Goal: Entertainment & Leisure: Browse casually

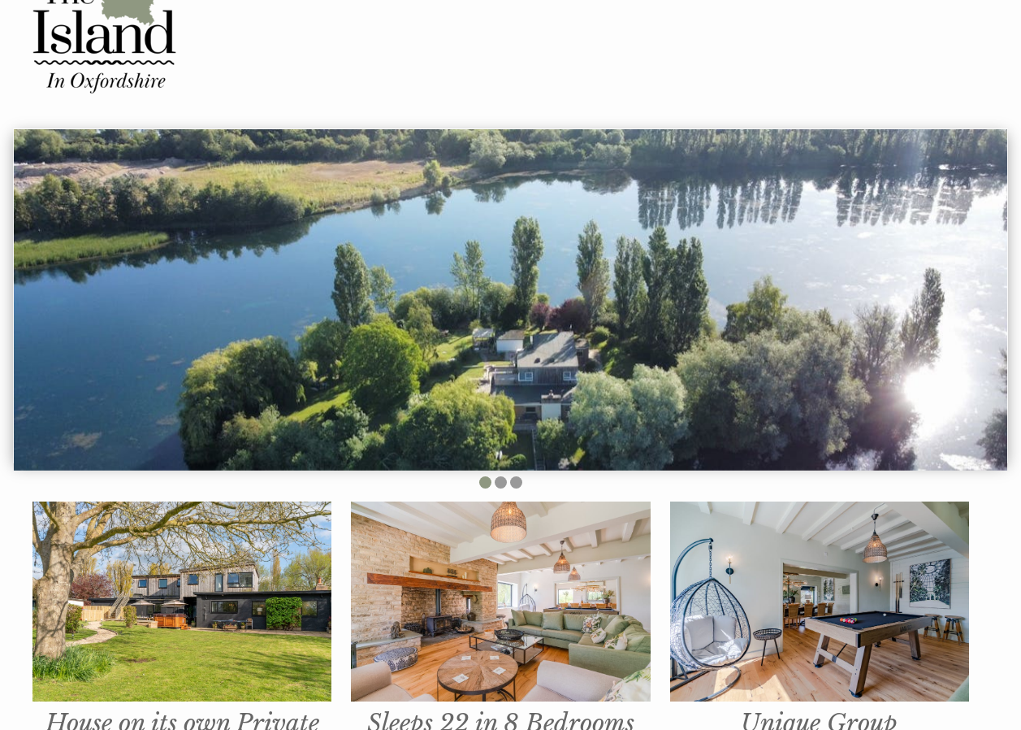
scroll to position [162, 0]
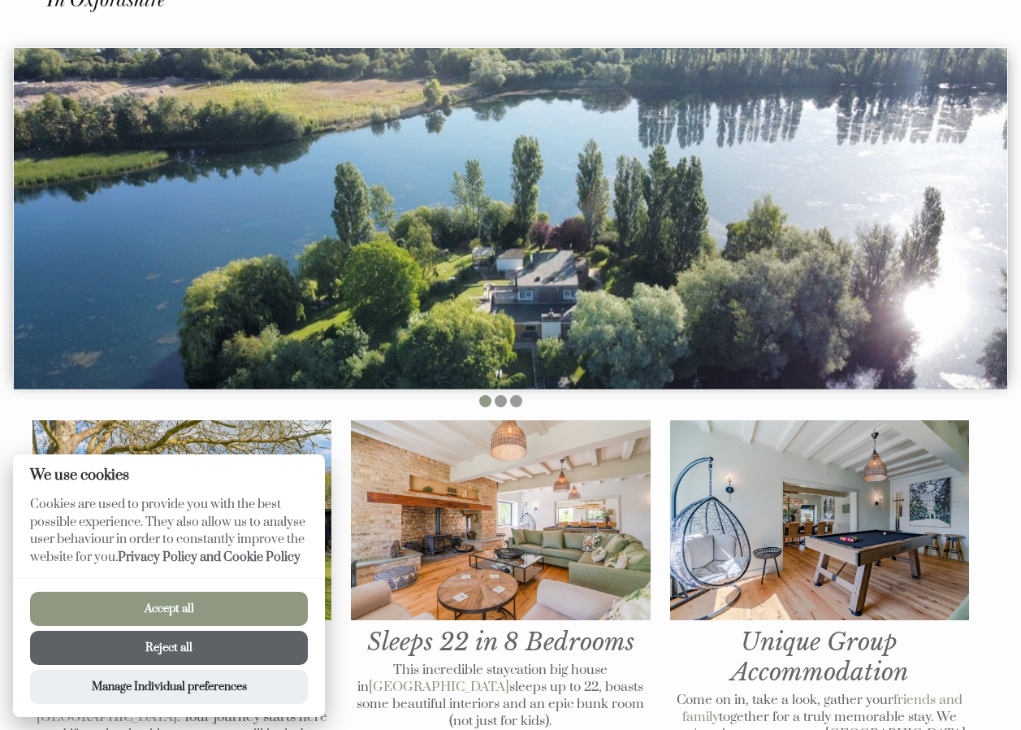
click at [195, 651] on button "Reject all" at bounding box center [169, 647] width 278 height 34
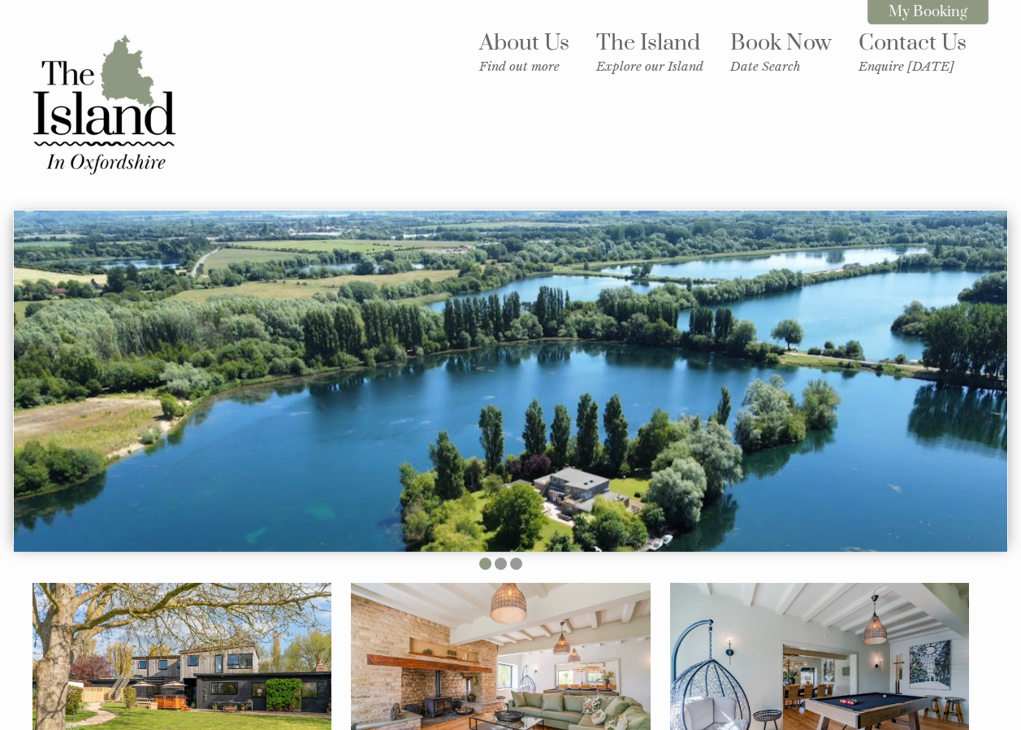
scroll to position [162, 0]
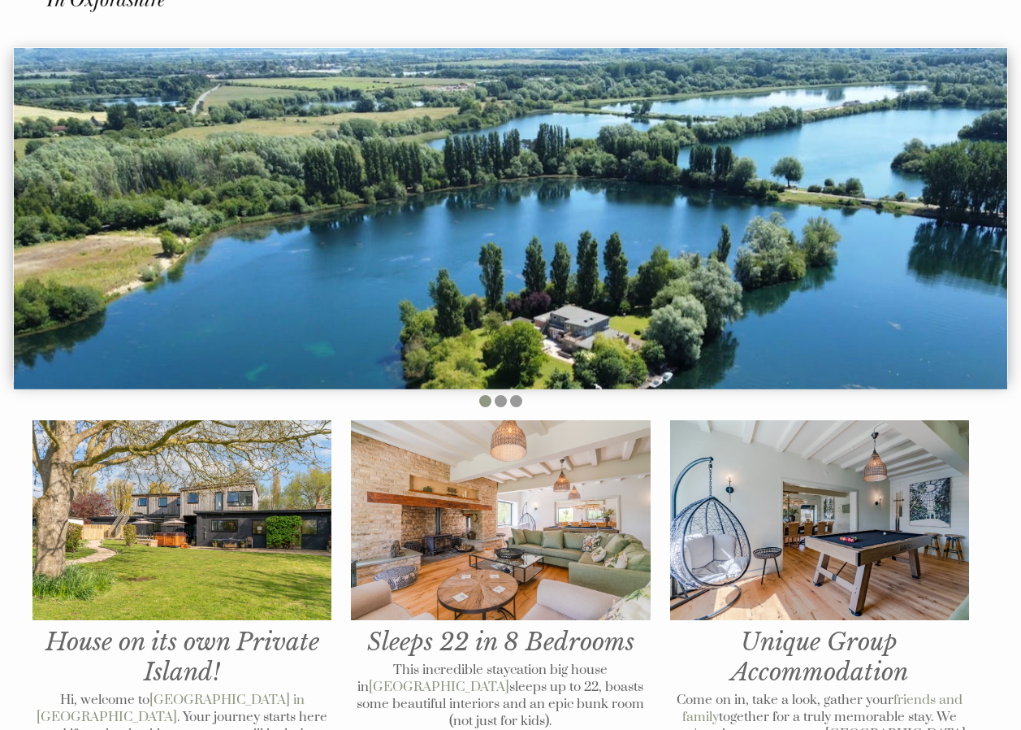
click at [225, 587] on img at bounding box center [181, 520] width 299 height 200
click at [555, 531] on img at bounding box center [500, 520] width 299 height 200
click at [487, 403] on li at bounding box center [485, 401] width 12 height 12
click at [493, 403] on ul at bounding box center [501, 403] width 956 height 16
click at [498, 403] on li at bounding box center [501, 401] width 12 height 12
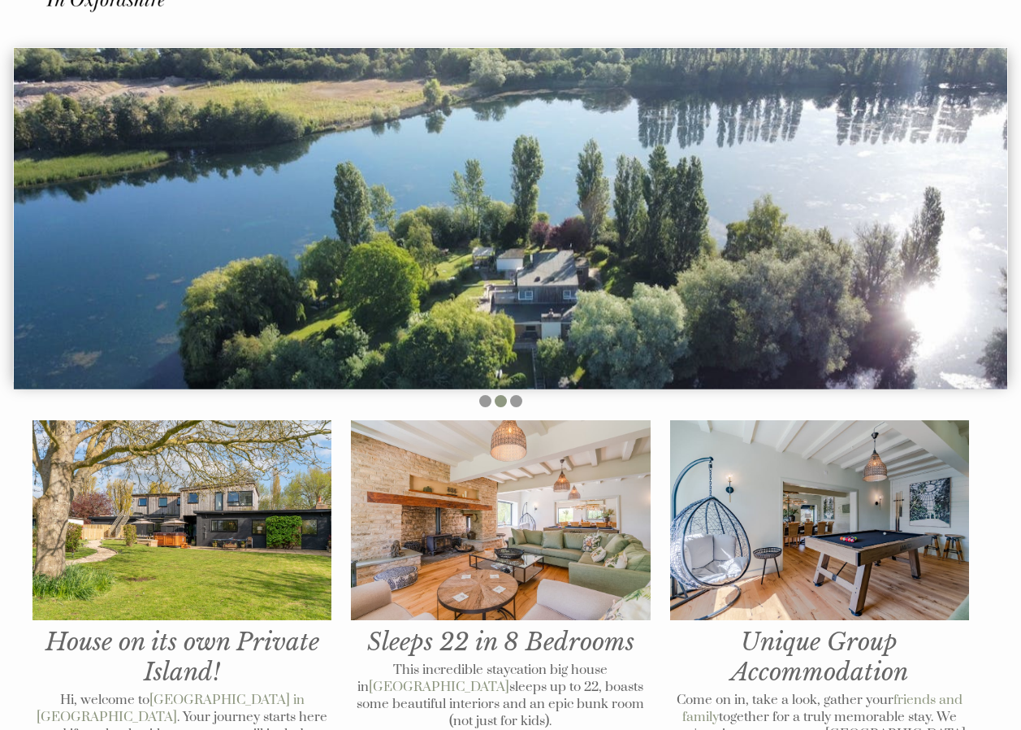
scroll to position [81, 0]
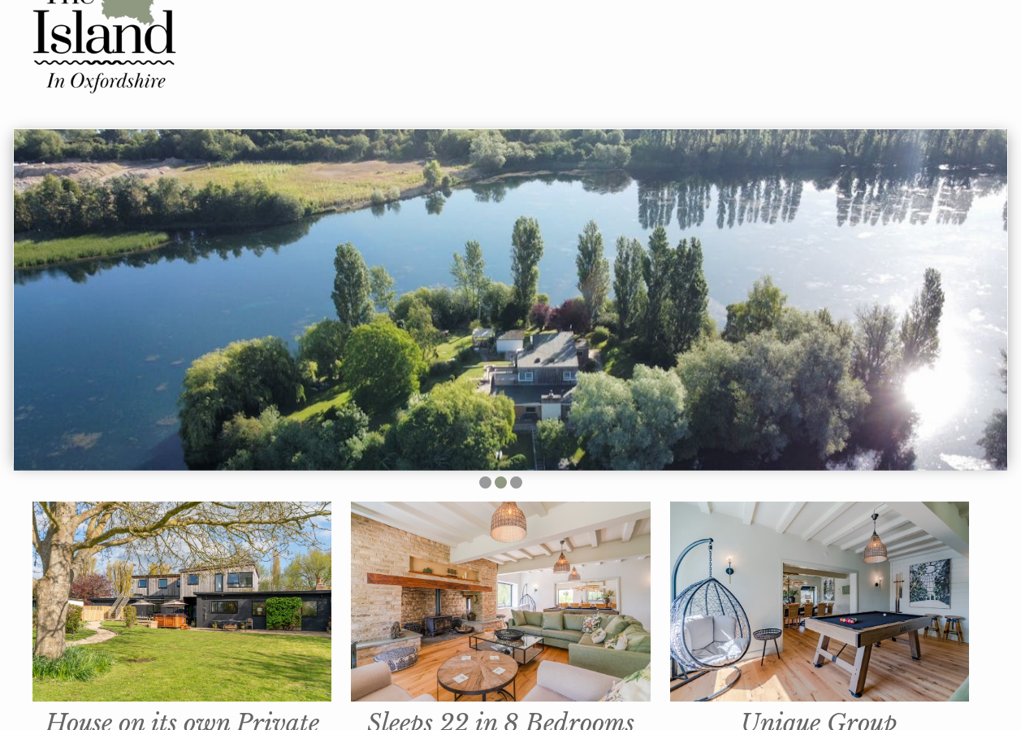
click at [847, 340] on img at bounding box center [511, 299] width 994 height 341
click at [514, 485] on li at bounding box center [516, 482] width 12 height 12
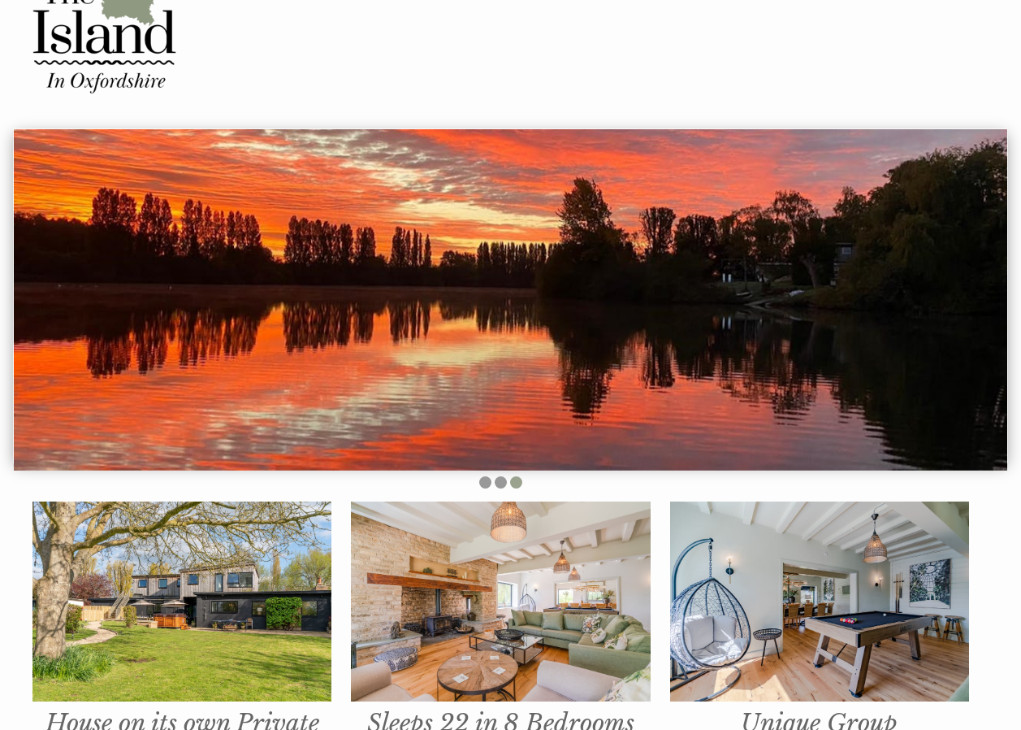
click at [514, 485] on li at bounding box center [516, 482] width 12 height 12
click at [500, 480] on li at bounding box center [501, 482] width 12 height 12
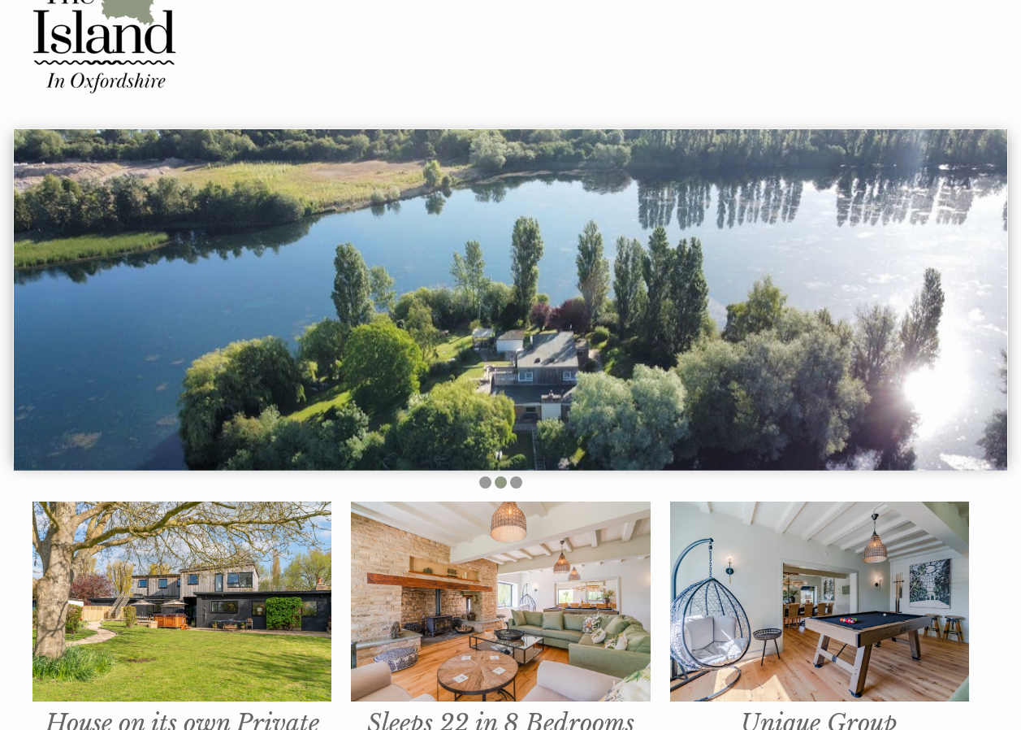
click at [506, 626] on img at bounding box center [500, 601] width 299 height 200
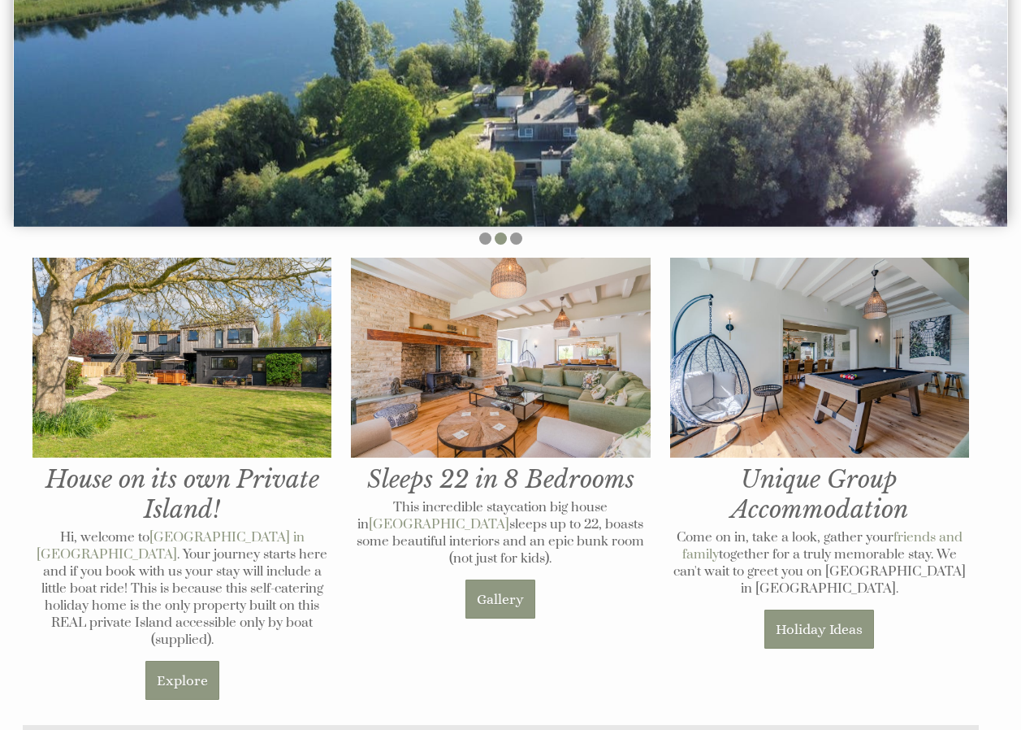
scroll to position [406, 0]
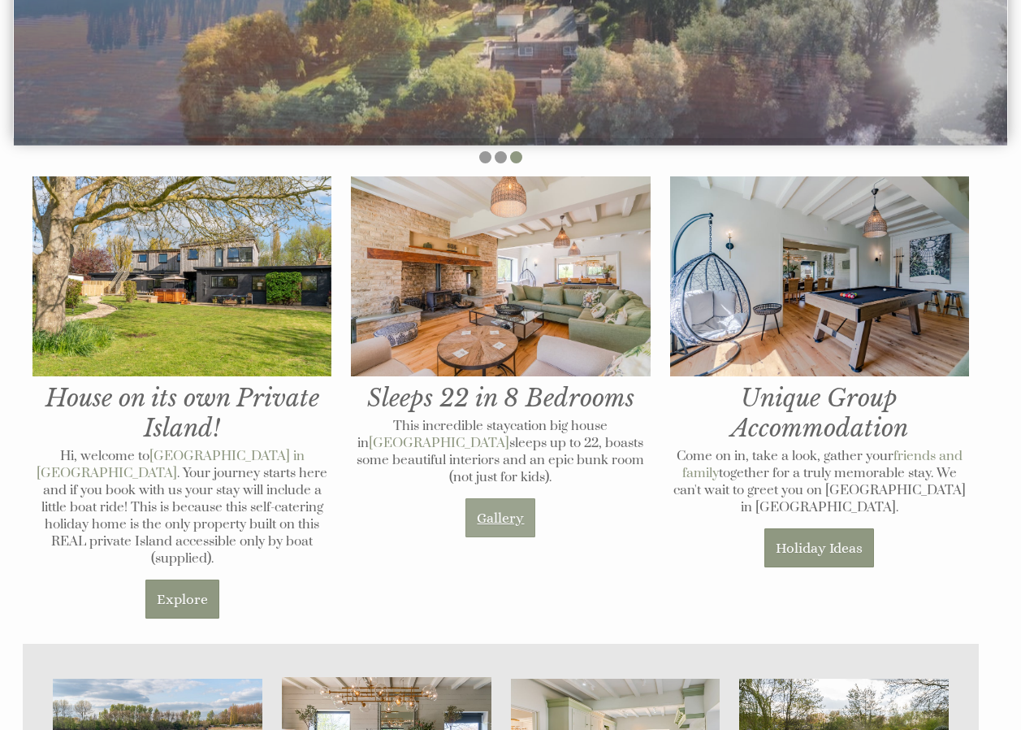
click at [497, 536] on link "Gallery" at bounding box center [501, 517] width 70 height 39
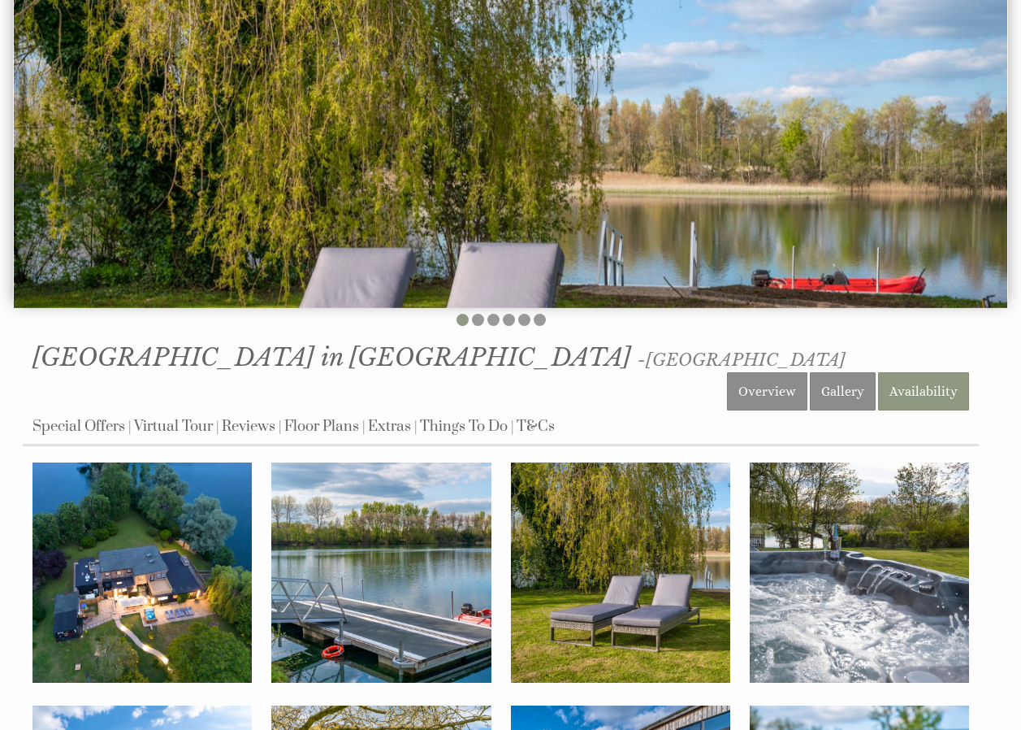
scroll to position [325, 0]
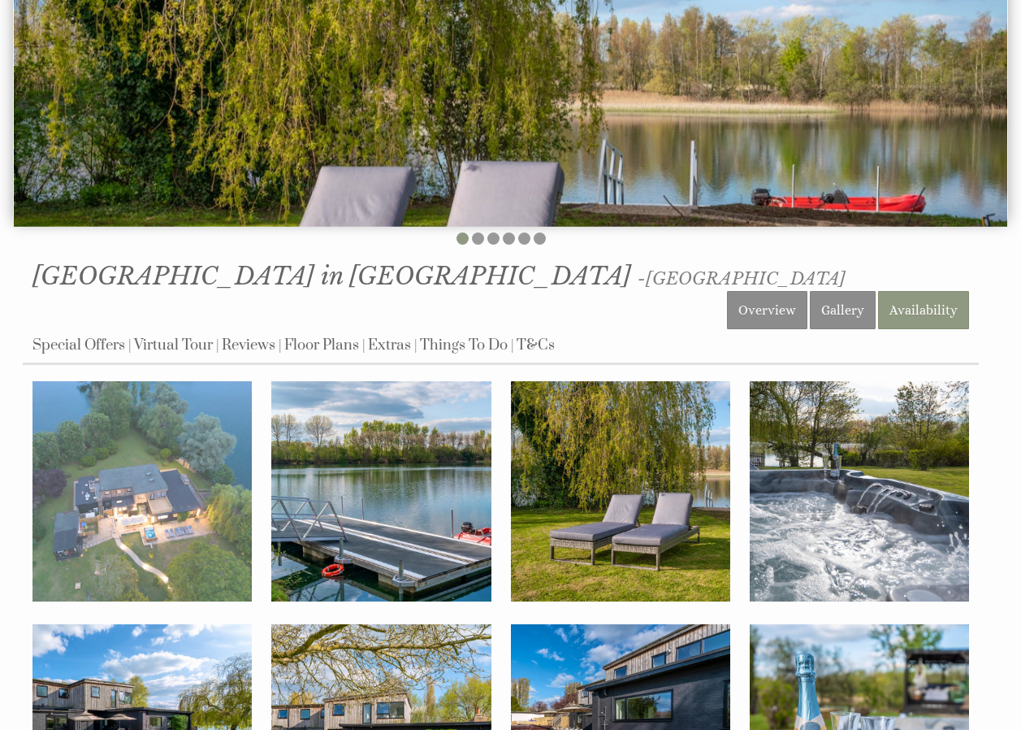
click at [132, 511] on img at bounding box center [141, 490] width 219 height 219
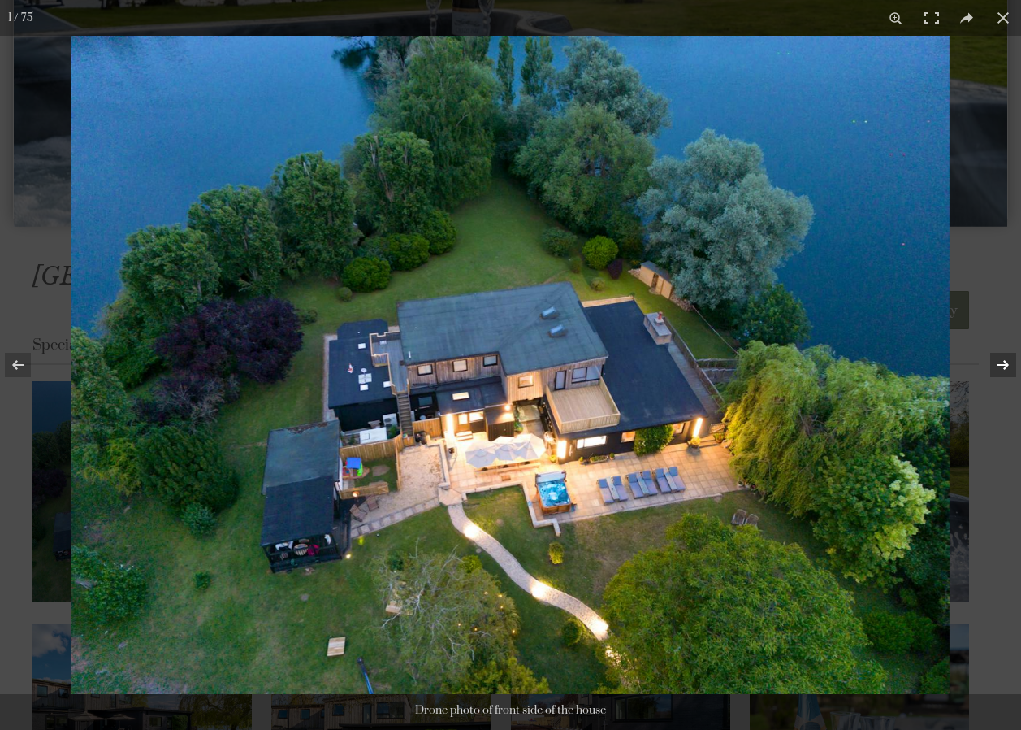
click at [1011, 362] on button at bounding box center [992, 364] width 57 height 81
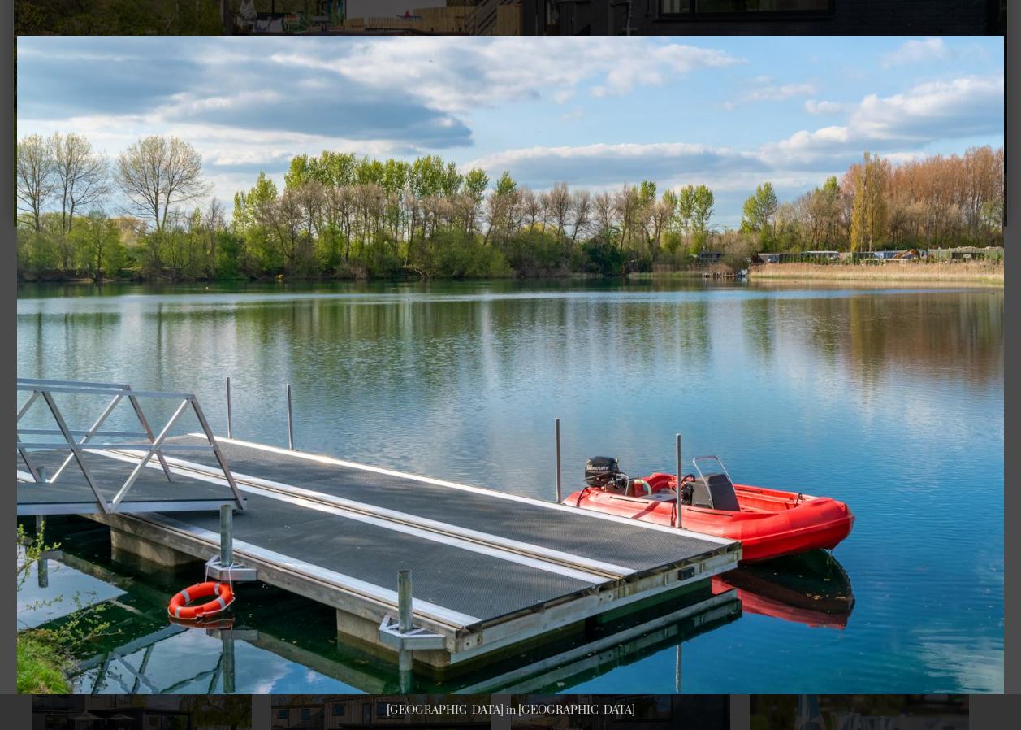
click at [1011, 362] on button at bounding box center [992, 364] width 57 height 81
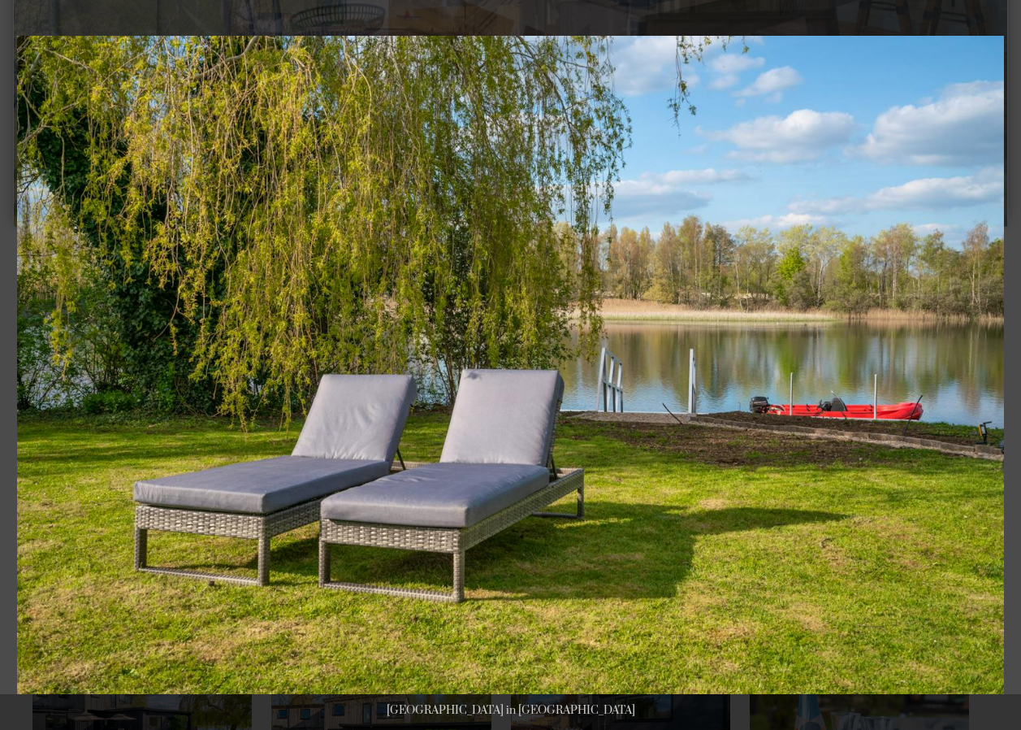
click at [1011, 362] on button at bounding box center [992, 364] width 57 height 81
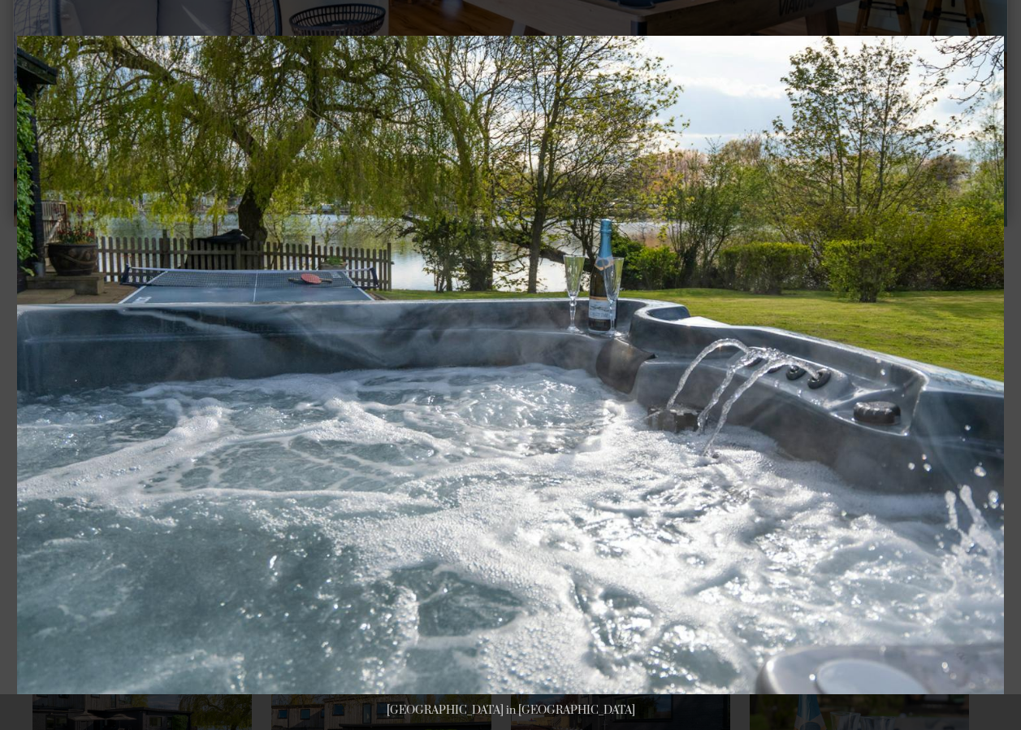
click at [1011, 362] on button at bounding box center [992, 364] width 57 height 81
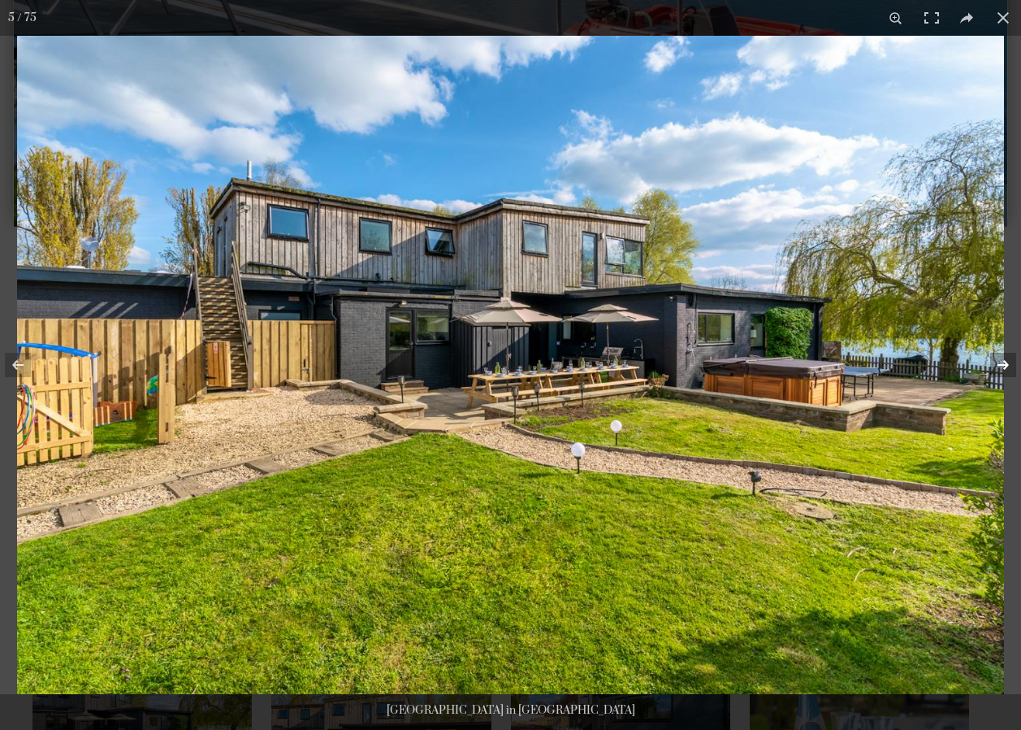
click at [999, 361] on button at bounding box center [992, 364] width 57 height 81
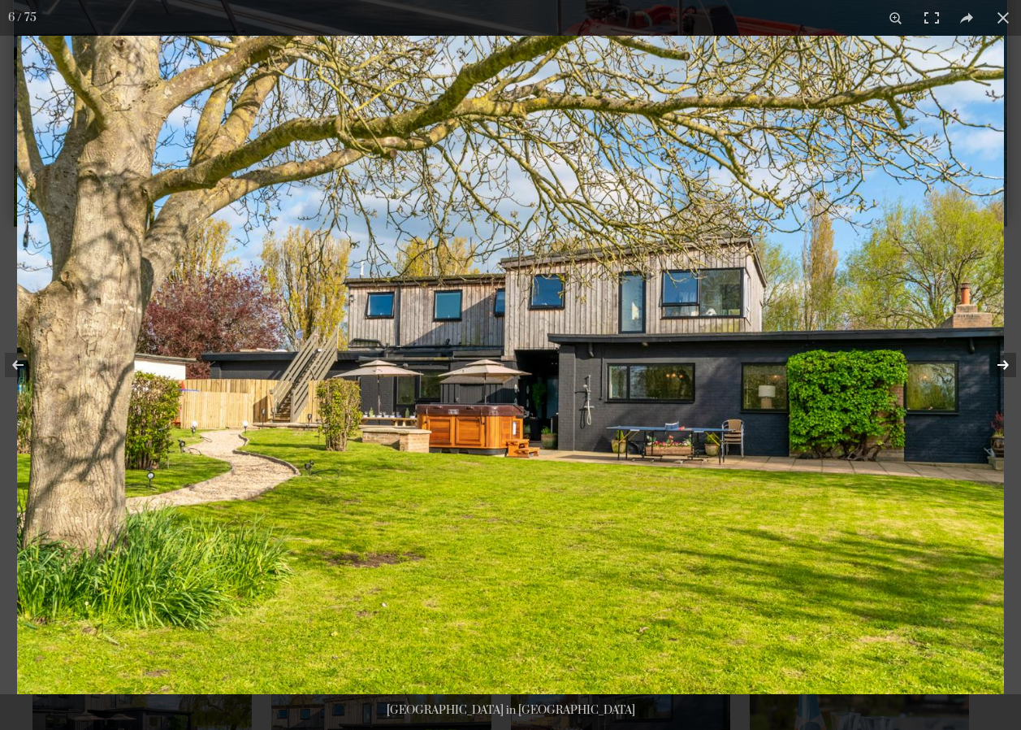
click at [999, 361] on button at bounding box center [992, 364] width 57 height 81
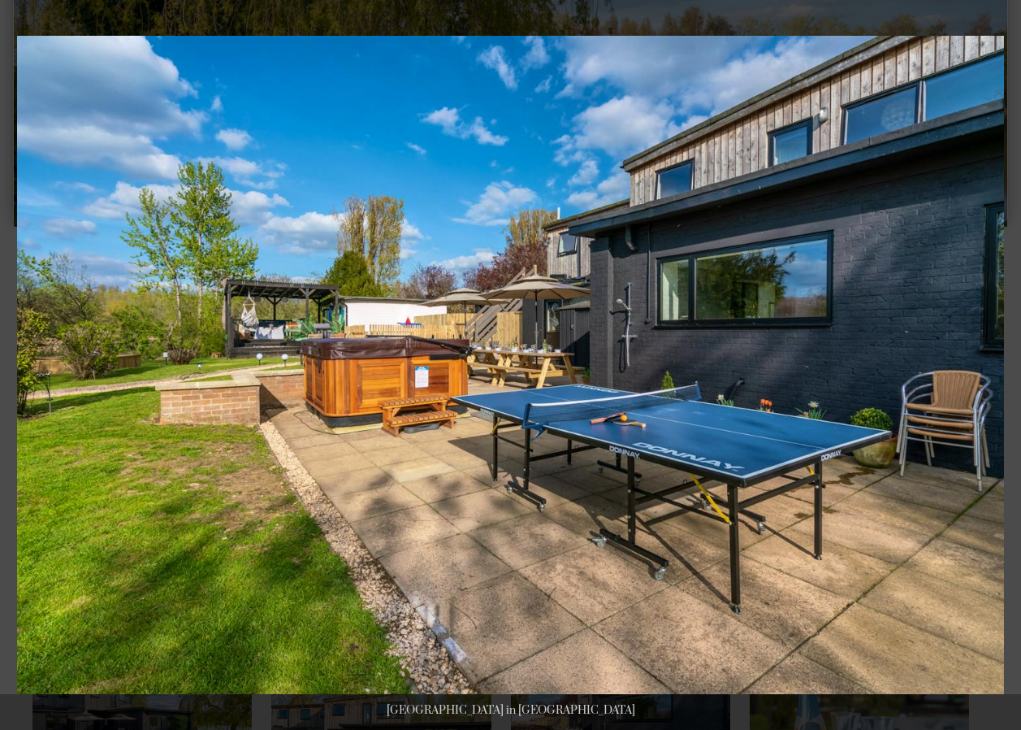
click at [999, 361] on button at bounding box center [992, 364] width 57 height 81
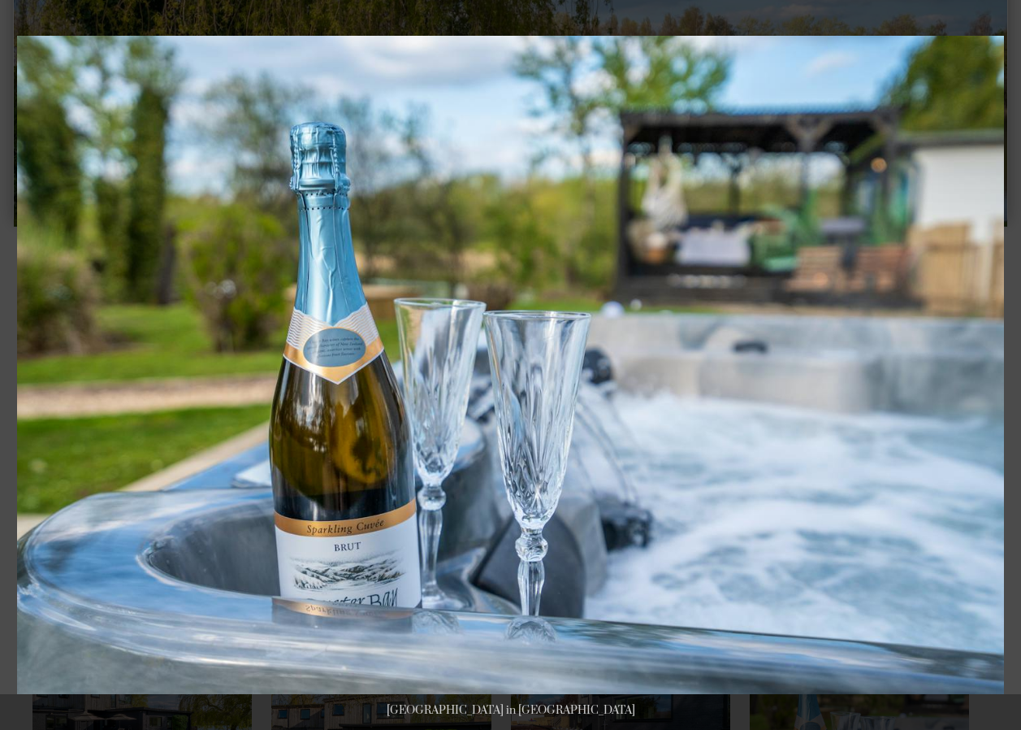
click at [999, 361] on button at bounding box center [992, 364] width 57 height 81
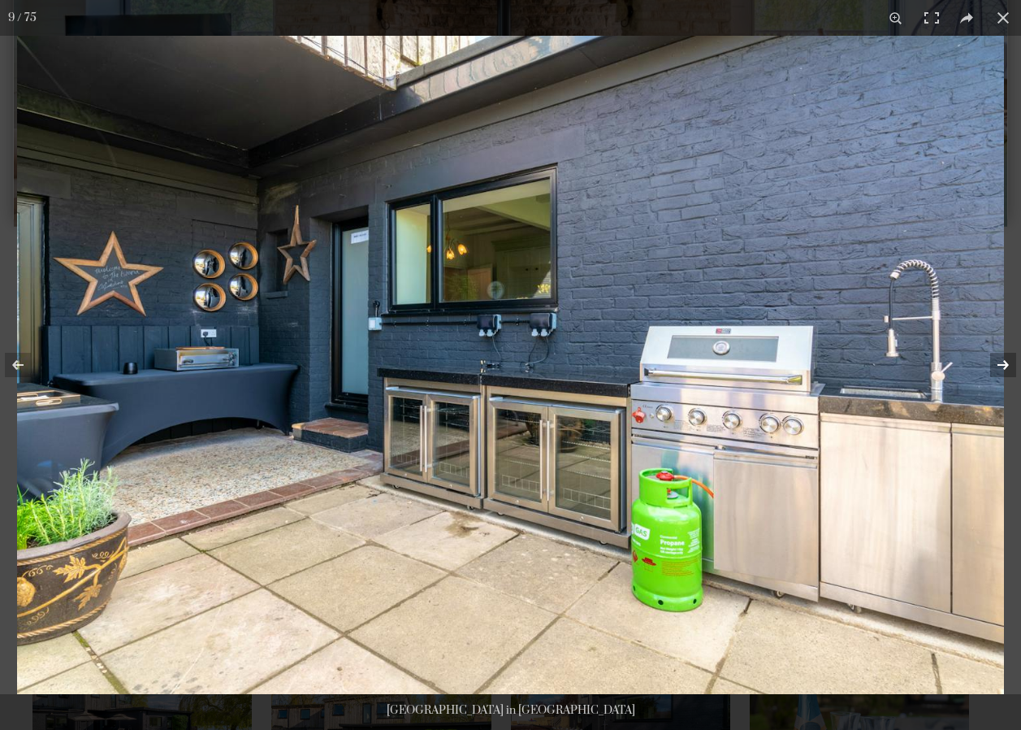
click at [1001, 369] on button at bounding box center [992, 364] width 57 height 81
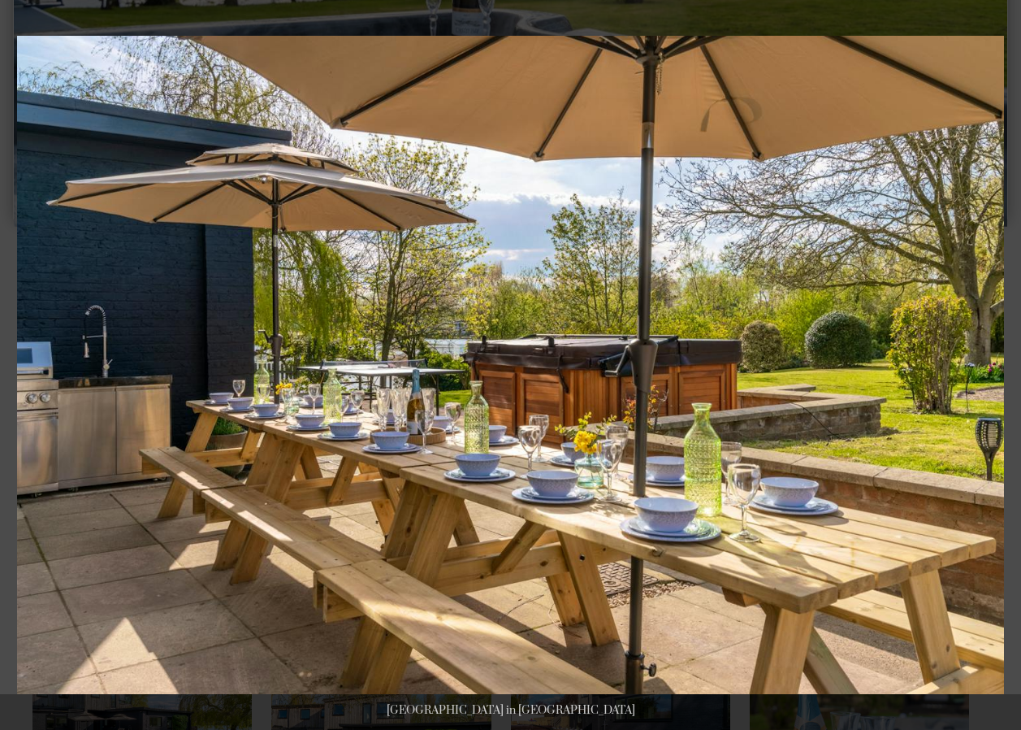
click at [1001, 369] on button at bounding box center [992, 364] width 57 height 81
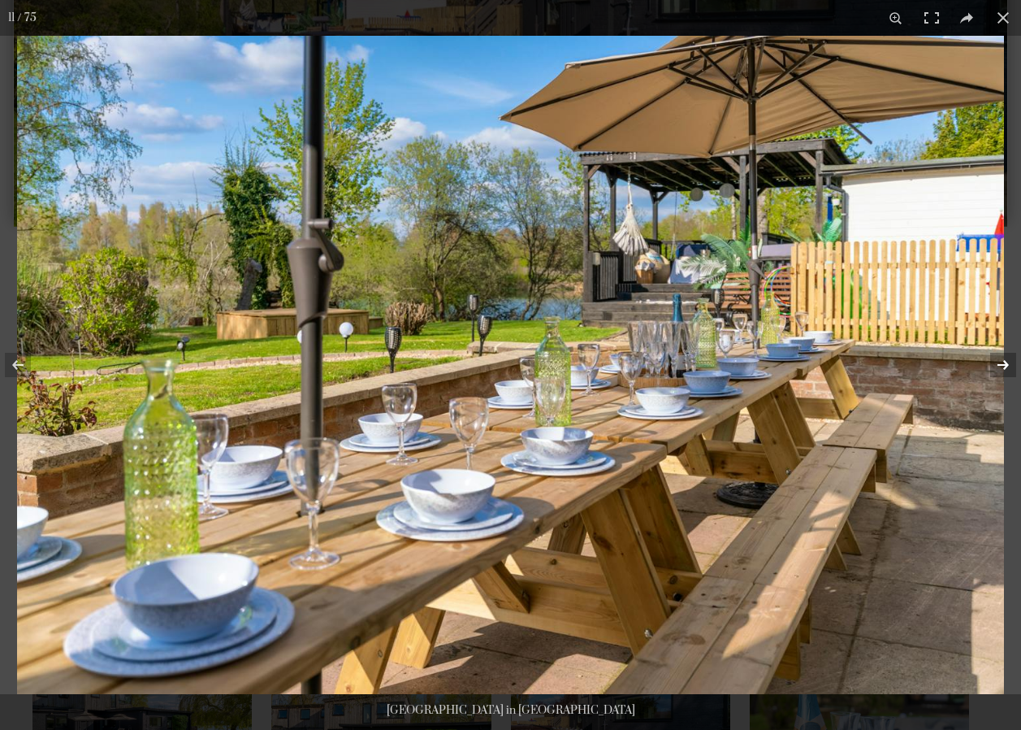
click at [1001, 368] on button at bounding box center [992, 364] width 57 height 81
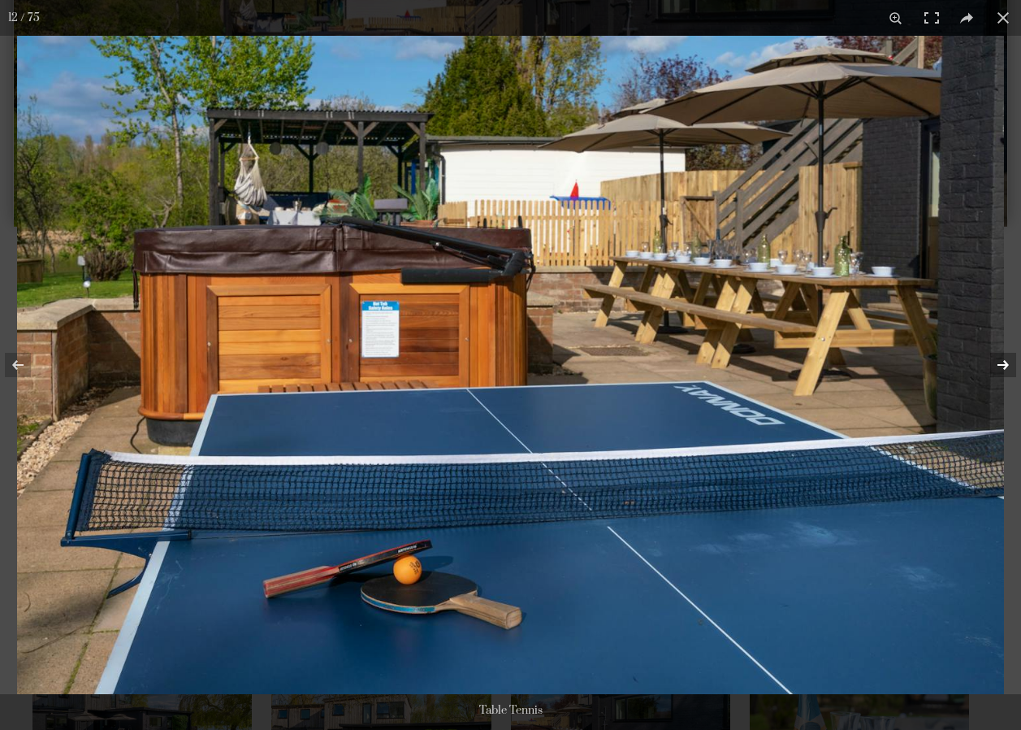
click at [1001, 368] on button at bounding box center [992, 364] width 57 height 81
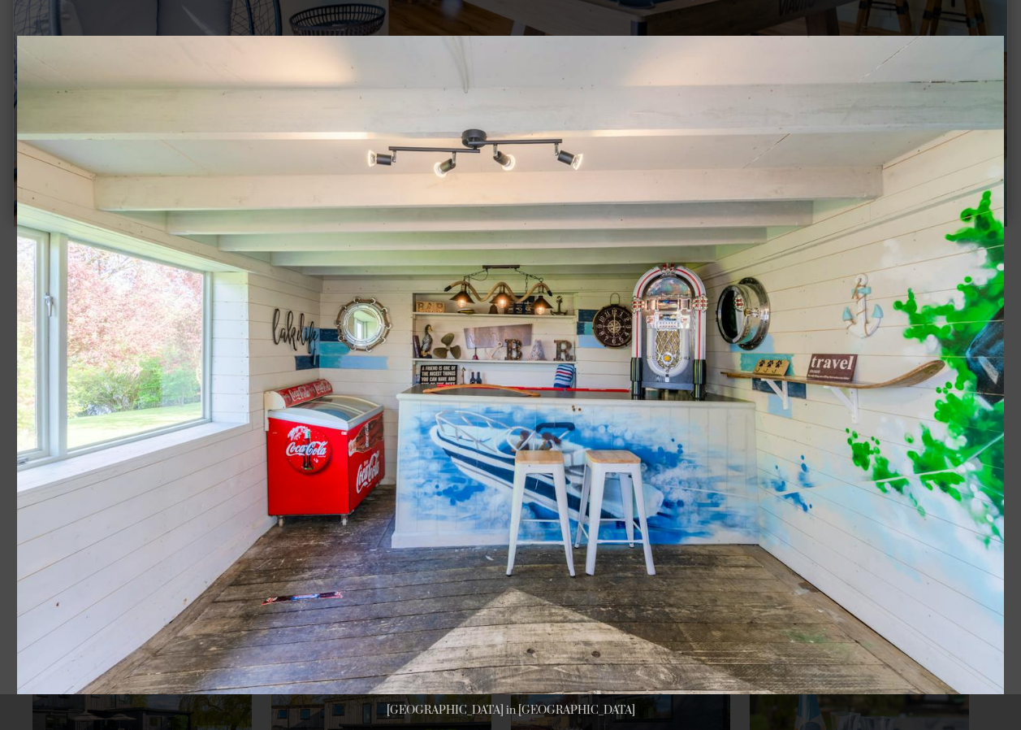
click at [1001, 368] on button at bounding box center [992, 364] width 57 height 81
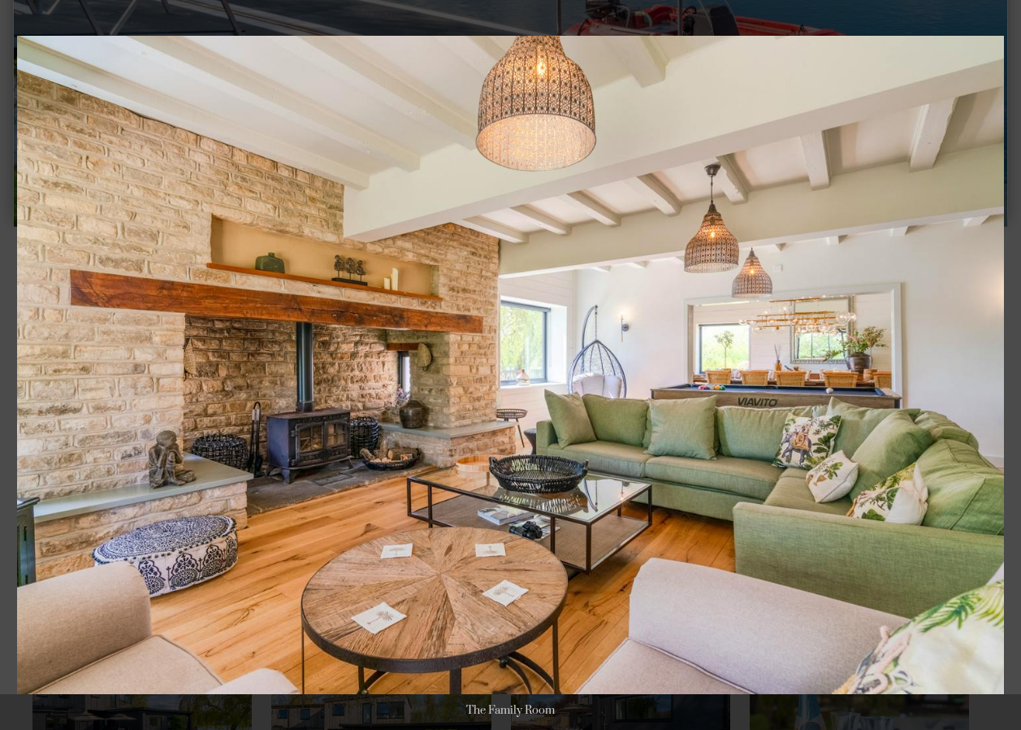
click at [1001, 368] on button at bounding box center [992, 364] width 57 height 81
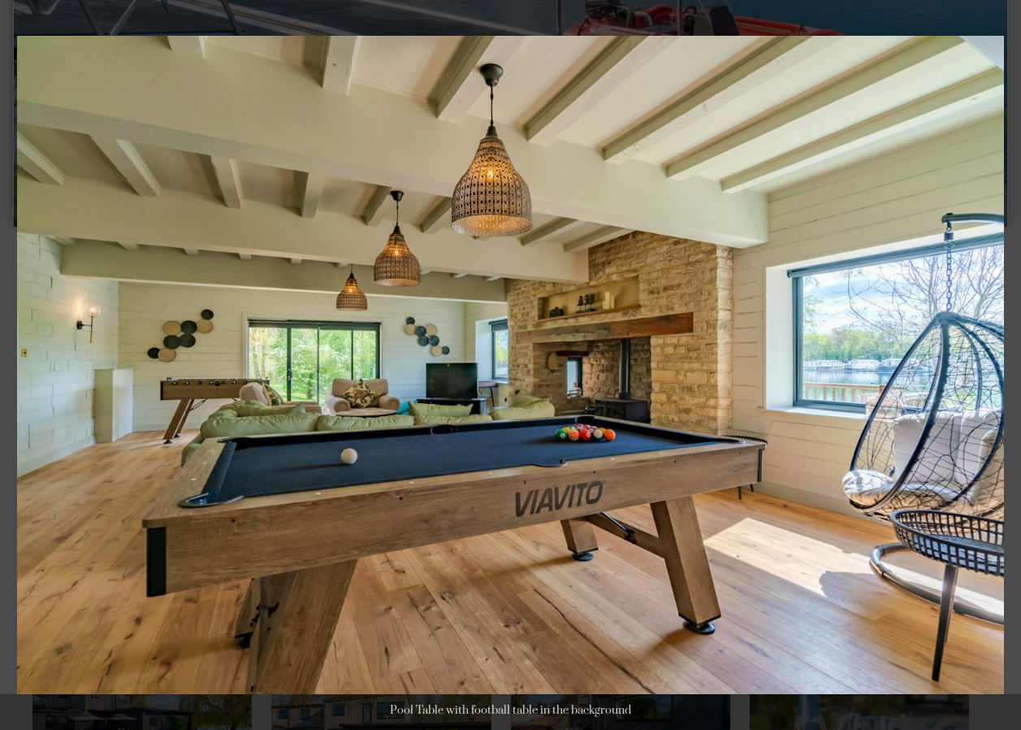
click at [1001, 368] on button at bounding box center [992, 364] width 57 height 81
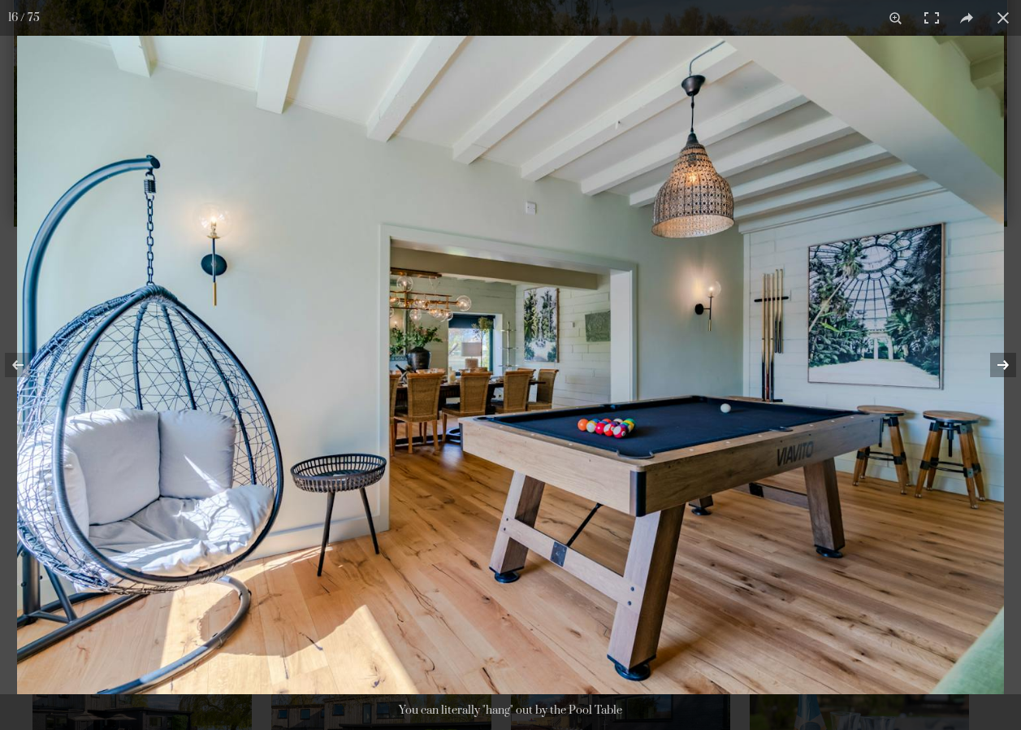
click at [1001, 368] on button at bounding box center [992, 364] width 57 height 81
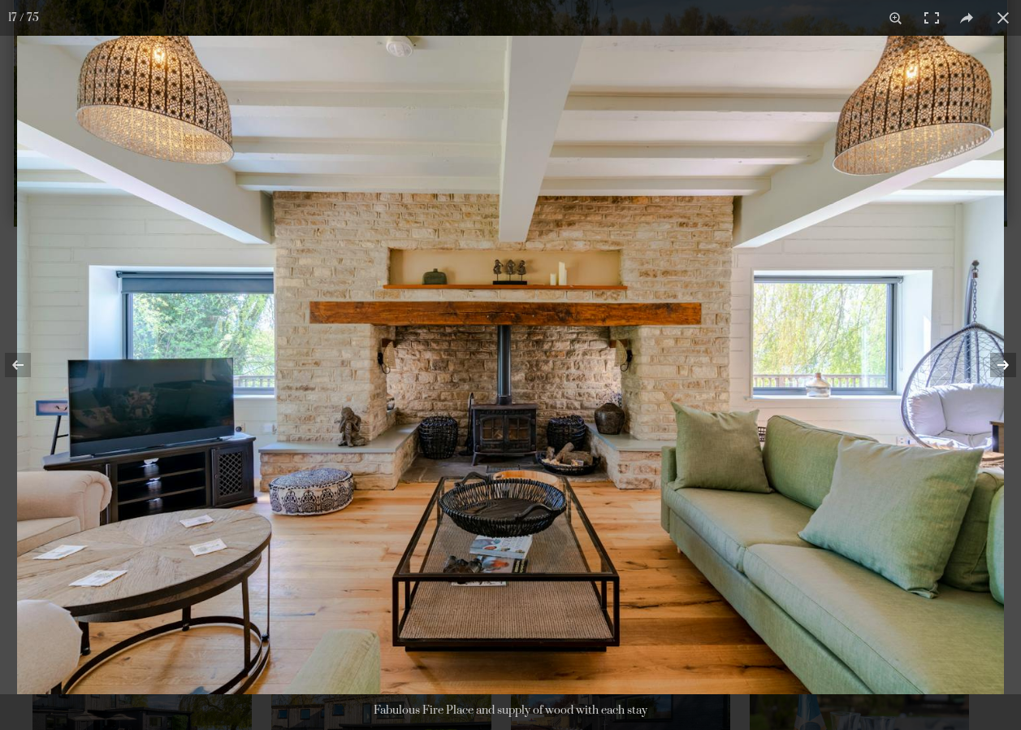
click at [1001, 368] on button at bounding box center [992, 364] width 57 height 81
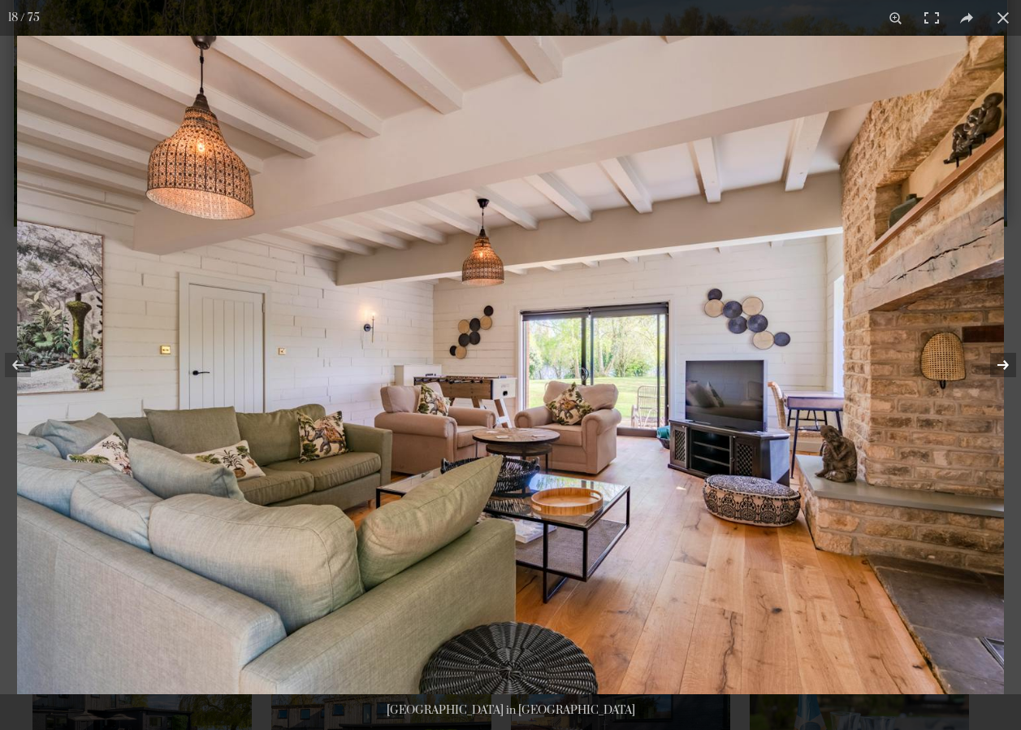
click at [1001, 368] on button at bounding box center [992, 364] width 57 height 81
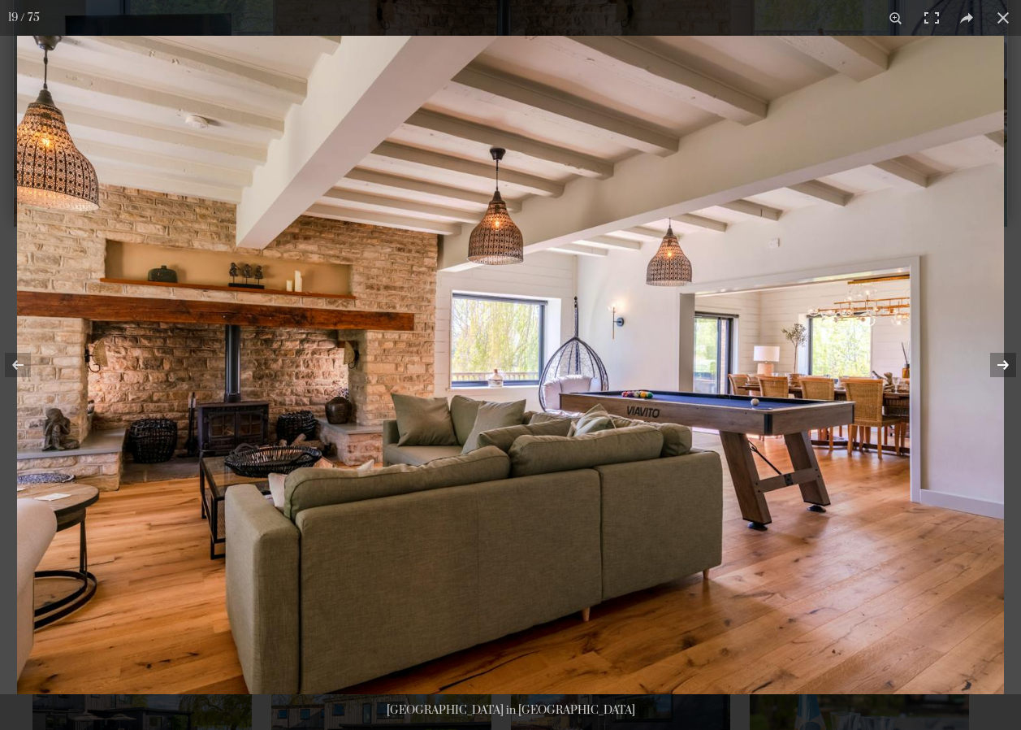
click at [1001, 368] on button at bounding box center [992, 364] width 57 height 81
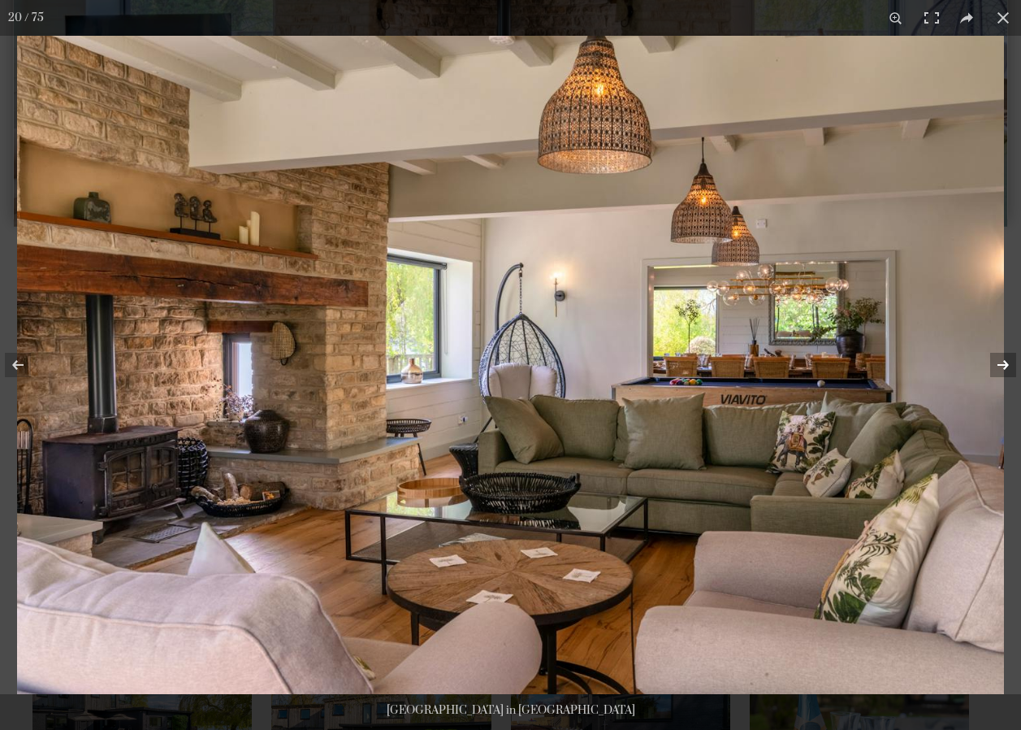
click at [1001, 368] on button at bounding box center [992, 364] width 57 height 81
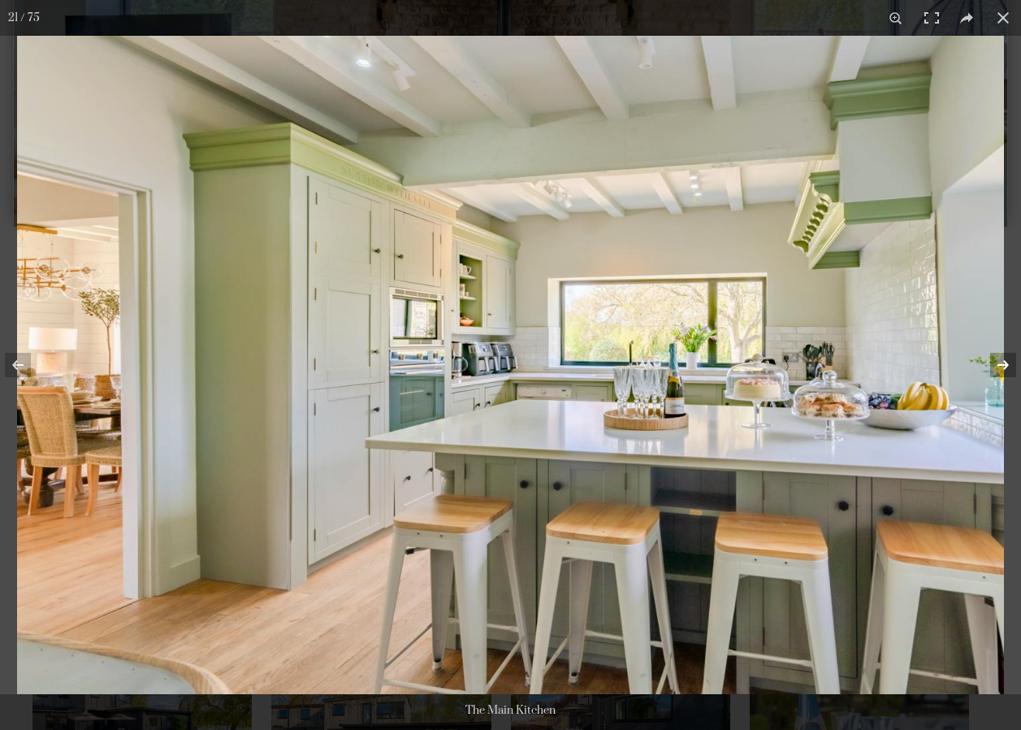
click at [1001, 368] on button at bounding box center [992, 364] width 57 height 81
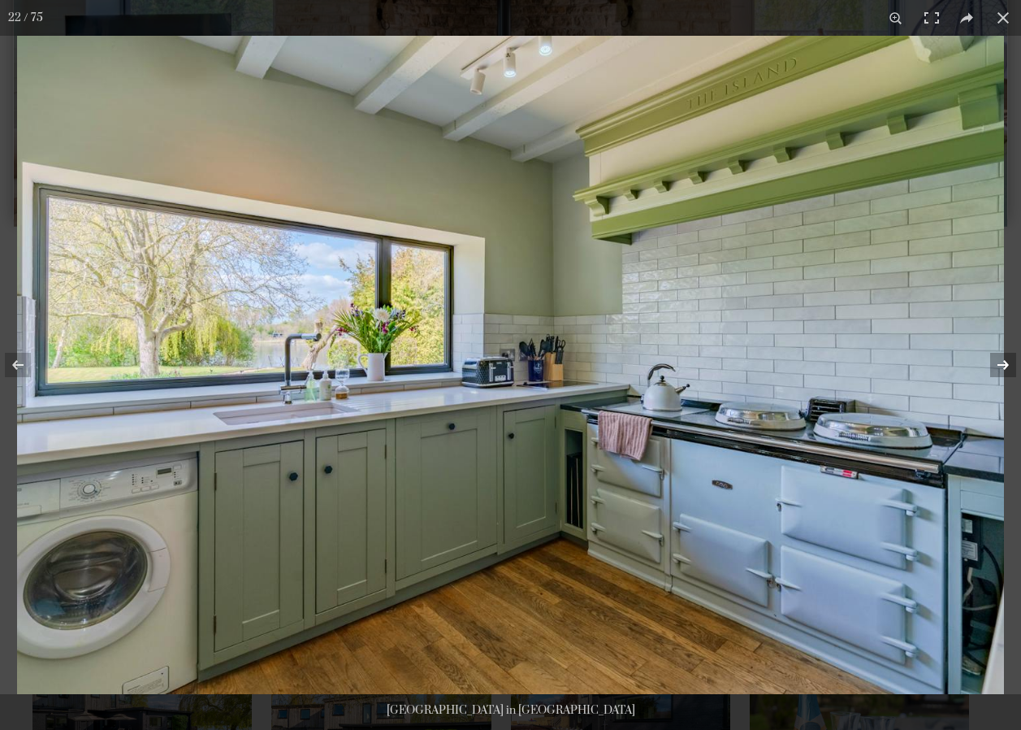
click at [1001, 368] on button at bounding box center [992, 364] width 57 height 81
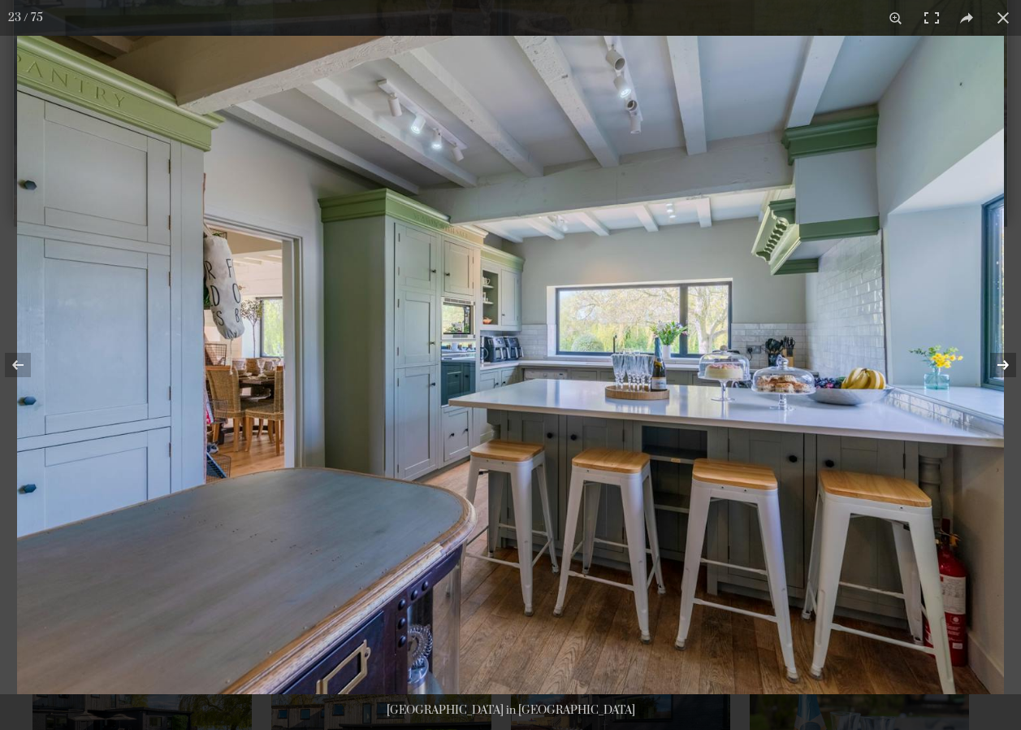
click at [1001, 368] on button at bounding box center [992, 364] width 57 height 81
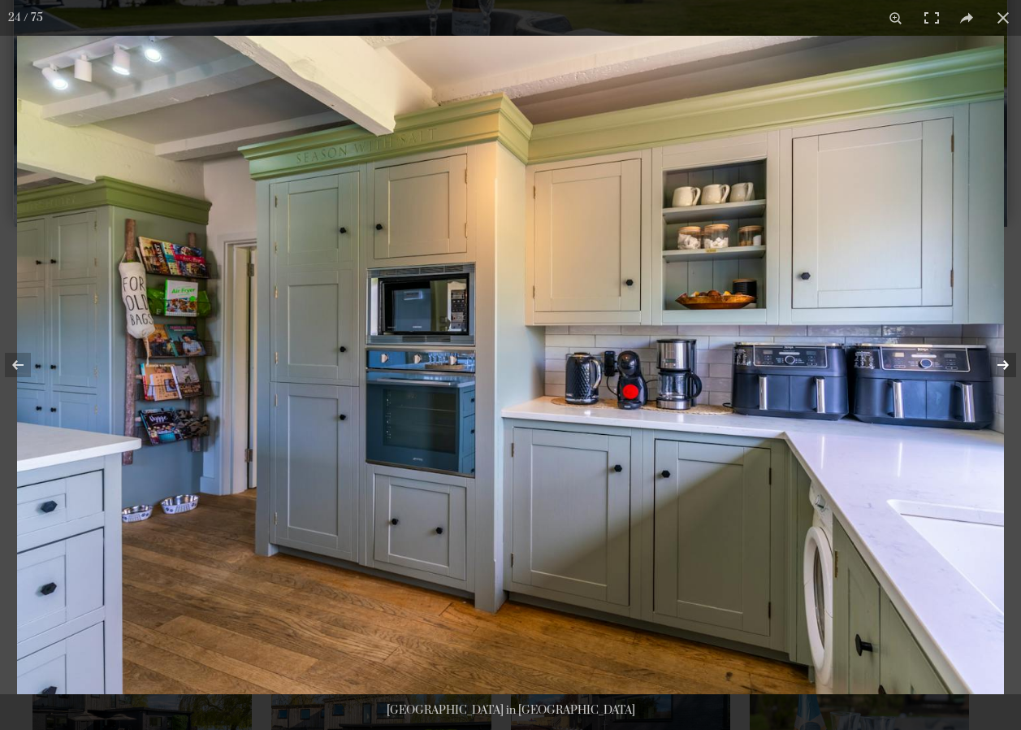
click at [1001, 368] on button at bounding box center [992, 364] width 57 height 81
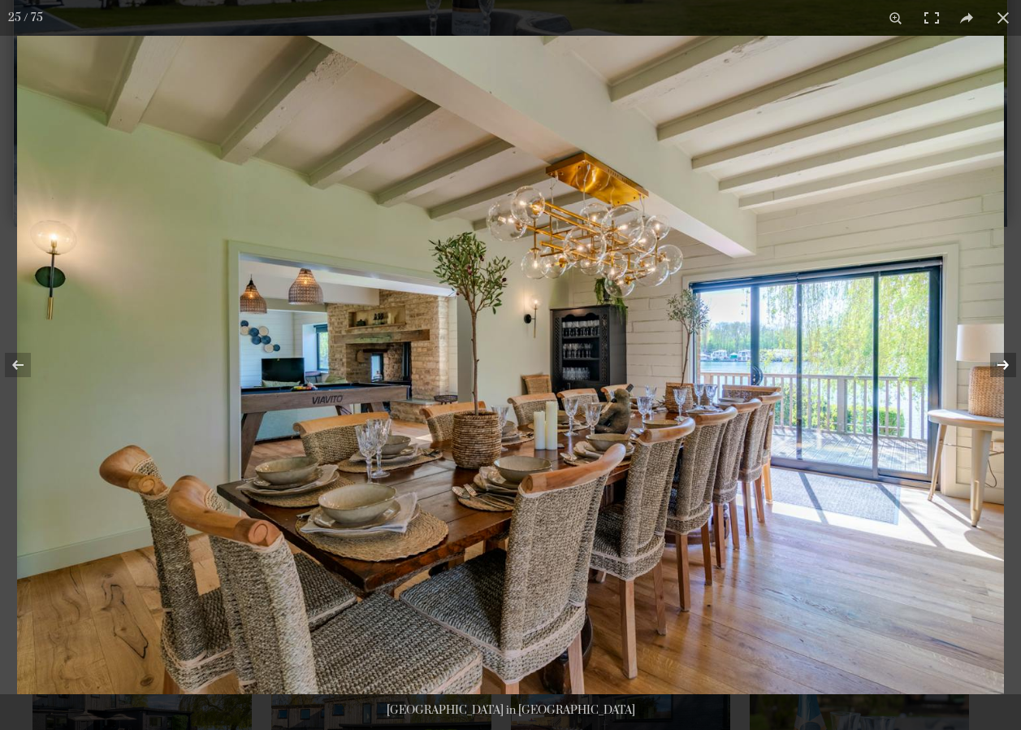
click at [1001, 368] on button at bounding box center [992, 364] width 57 height 81
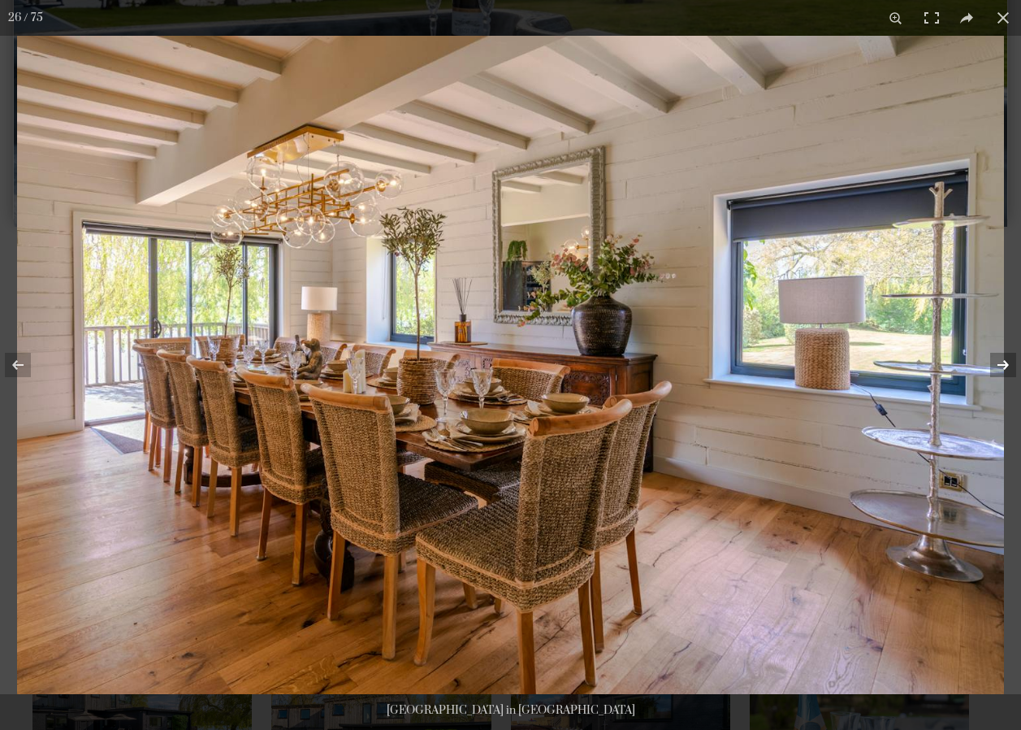
click at [1001, 368] on button at bounding box center [992, 364] width 57 height 81
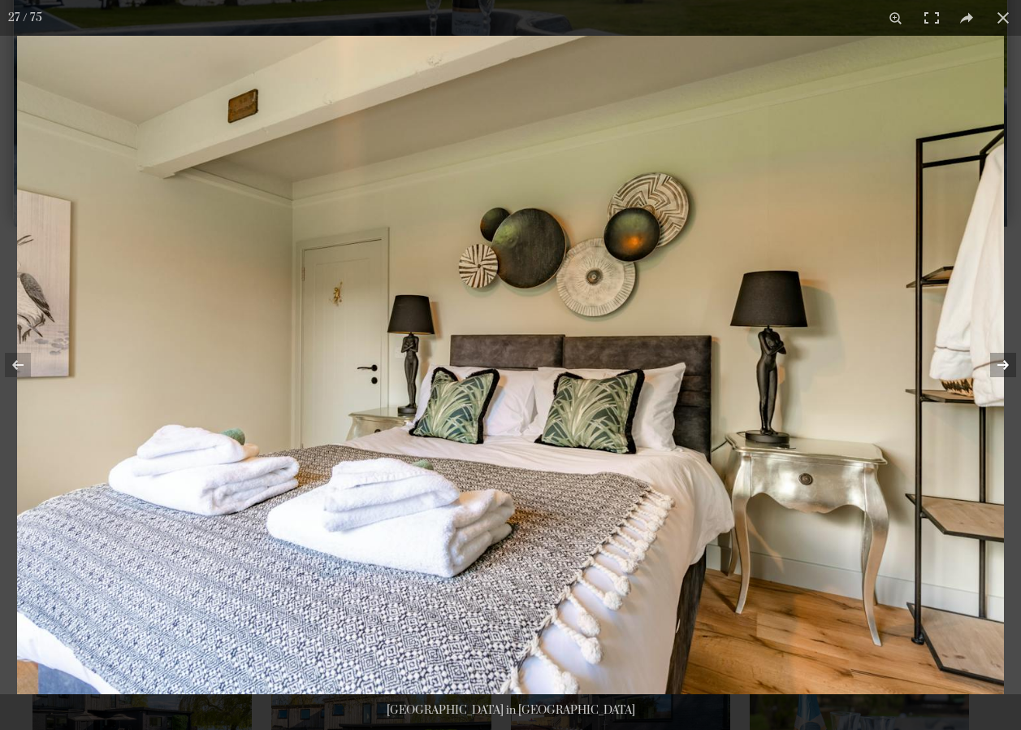
click at [1001, 368] on button at bounding box center [992, 364] width 57 height 81
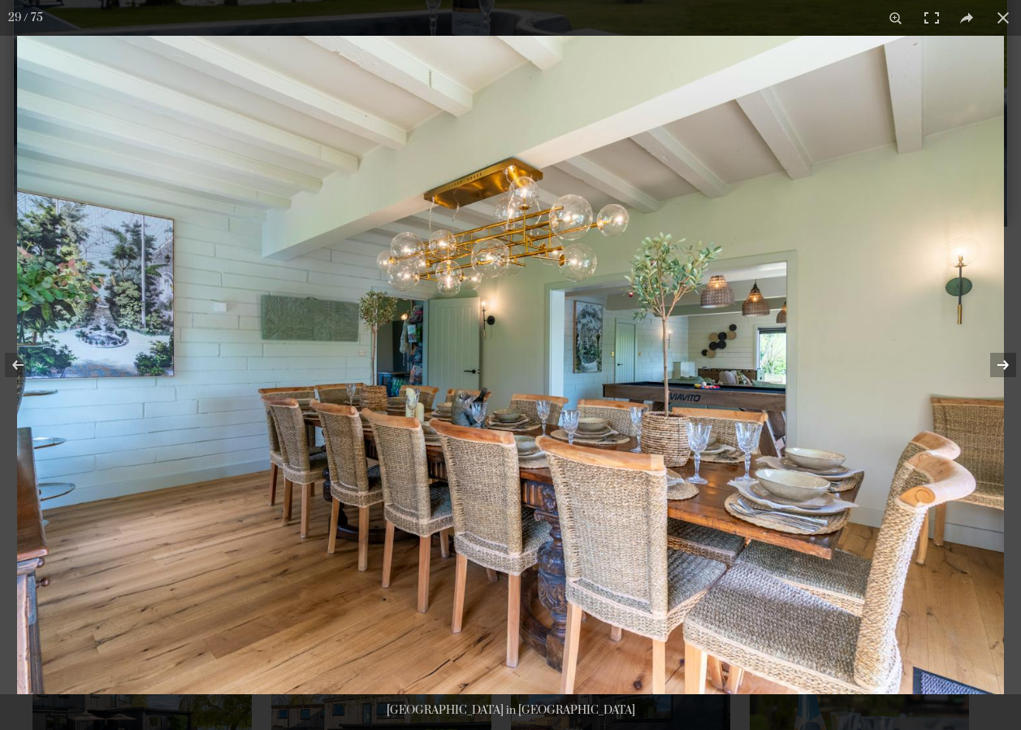
click at [1001, 368] on button at bounding box center [992, 364] width 57 height 81
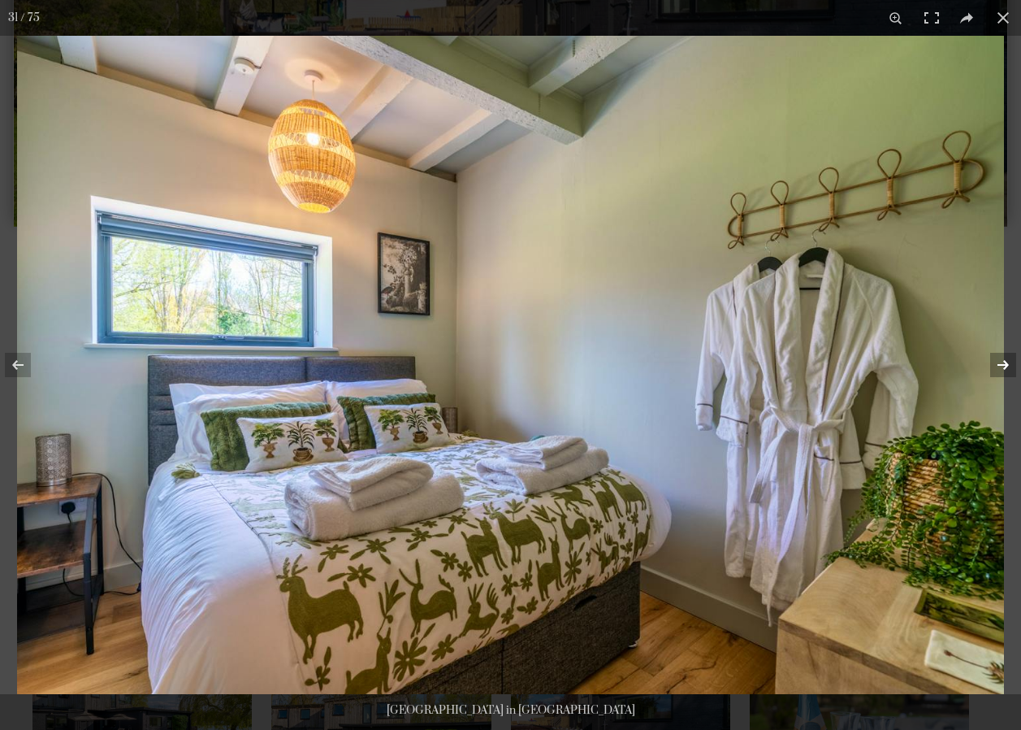
click at [1001, 368] on button at bounding box center [992, 364] width 57 height 81
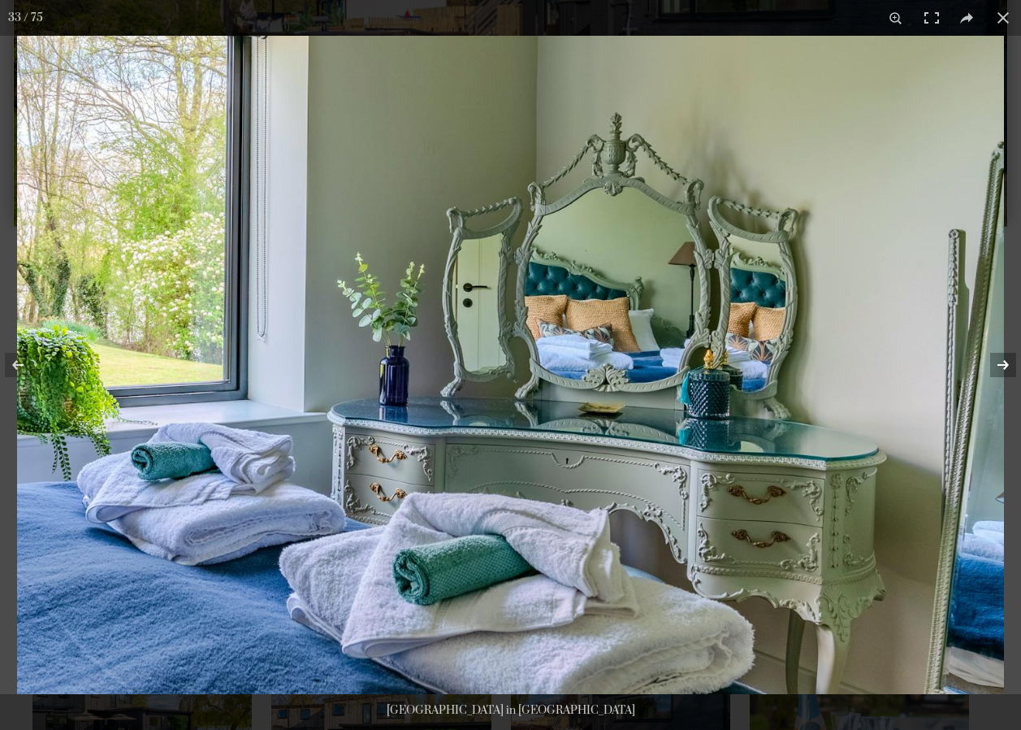
click at [1001, 368] on button at bounding box center [992, 364] width 57 height 81
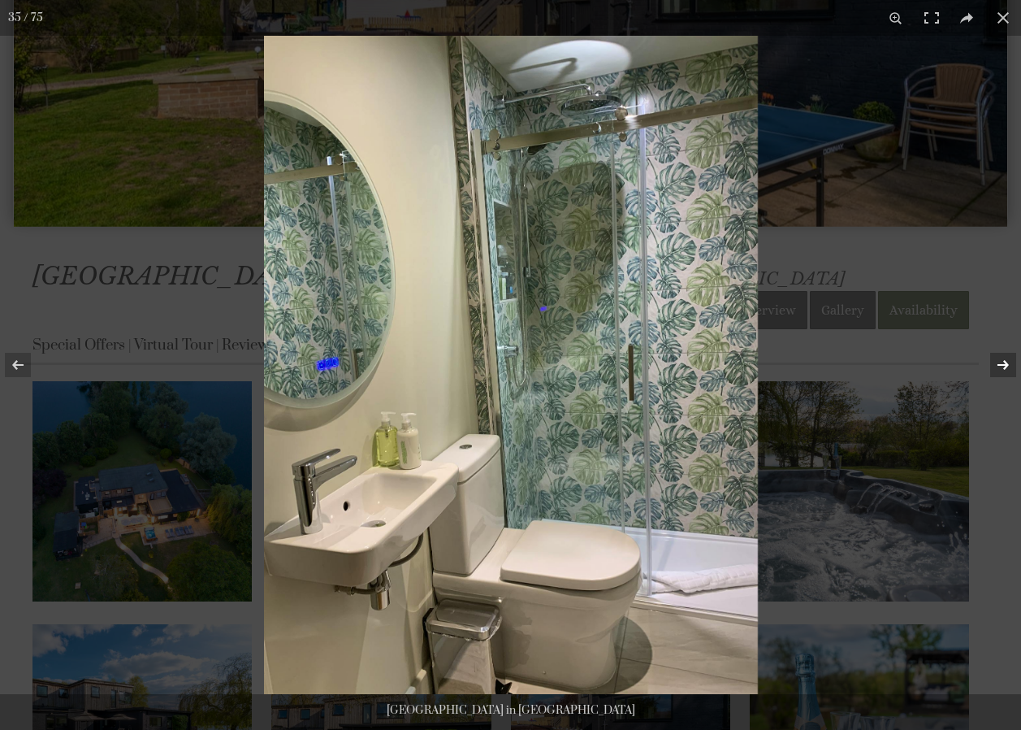
click at [1001, 368] on button at bounding box center [992, 364] width 57 height 81
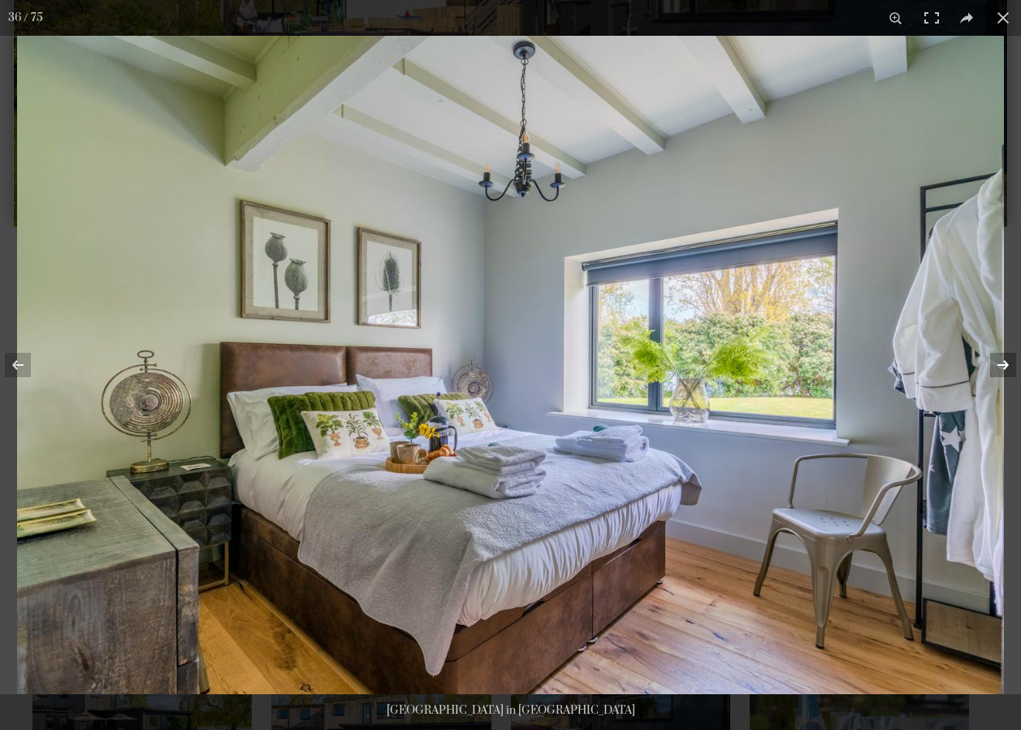
click at [1001, 368] on button at bounding box center [992, 364] width 57 height 81
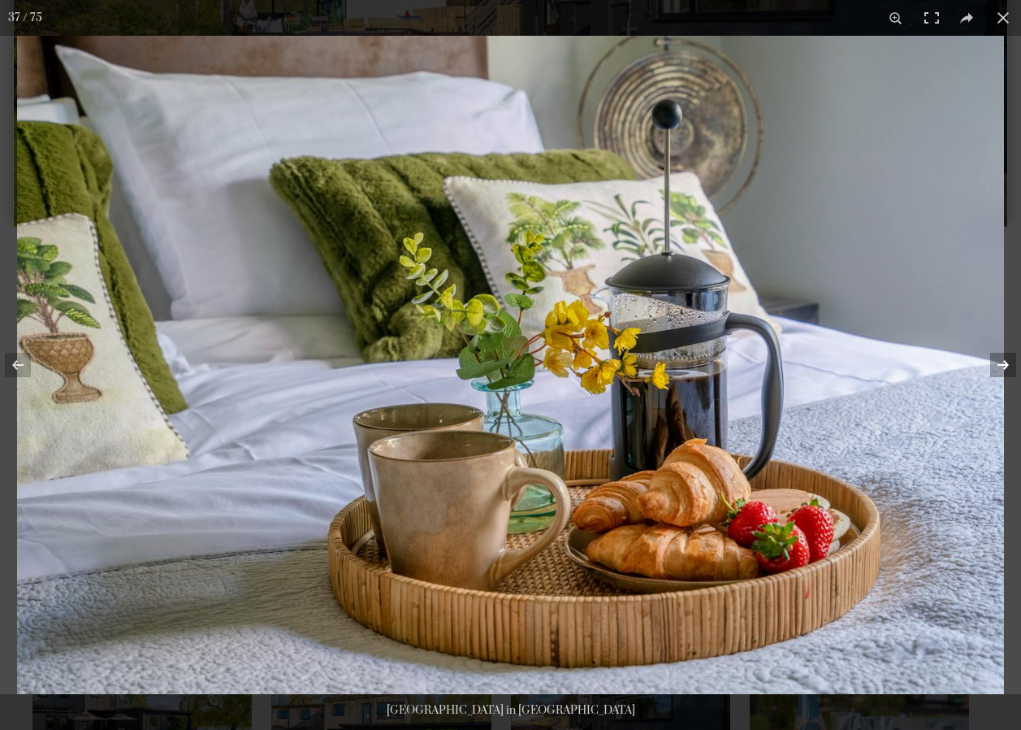
click at [1001, 368] on button at bounding box center [992, 364] width 57 height 81
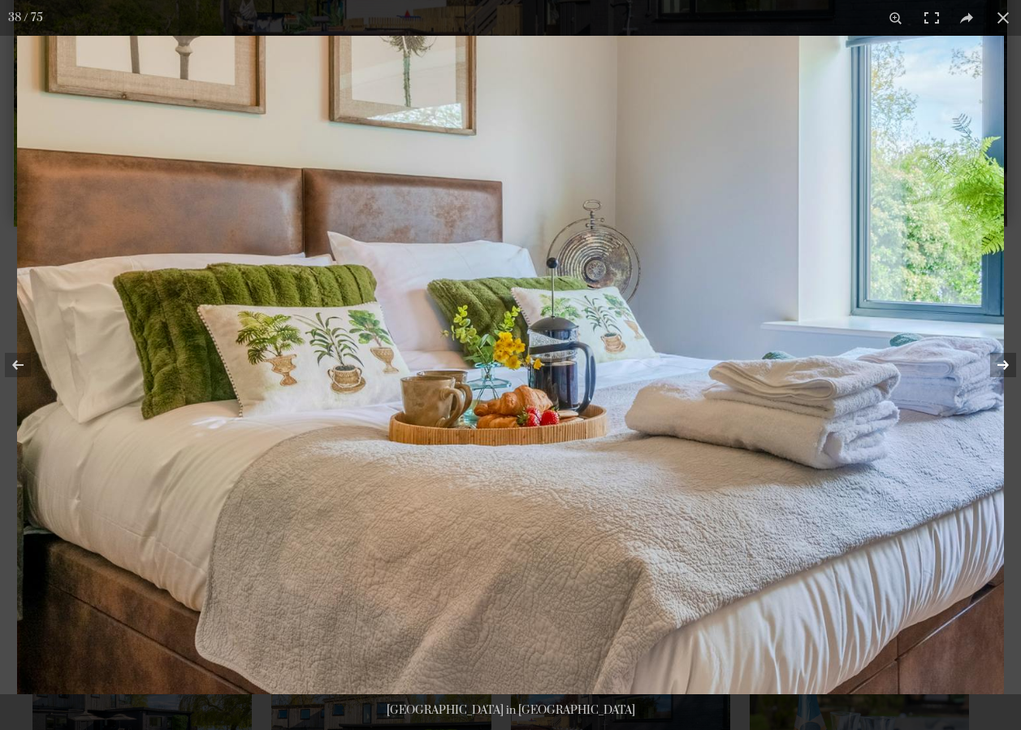
click at [1001, 368] on button at bounding box center [992, 364] width 57 height 81
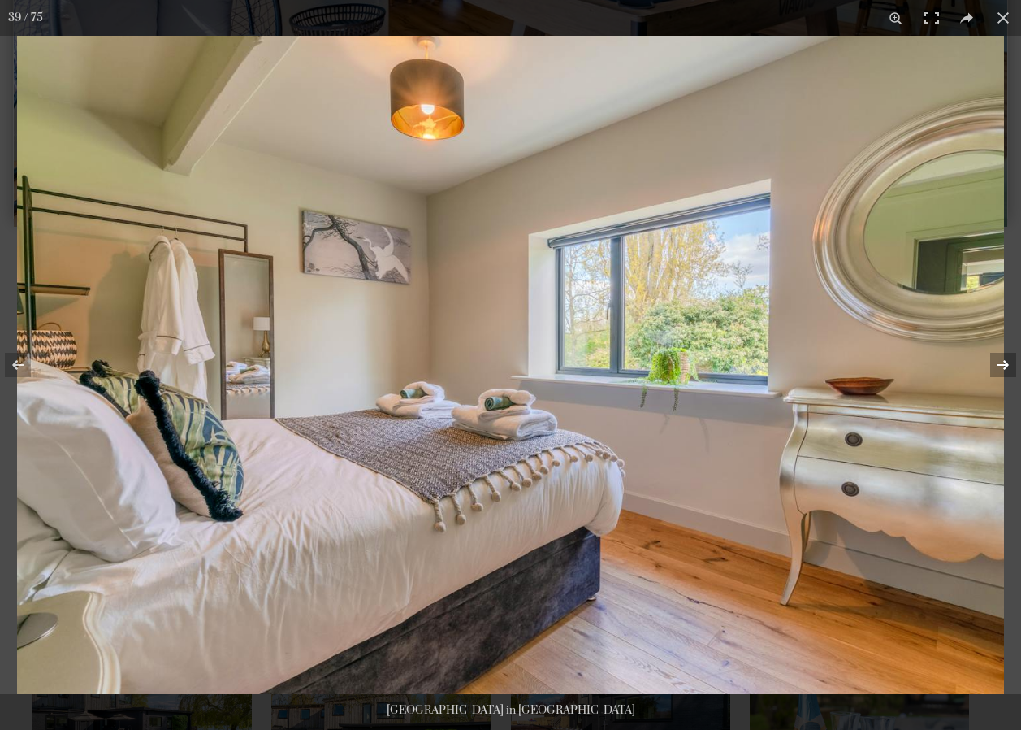
click at [1001, 368] on button at bounding box center [992, 364] width 57 height 81
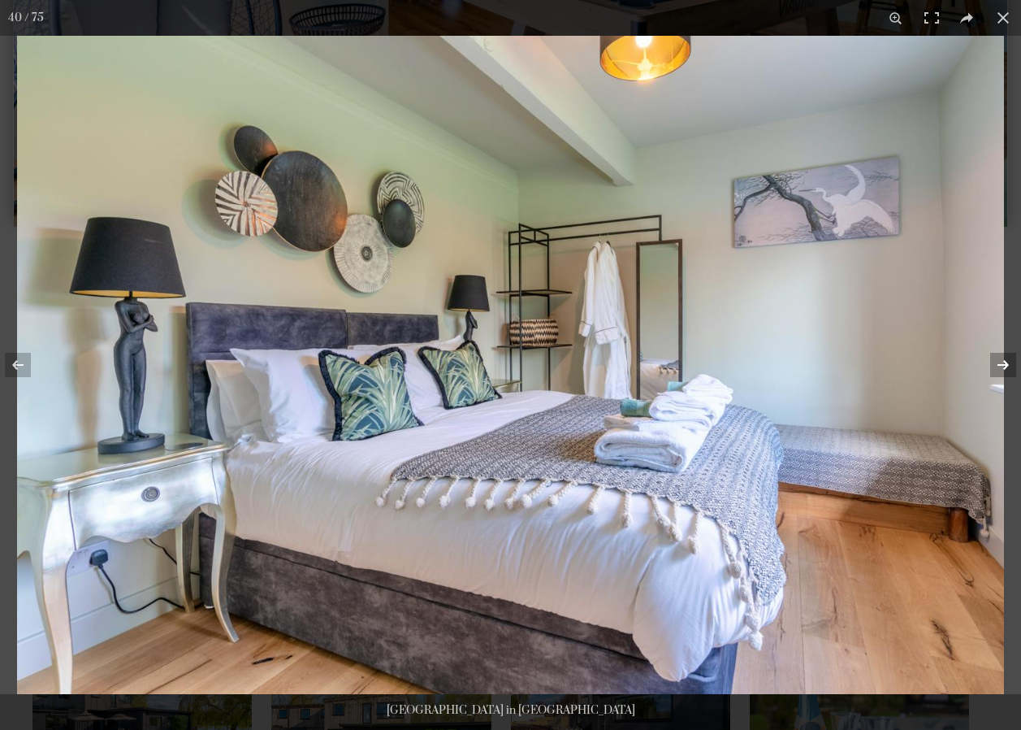
click at [1001, 368] on button at bounding box center [992, 364] width 57 height 81
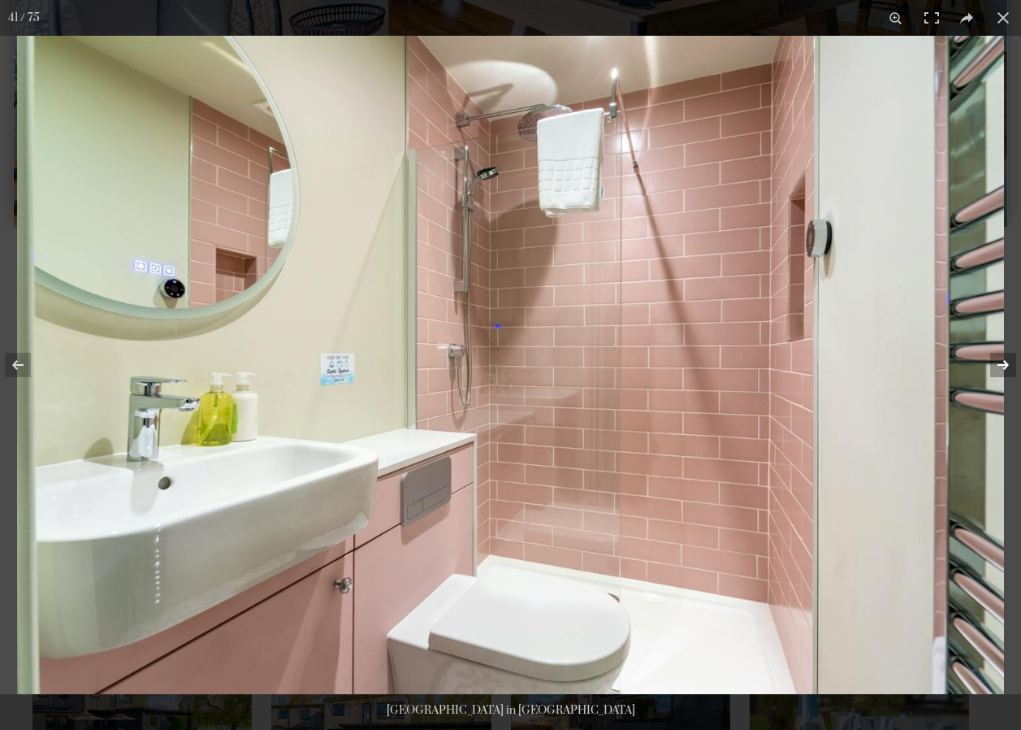
click at [1001, 368] on button at bounding box center [992, 364] width 57 height 81
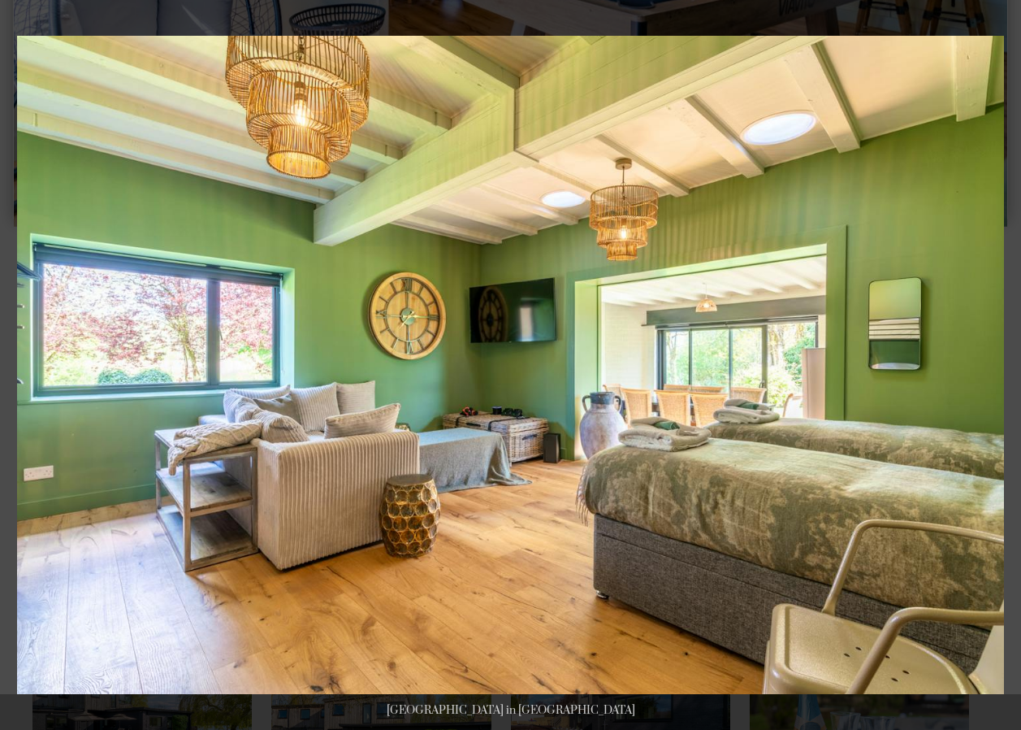
click at [1001, 368] on button at bounding box center [992, 364] width 57 height 81
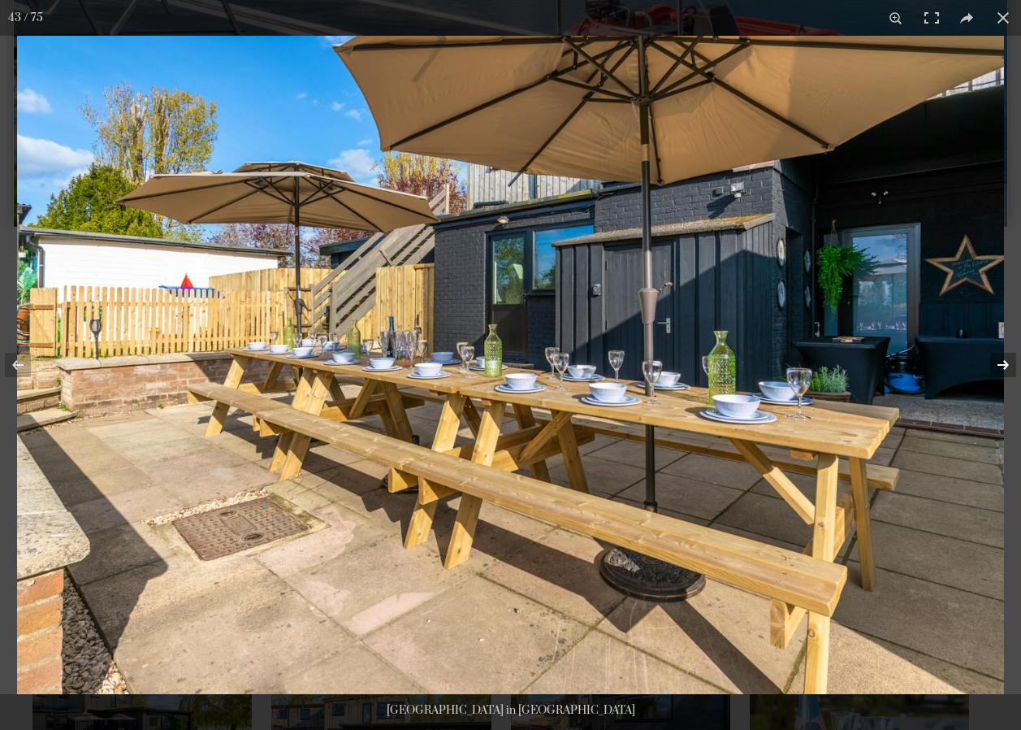
click at [1001, 368] on button at bounding box center [992, 364] width 57 height 81
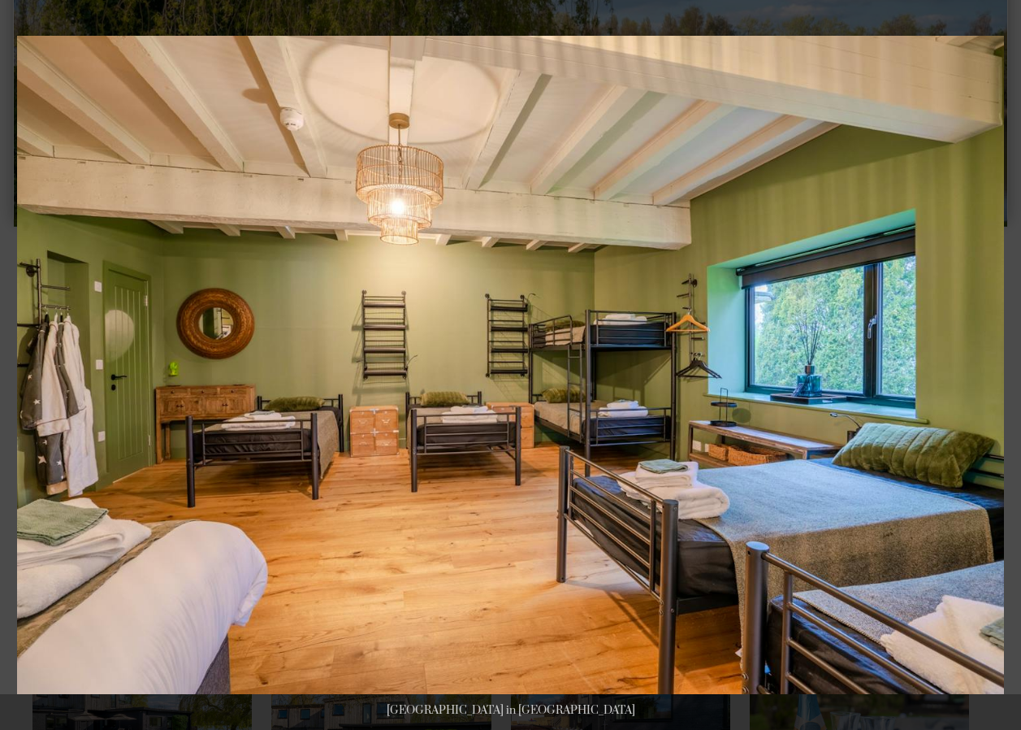
click at [1001, 368] on button at bounding box center [992, 364] width 57 height 81
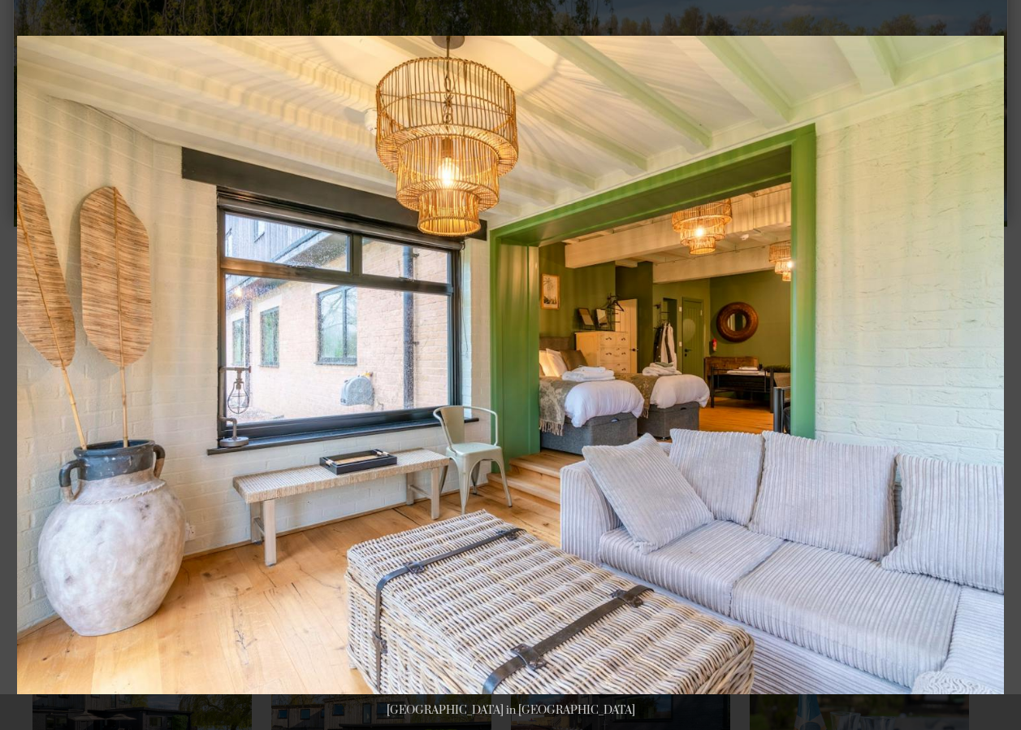
click at [1001, 368] on button at bounding box center [992, 364] width 57 height 81
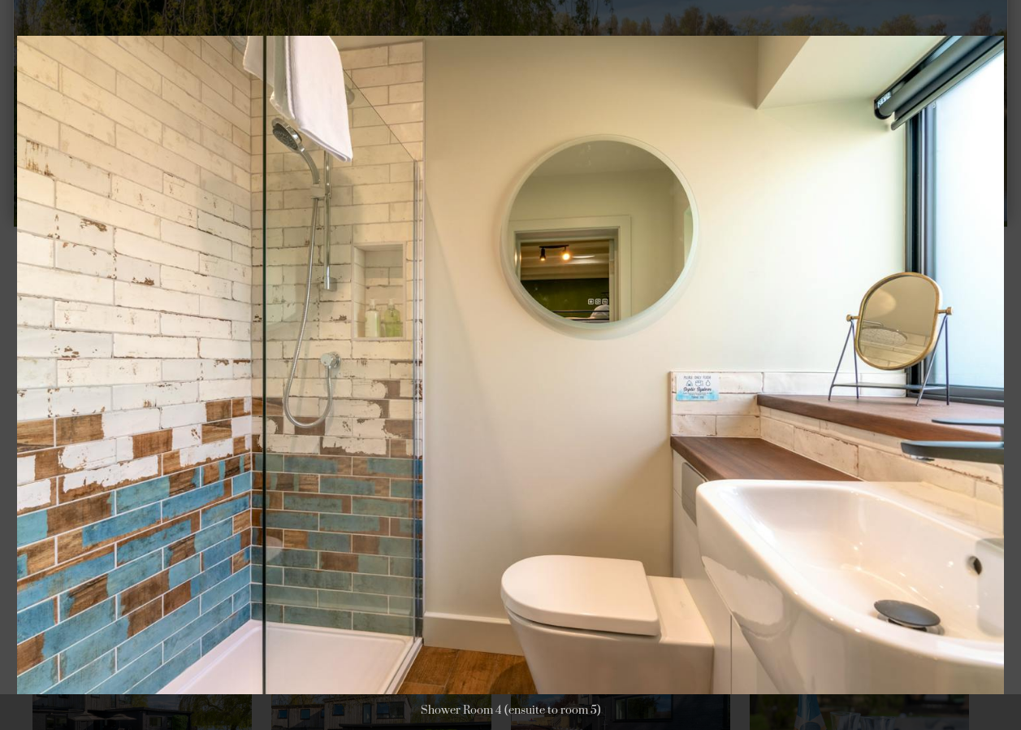
click at [1001, 368] on button at bounding box center [992, 364] width 57 height 81
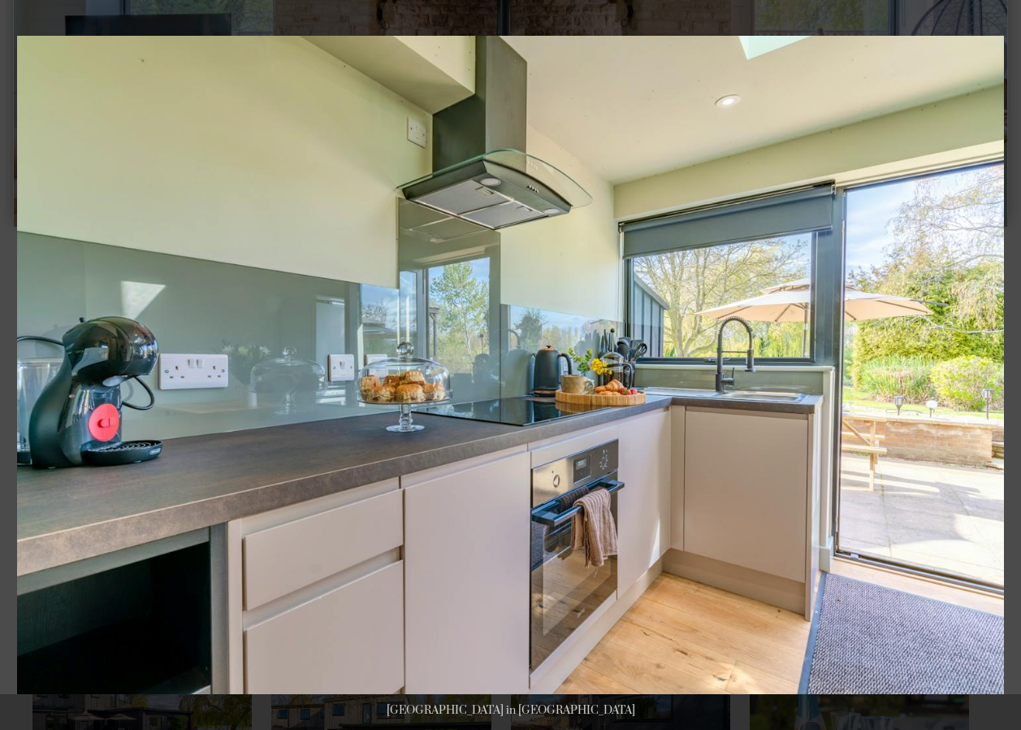
click at [1001, 368] on button at bounding box center [992, 364] width 57 height 81
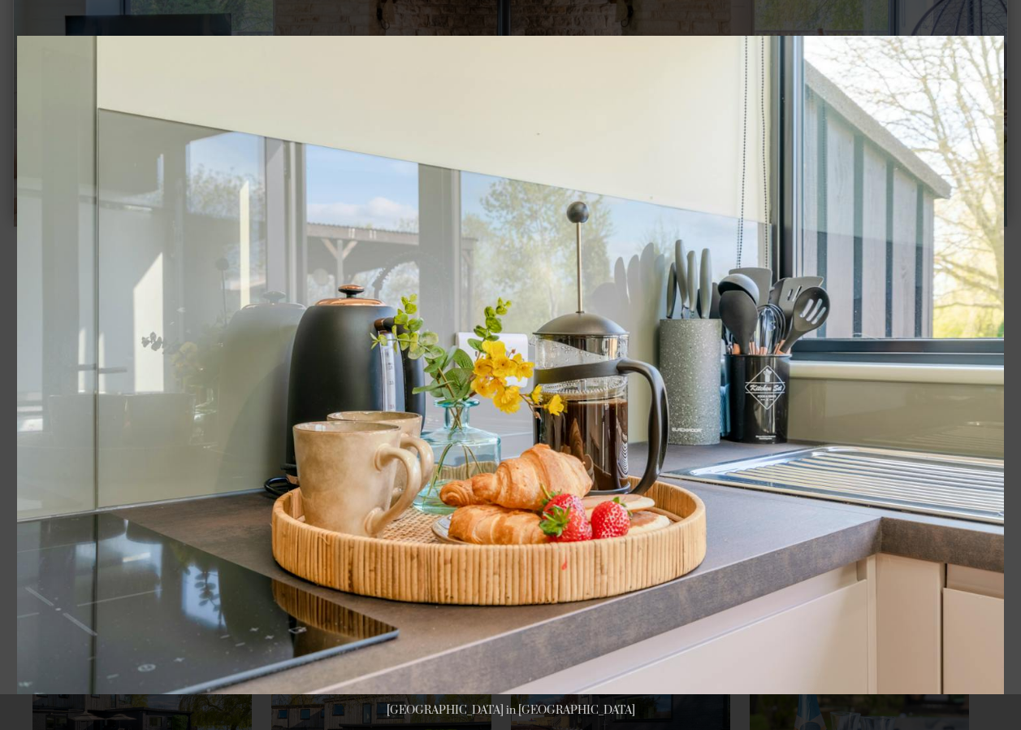
click at [1001, 368] on button at bounding box center [992, 364] width 57 height 81
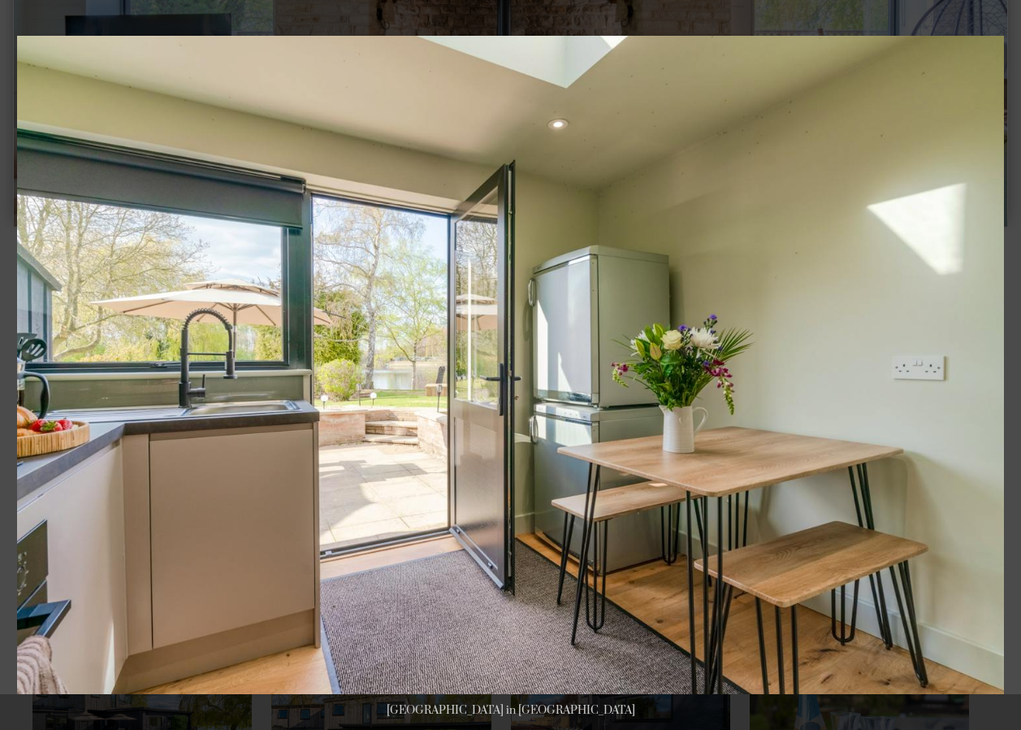
click at [1001, 368] on button at bounding box center [992, 364] width 57 height 81
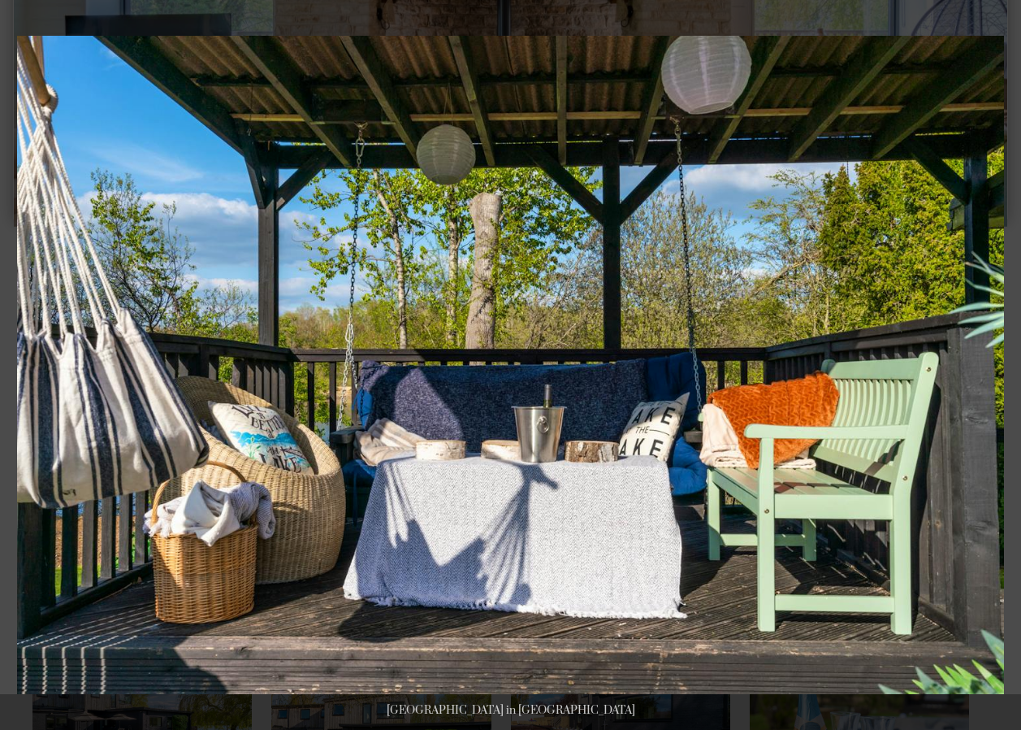
click at [1001, 368] on button at bounding box center [992, 364] width 57 height 81
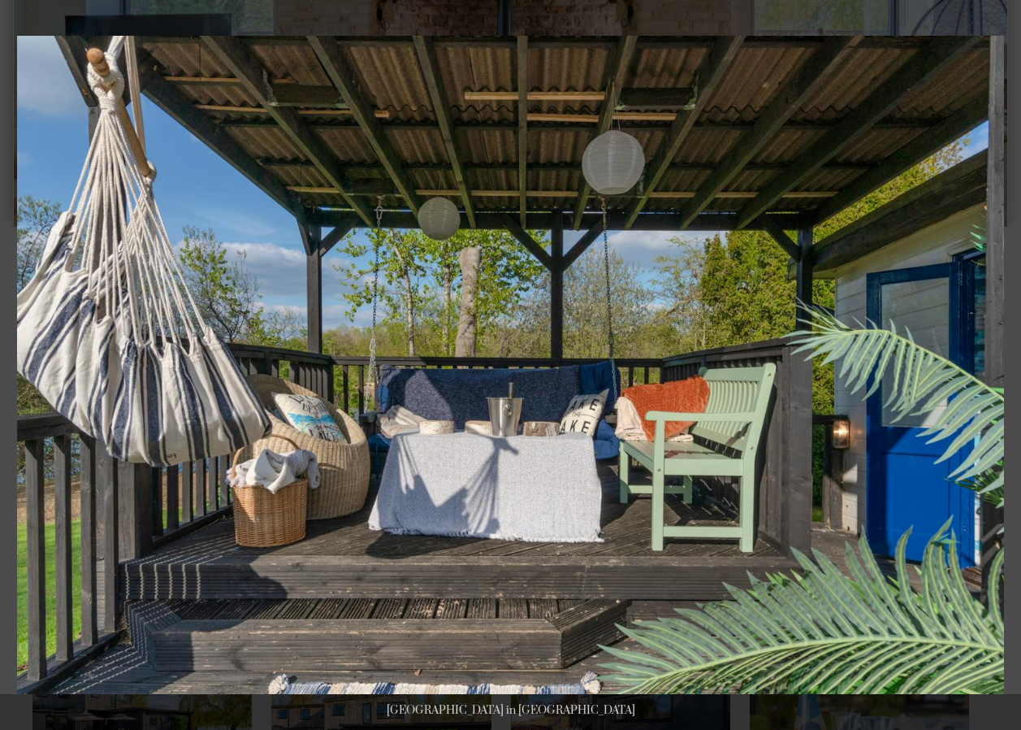
click at [1001, 368] on button at bounding box center [992, 364] width 57 height 81
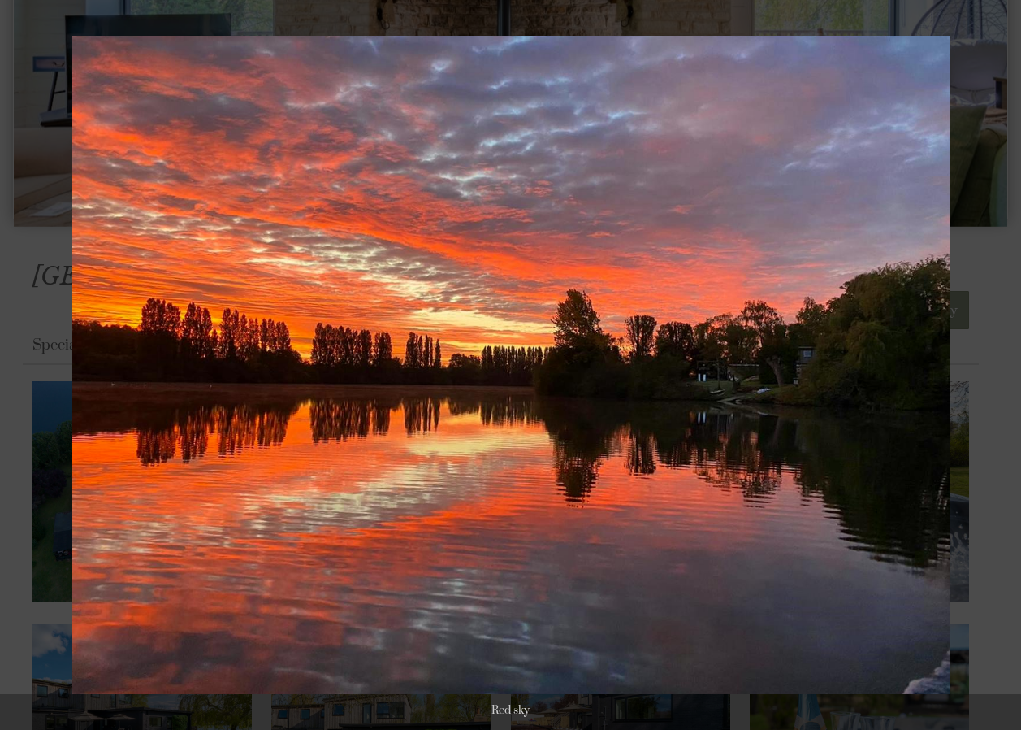
click at [1001, 368] on button at bounding box center [992, 364] width 57 height 81
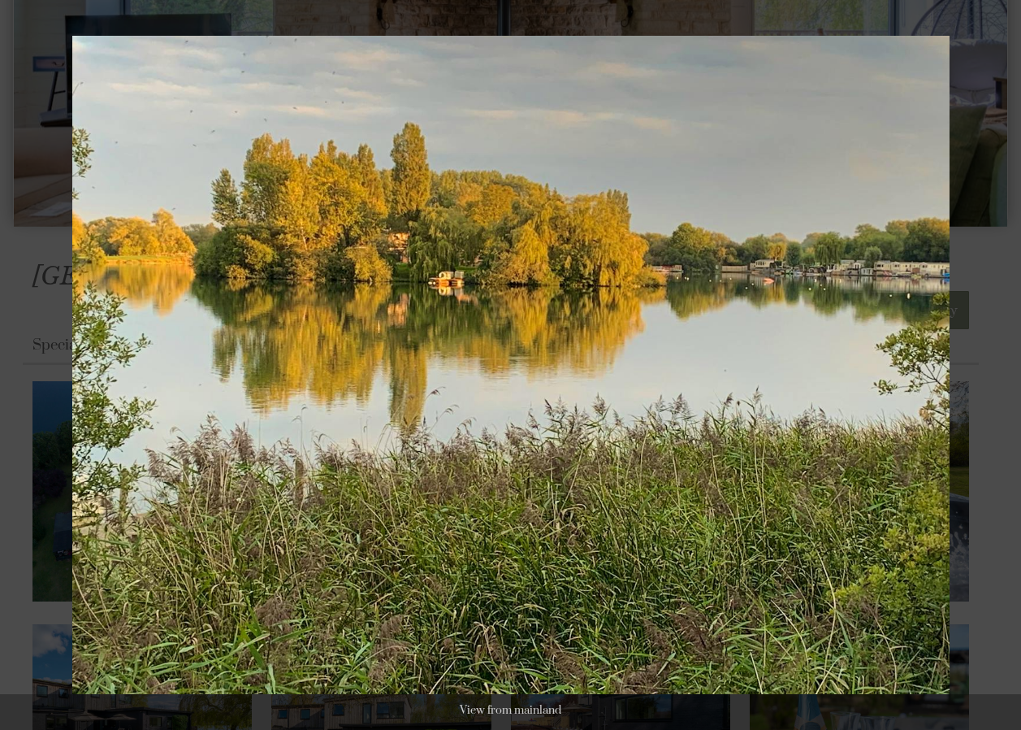
click at [1001, 368] on button at bounding box center [992, 364] width 57 height 81
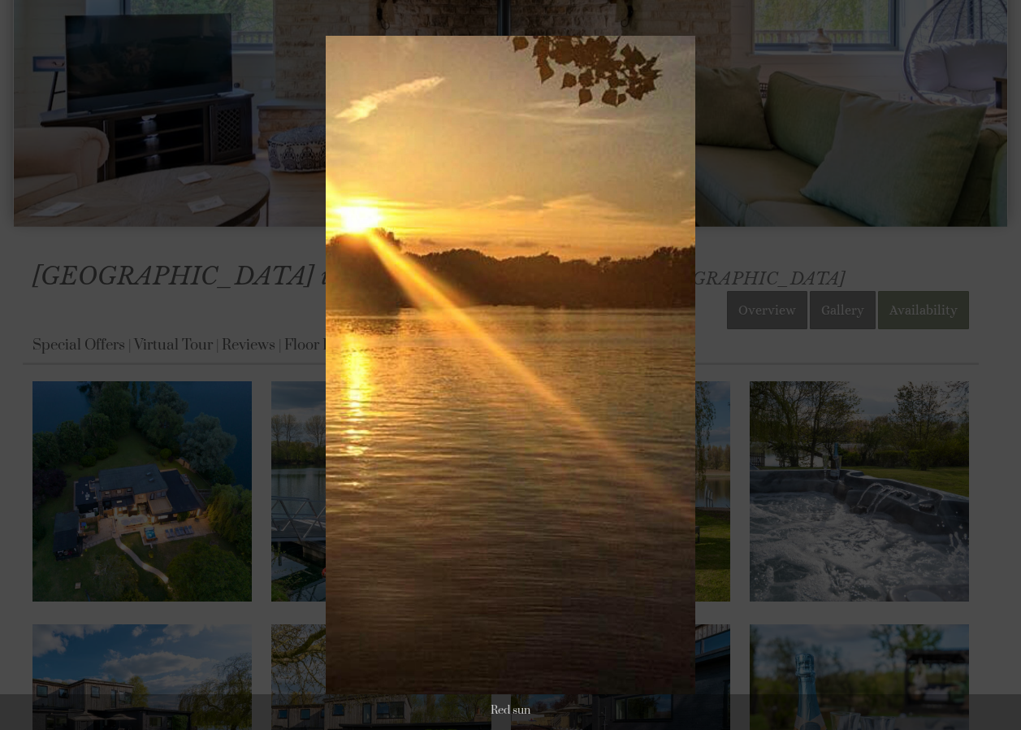
click at [1001, 368] on button at bounding box center [992, 364] width 57 height 81
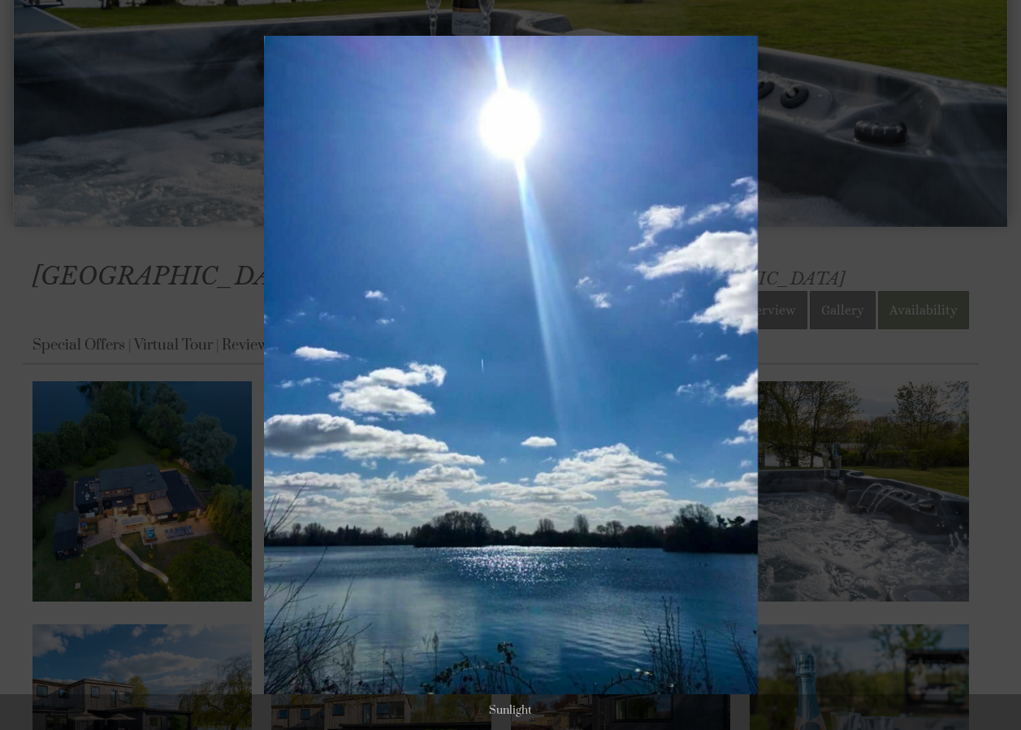
click at [1001, 368] on button at bounding box center [992, 364] width 57 height 81
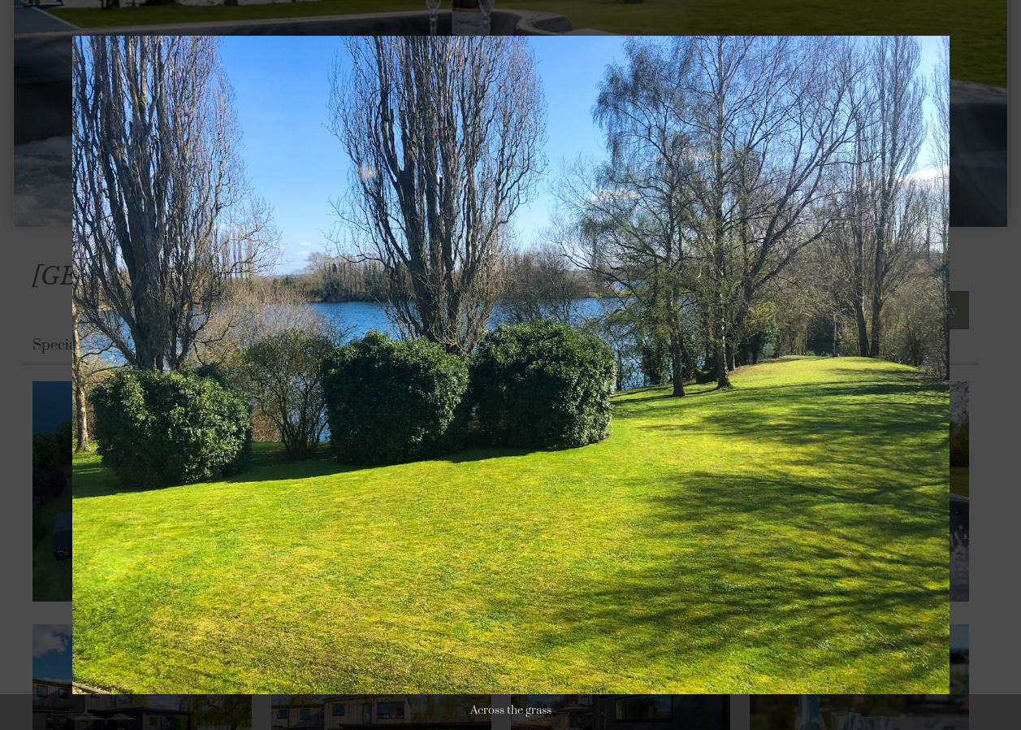
click at [1001, 368] on button at bounding box center [992, 364] width 57 height 81
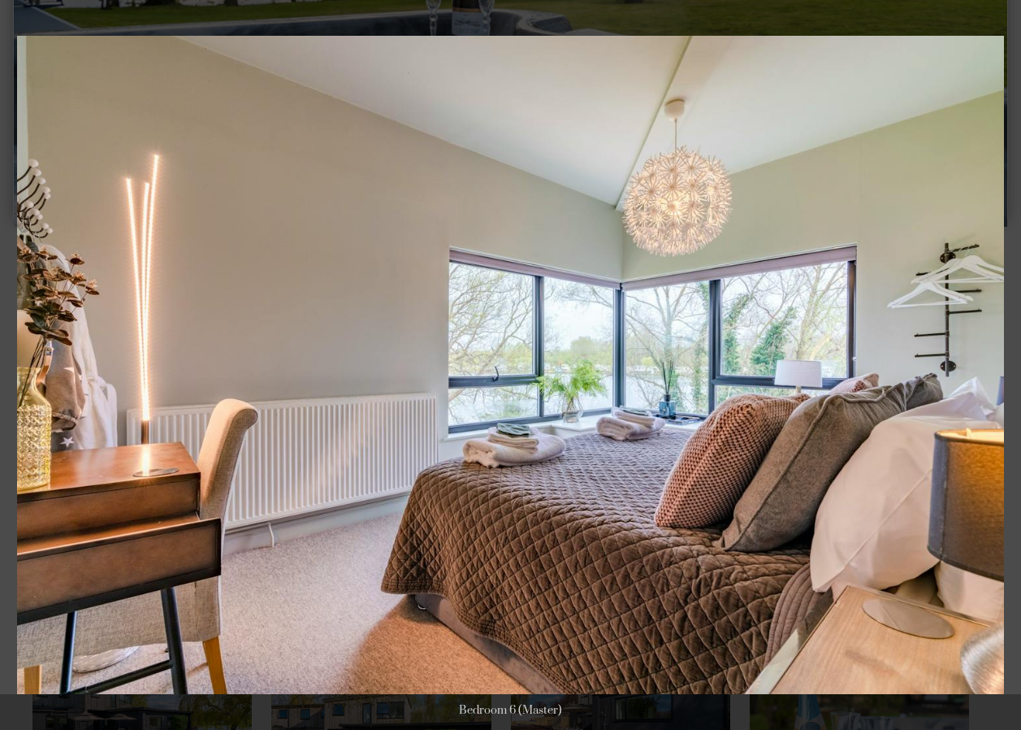
click at [1001, 368] on button at bounding box center [992, 364] width 57 height 81
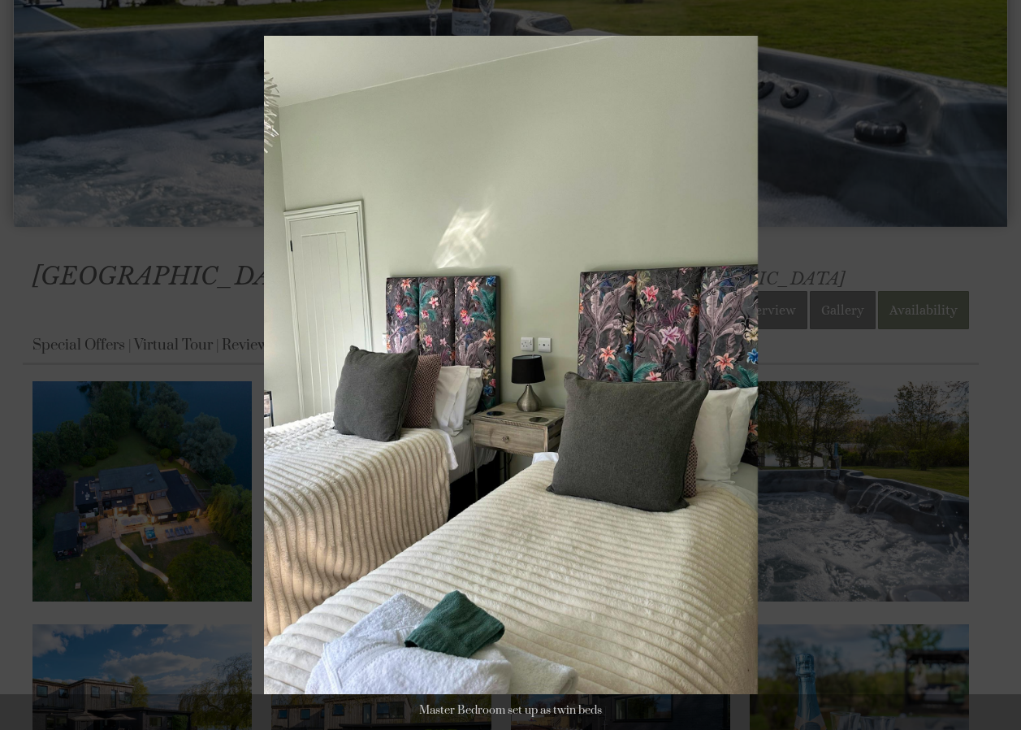
click at [1001, 368] on button at bounding box center [992, 364] width 57 height 81
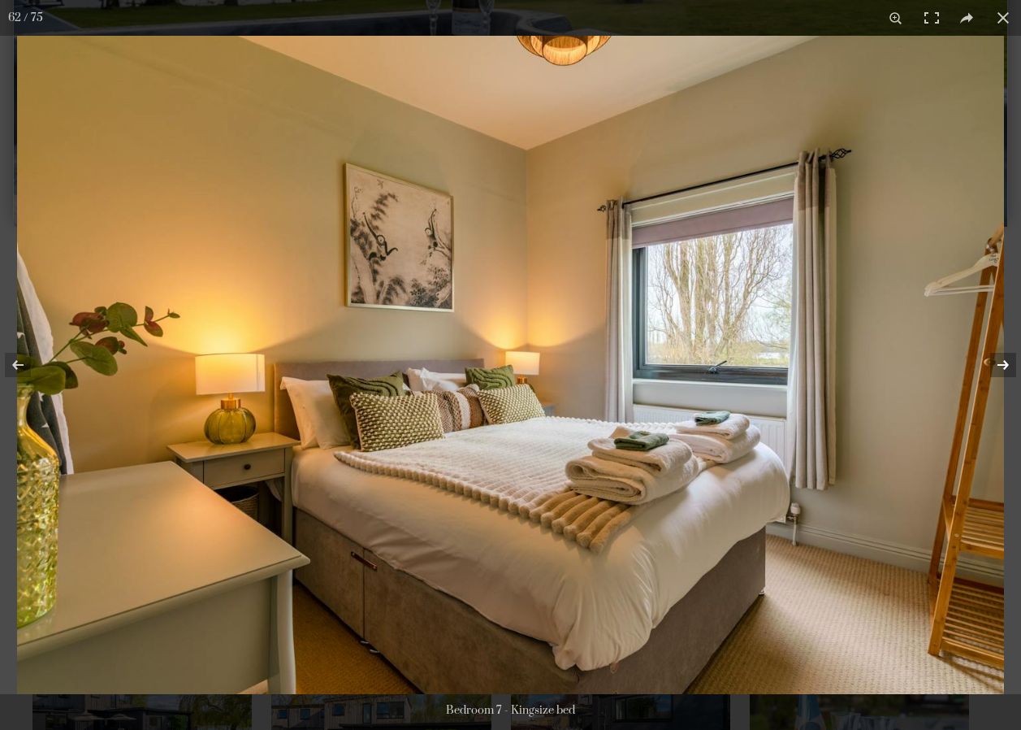
click at [1001, 368] on button at bounding box center [992, 364] width 57 height 81
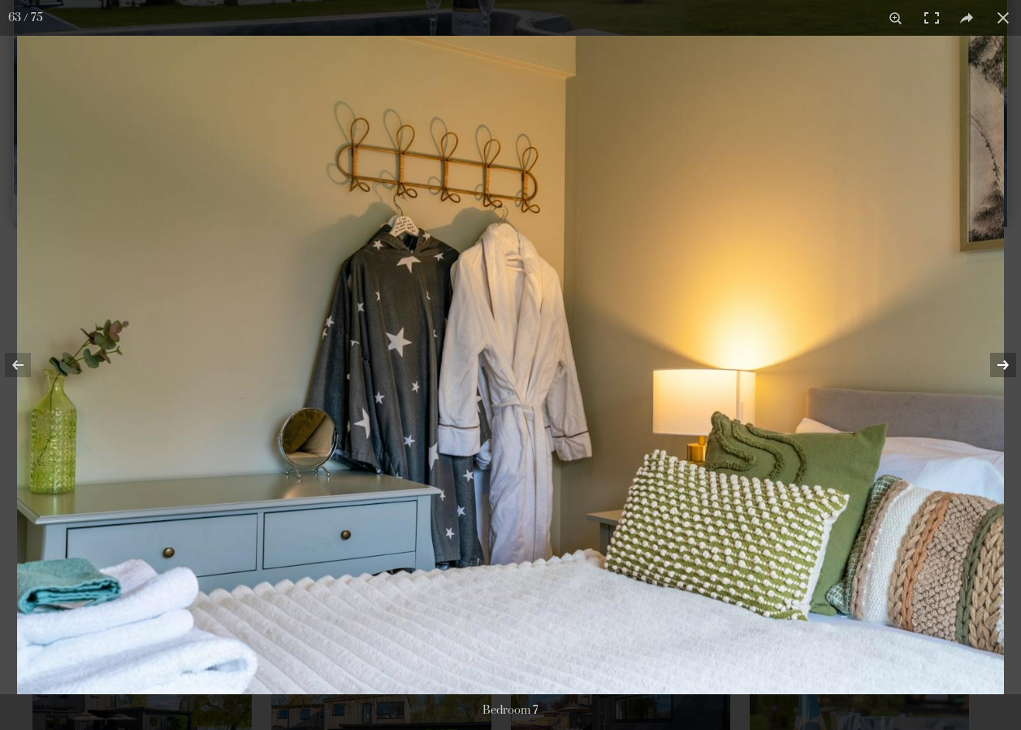
click at [1001, 368] on button at bounding box center [992, 364] width 57 height 81
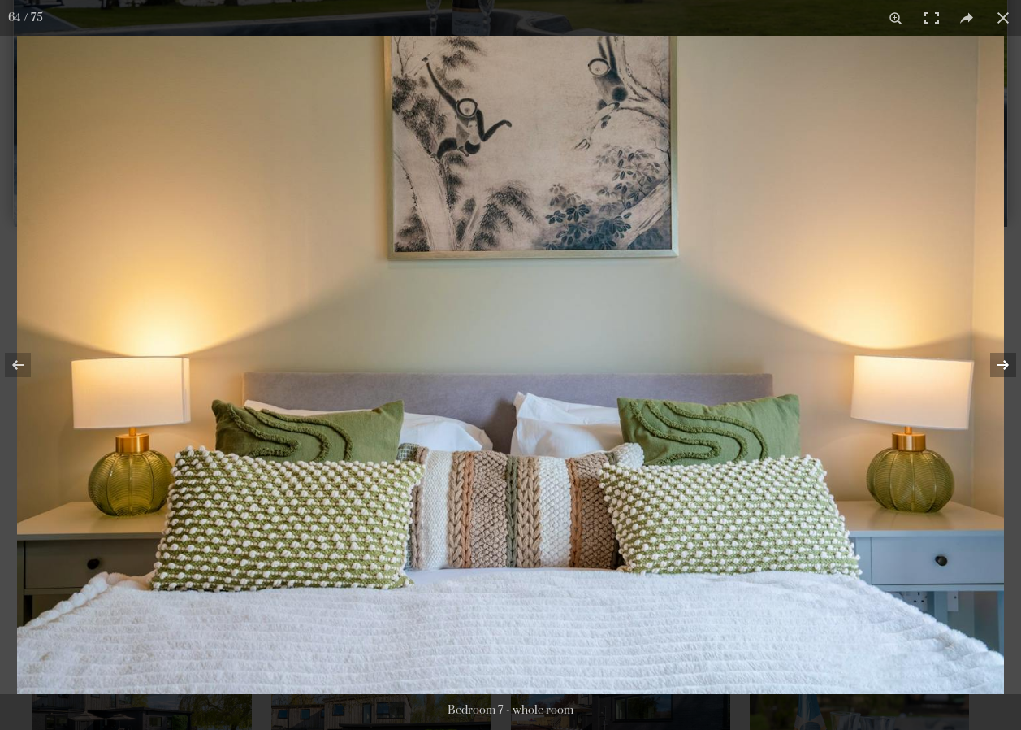
click at [1001, 368] on button at bounding box center [992, 364] width 57 height 81
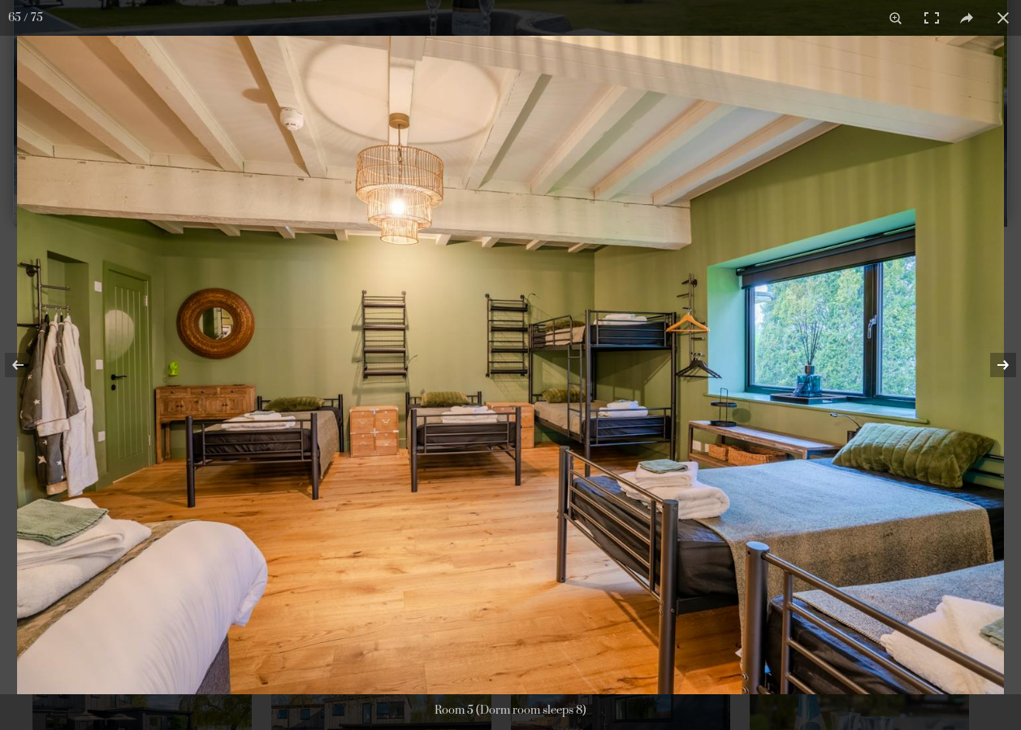
click at [1001, 368] on button at bounding box center [992, 364] width 57 height 81
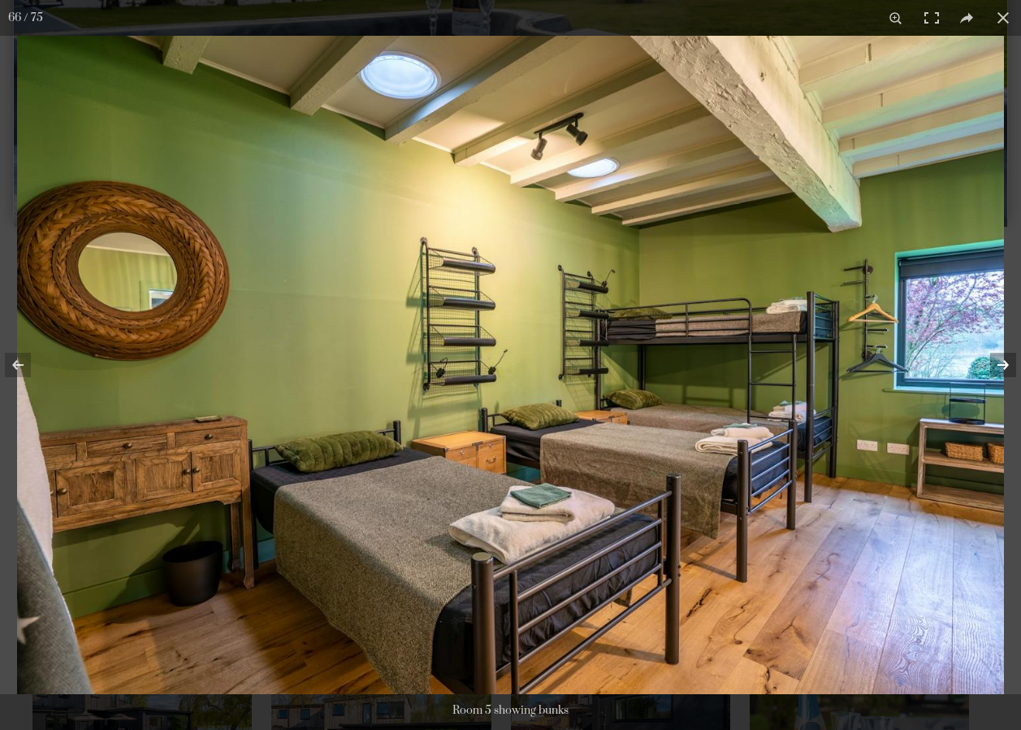
click at [1001, 368] on button at bounding box center [992, 364] width 57 height 81
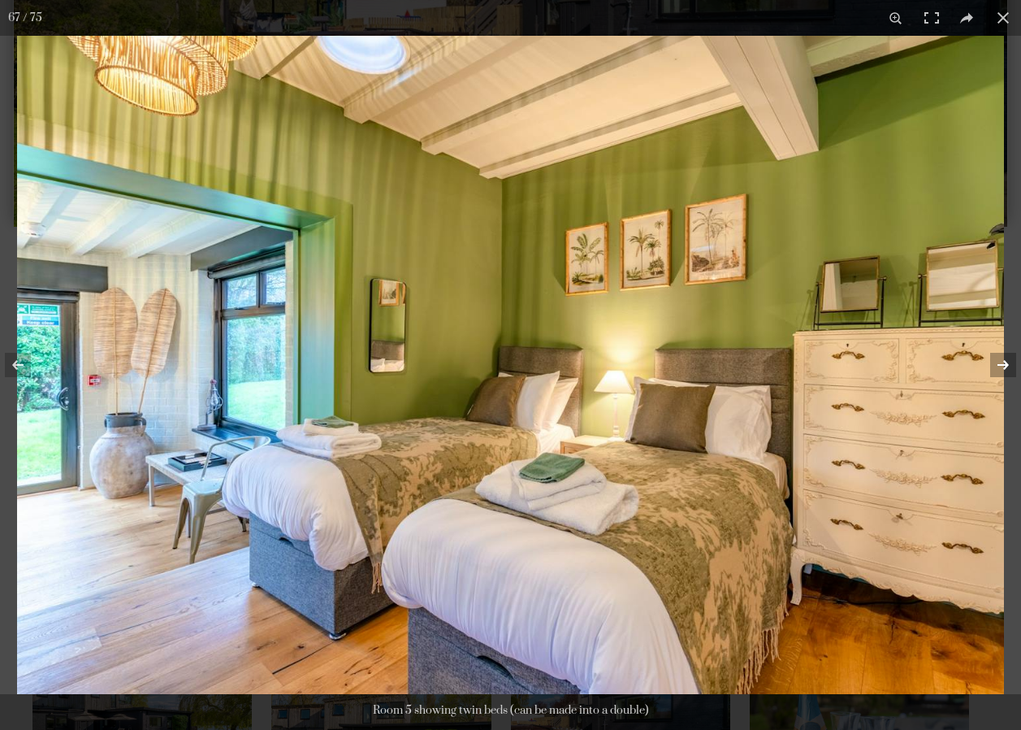
click at [1001, 368] on button at bounding box center [992, 364] width 57 height 81
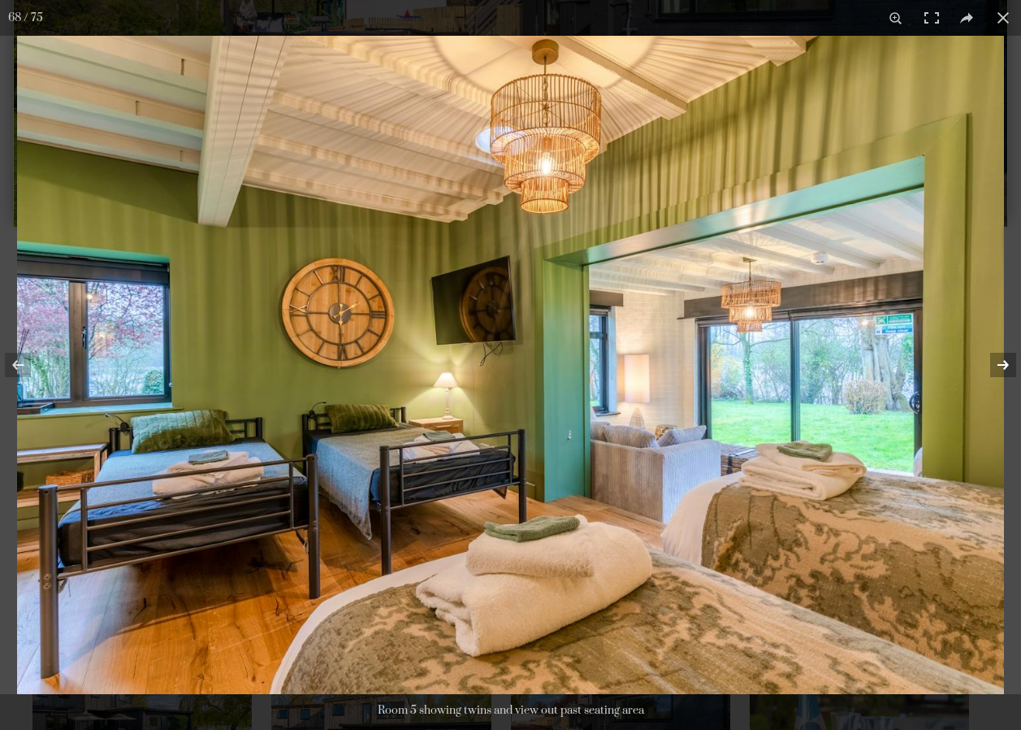
click at [1001, 368] on button at bounding box center [992, 364] width 57 height 81
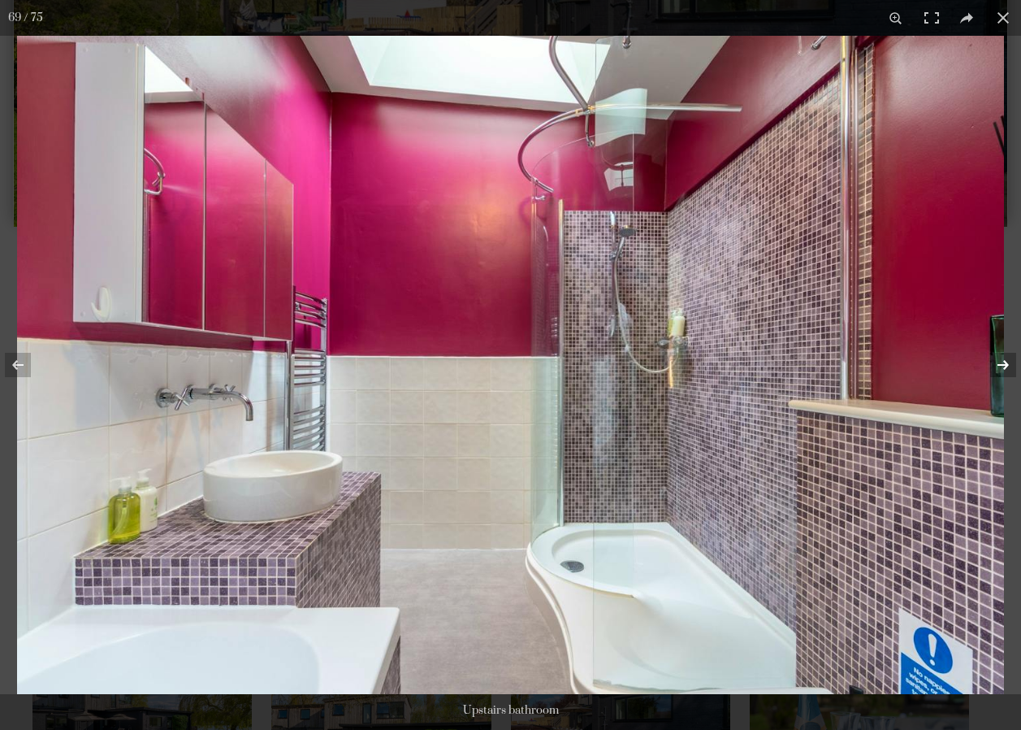
click at [1001, 368] on button at bounding box center [992, 364] width 57 height 81
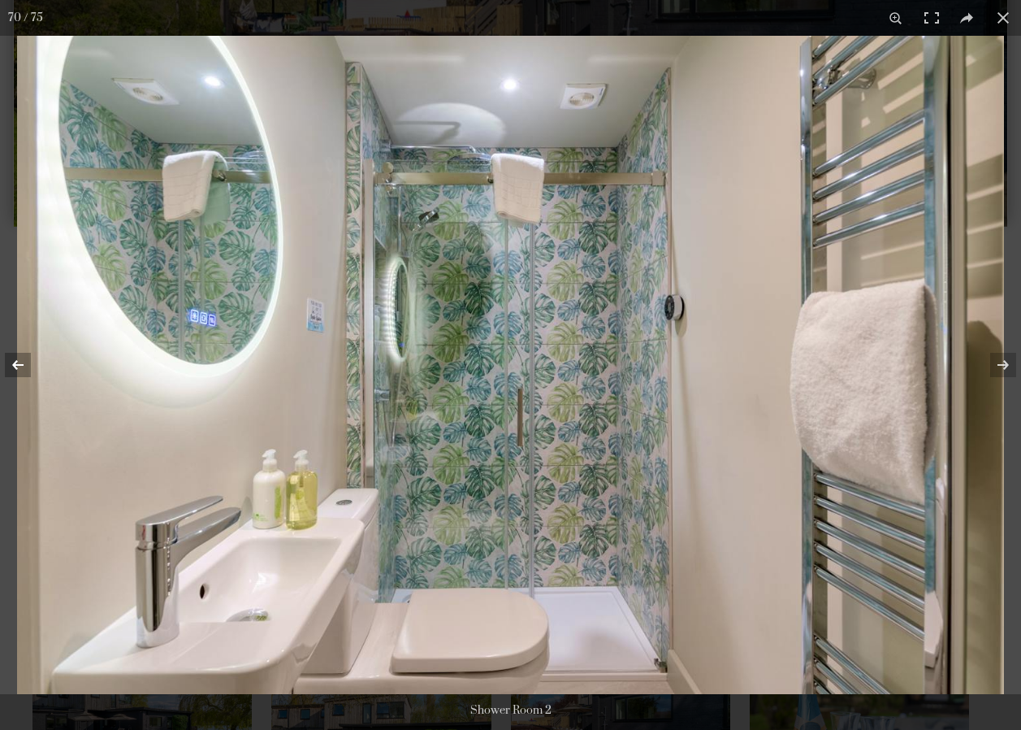
click at [6, 355] on button at bounding box center [28, 364] width 57 height 81
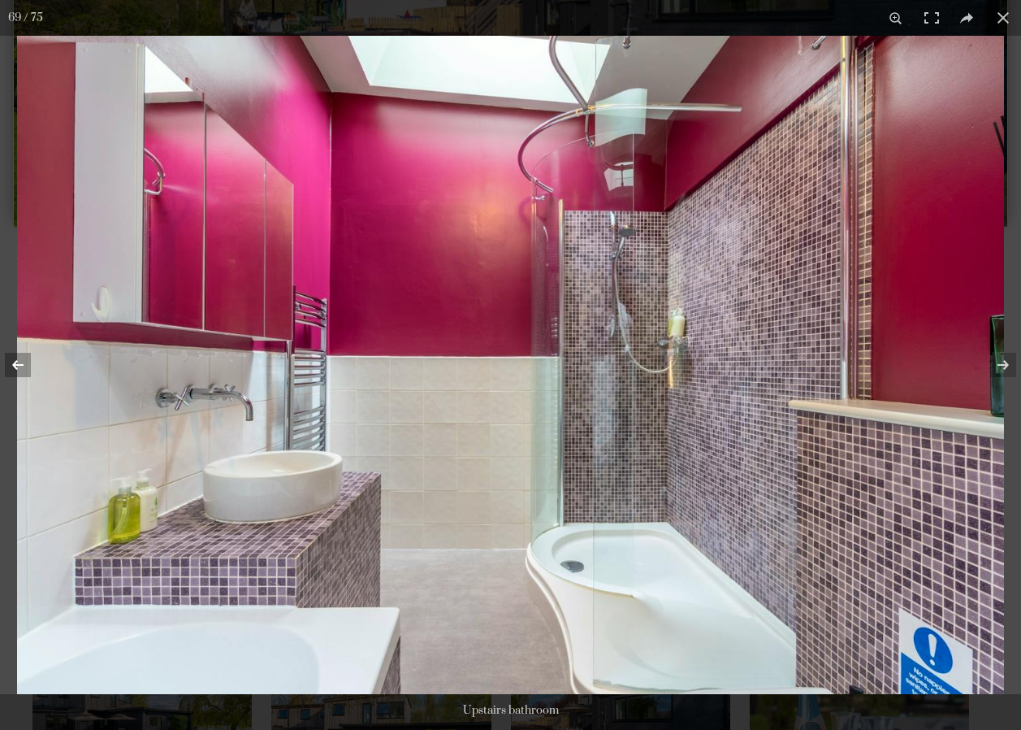
click at [12, 365] on button at bounding box center [28, 364] width 57 height 81
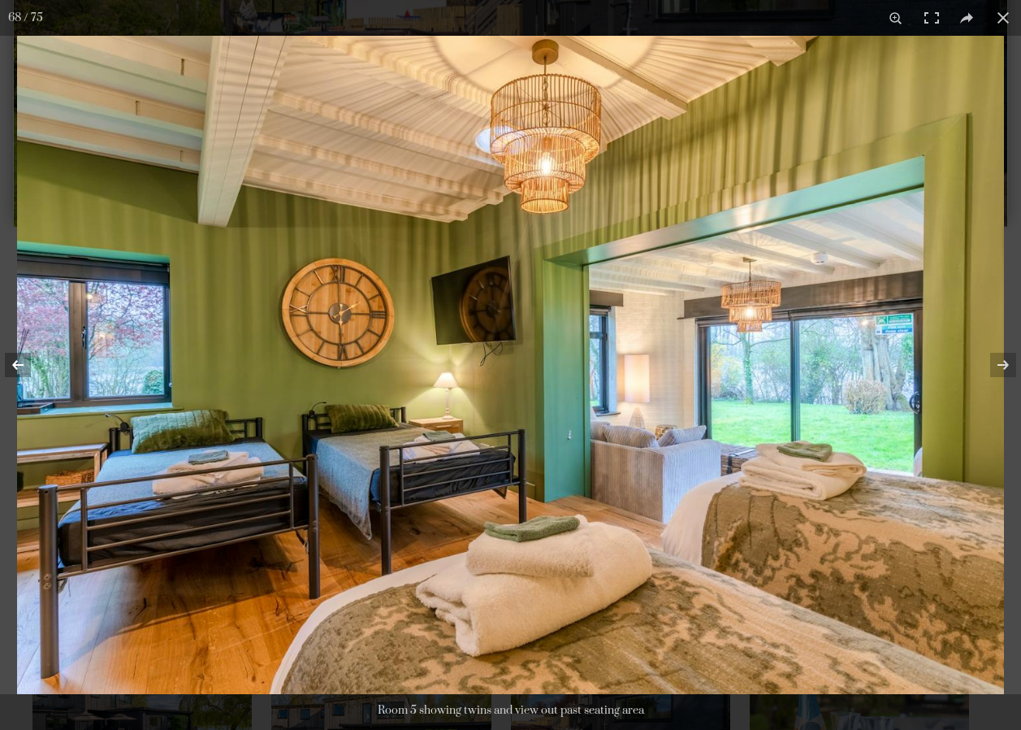
click at [12, 365] on button at bounding box center [28, 364] width 57 height 81
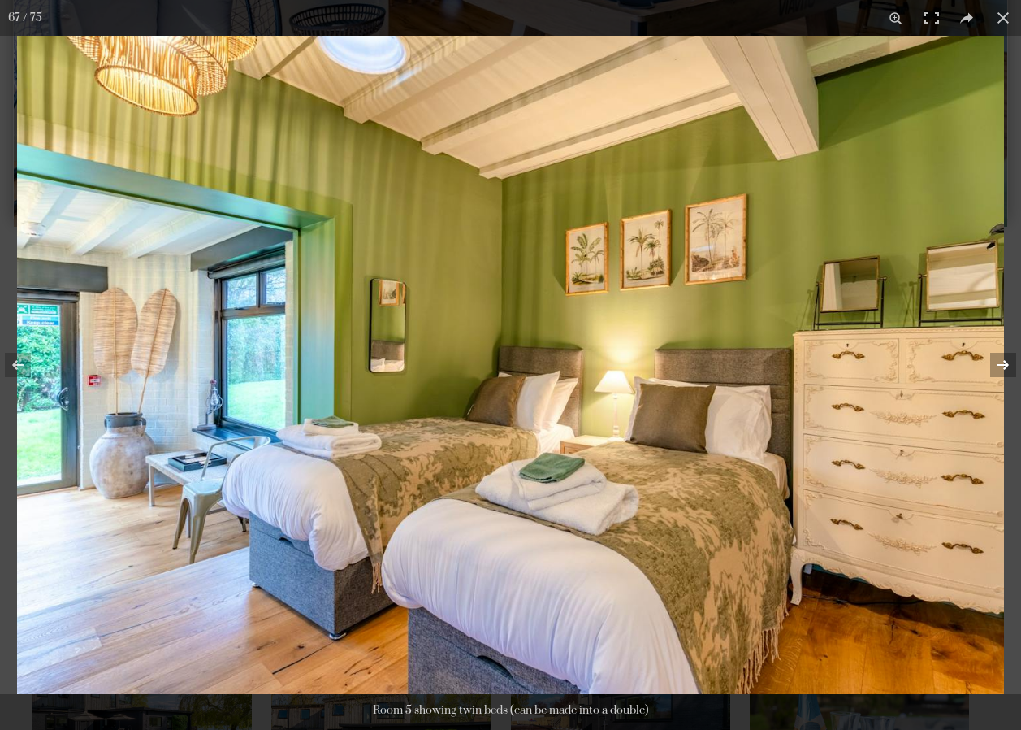
click at [994, 362] on button at bounding box center [992, 364] width 57 height 81
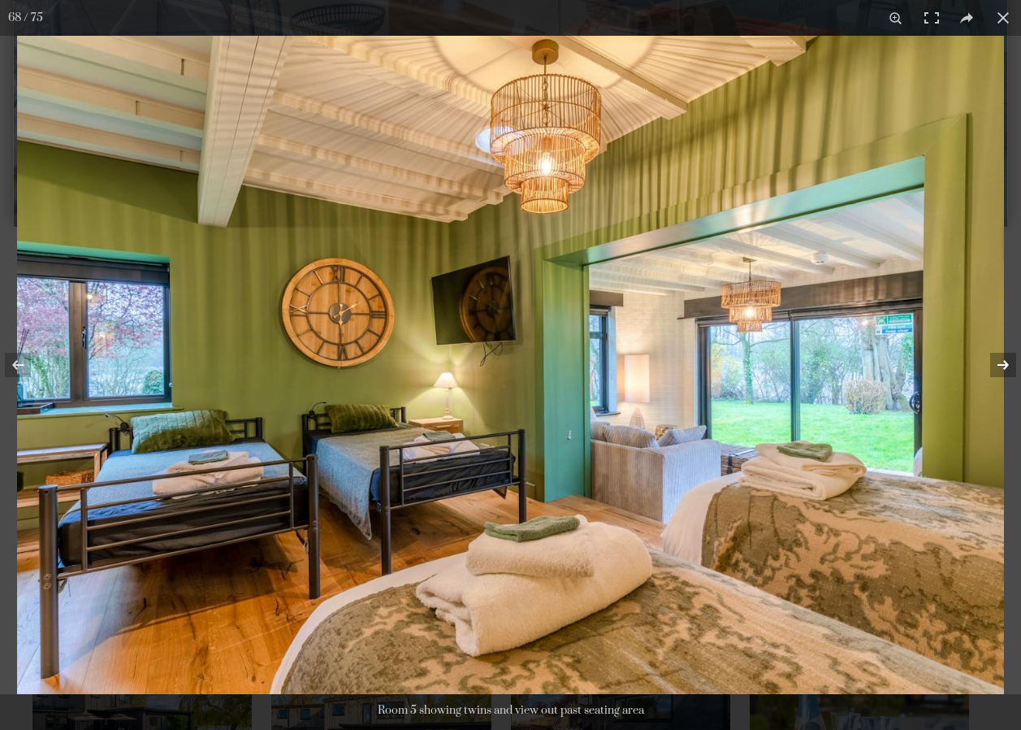
click at [994, 362] on button at bounding box center [992, 364] width 57 height 81
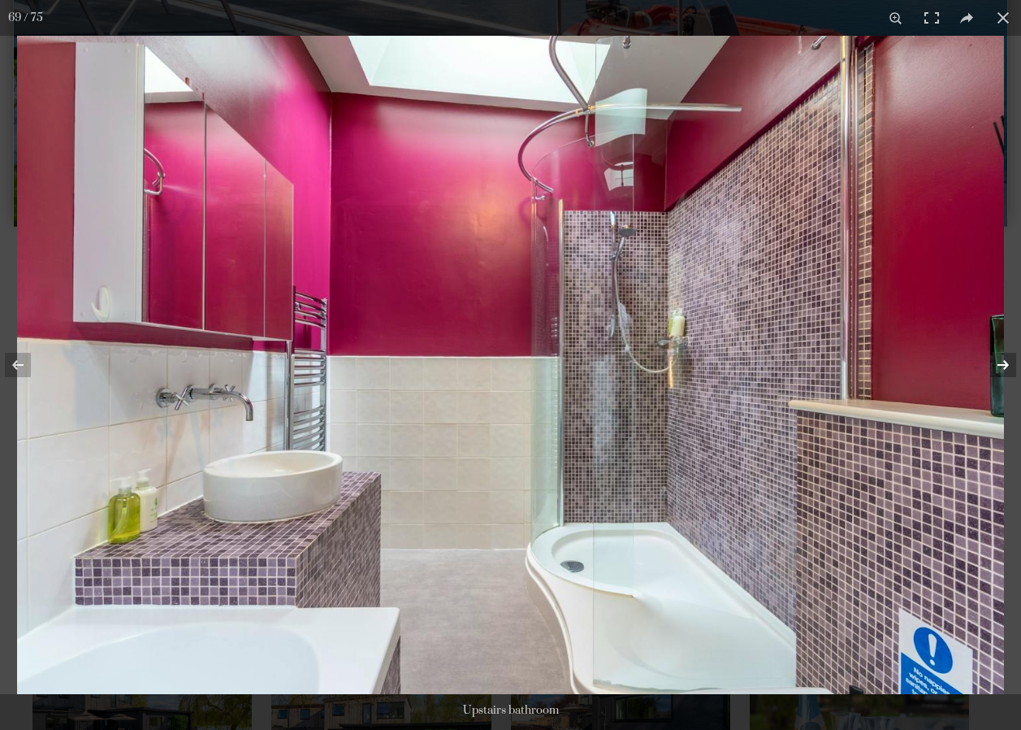
click at [994, 362] on button at bounding box center [992, 364] width 57 height 81
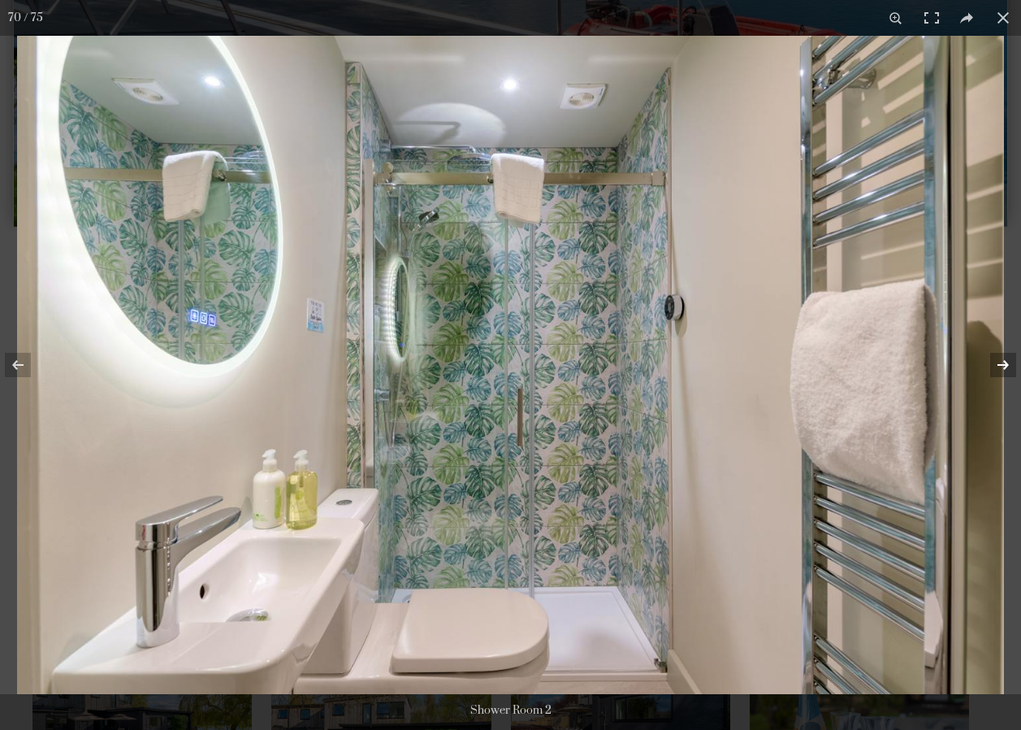
click at [994, 362] on button at bounding box center [992, 364] width 57 height 81
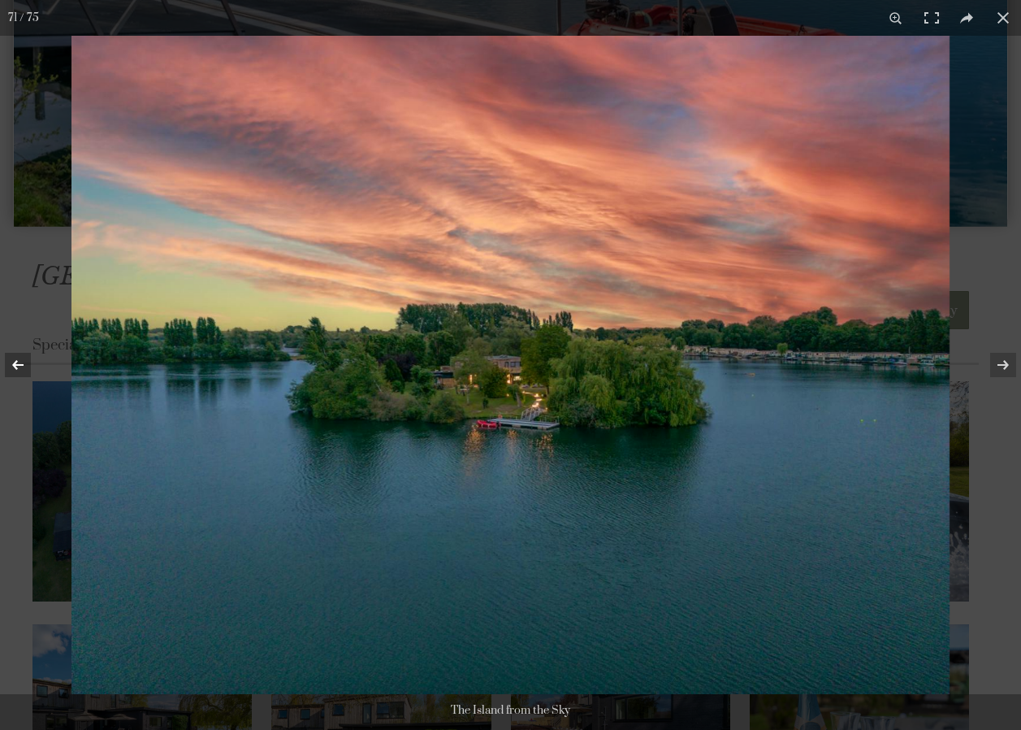
click at [28, 369] on button at bounding box center [28, 364] width 57 height 81
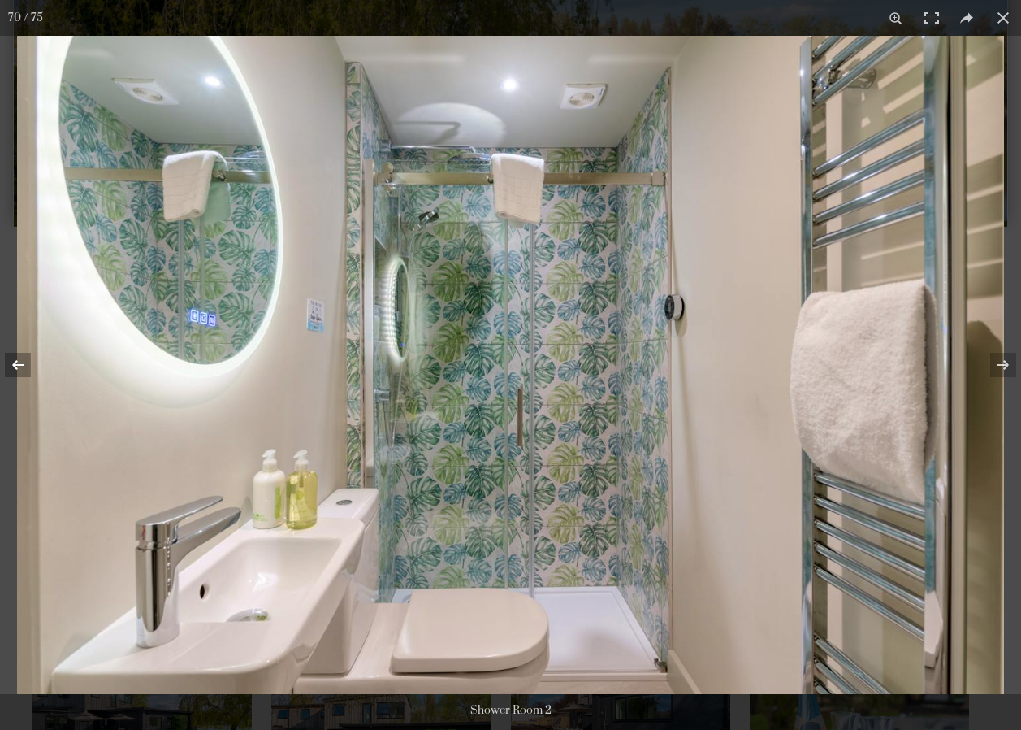
click at [4, 362] on button at bounding box center [28, 364] width 57 height 81
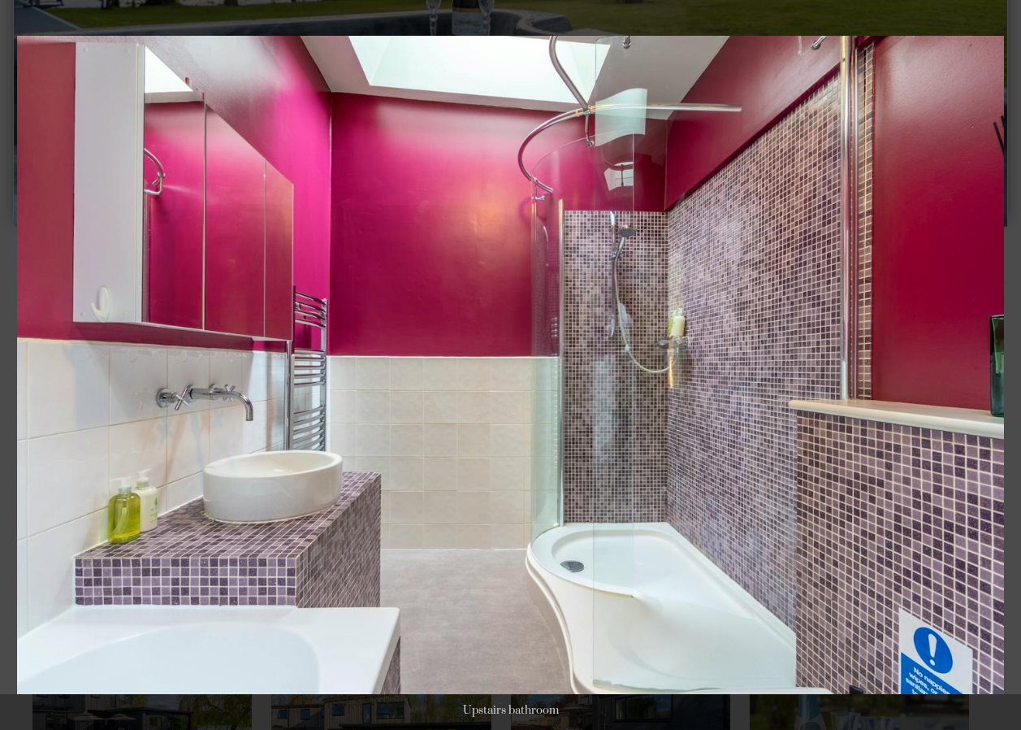
click at [1005, 366] on button at bounding box center [992, 364] width 57 height 81
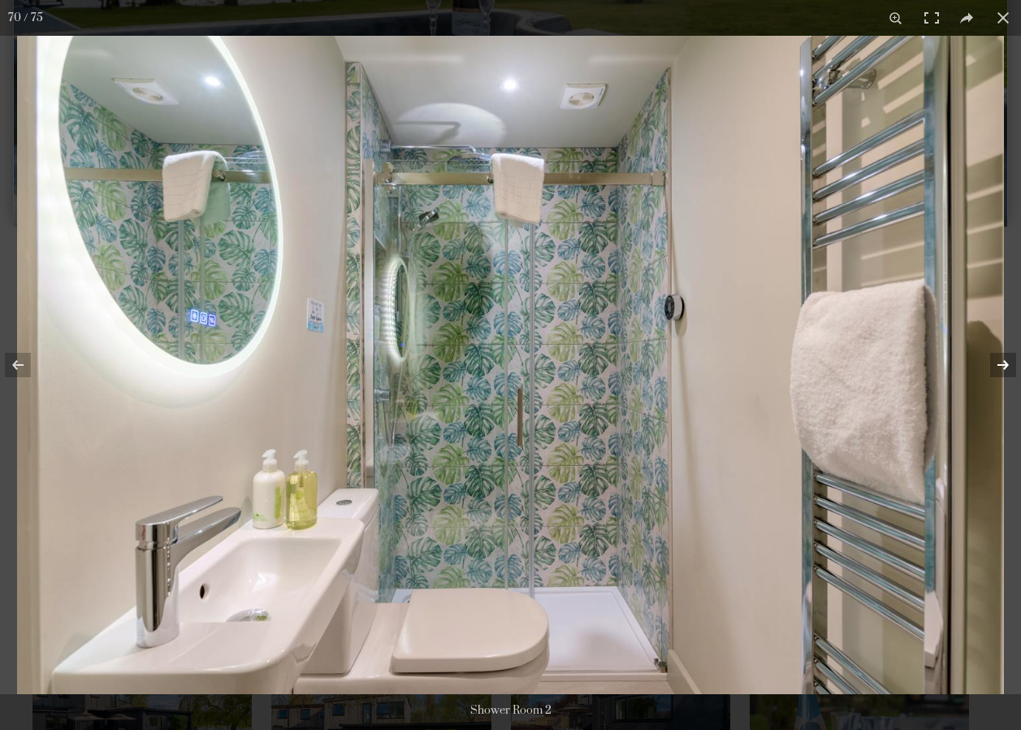
click at [1005, 366] on button at bounding box center [992, 364] width 57 height 81
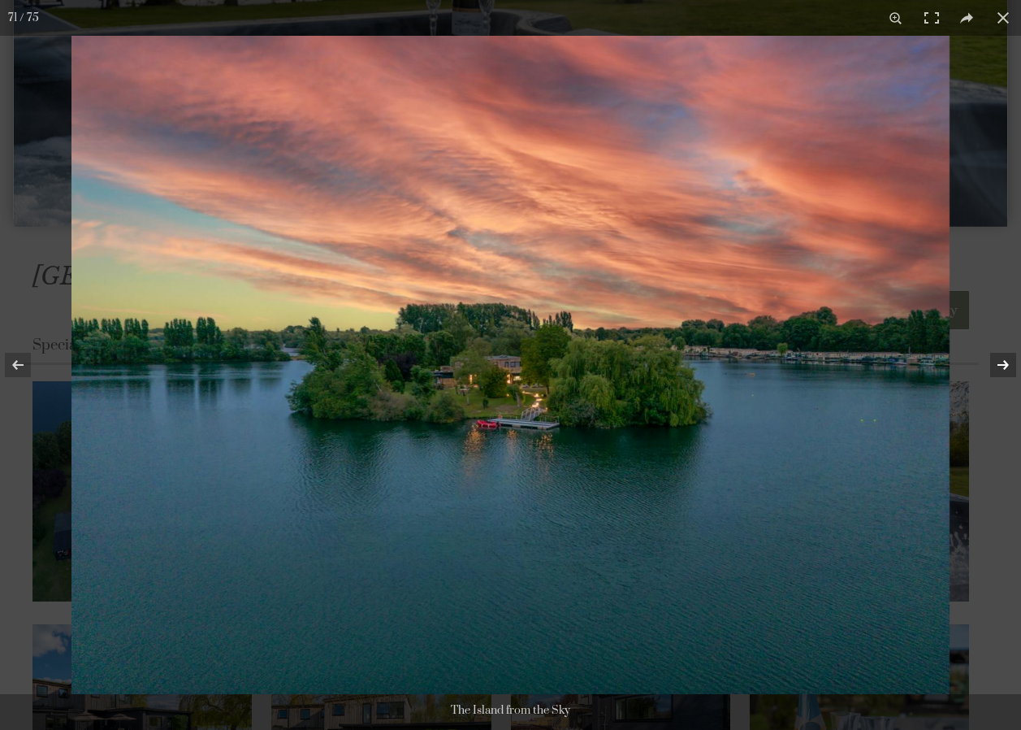
click at [1005, 366] on button at bounding box center [992, 364] width 57 height 81
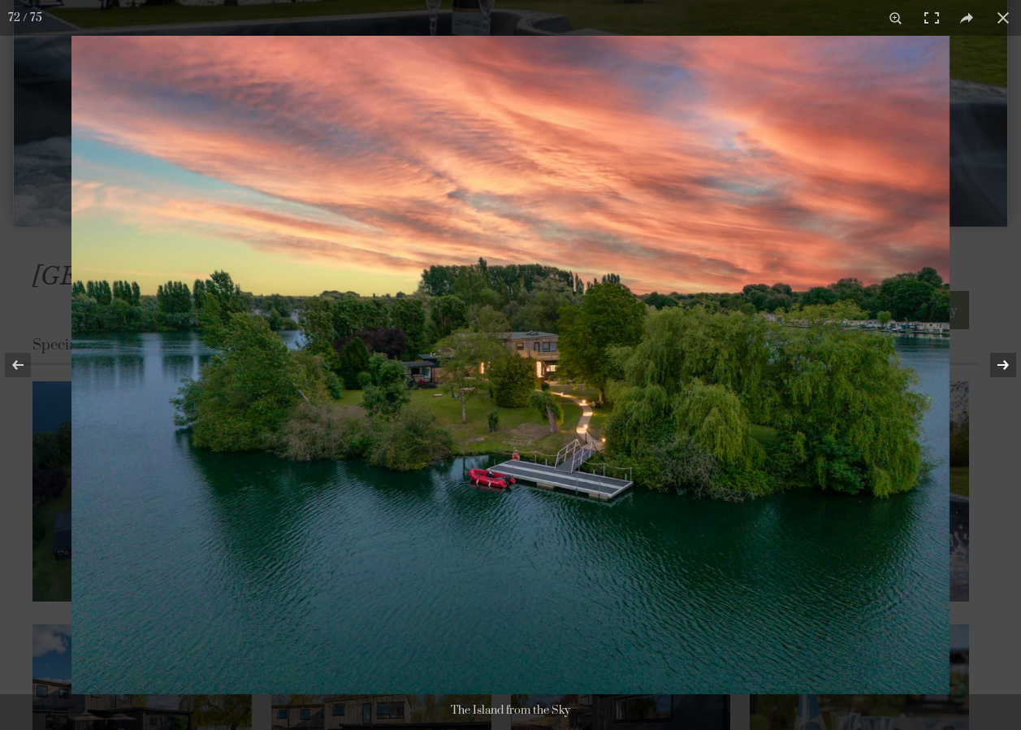
click at [1005, 366] on button at bounding box center [992, 364] width 57 height 81
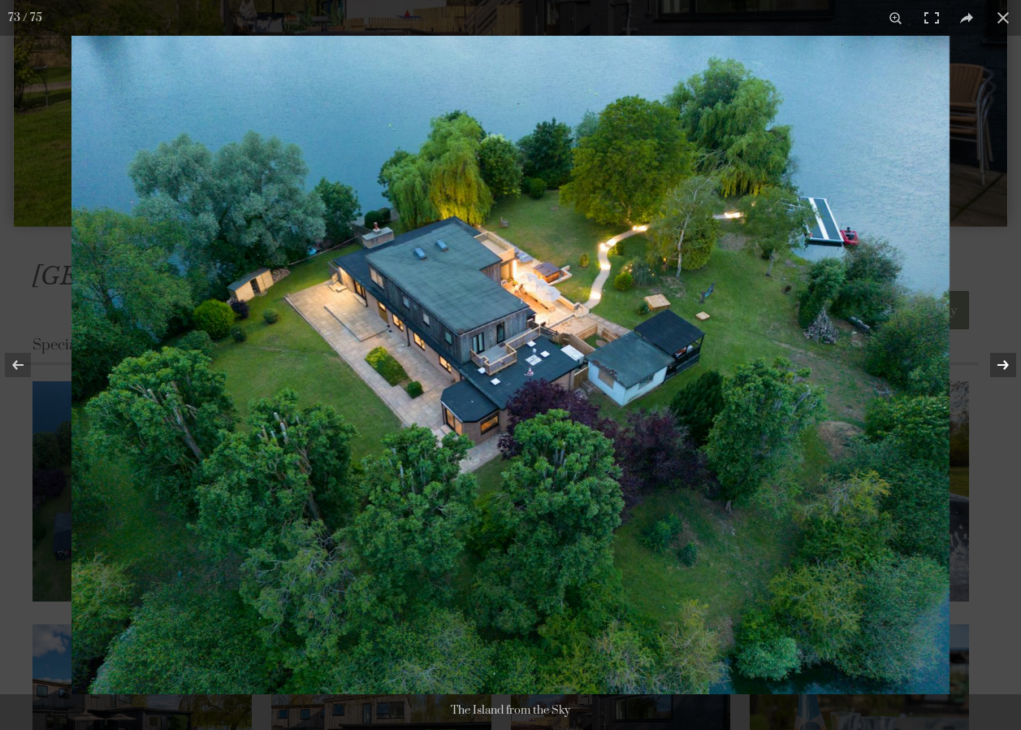
click at [1005, 366] on button at bounding box center [992, 364] width 57 height 81
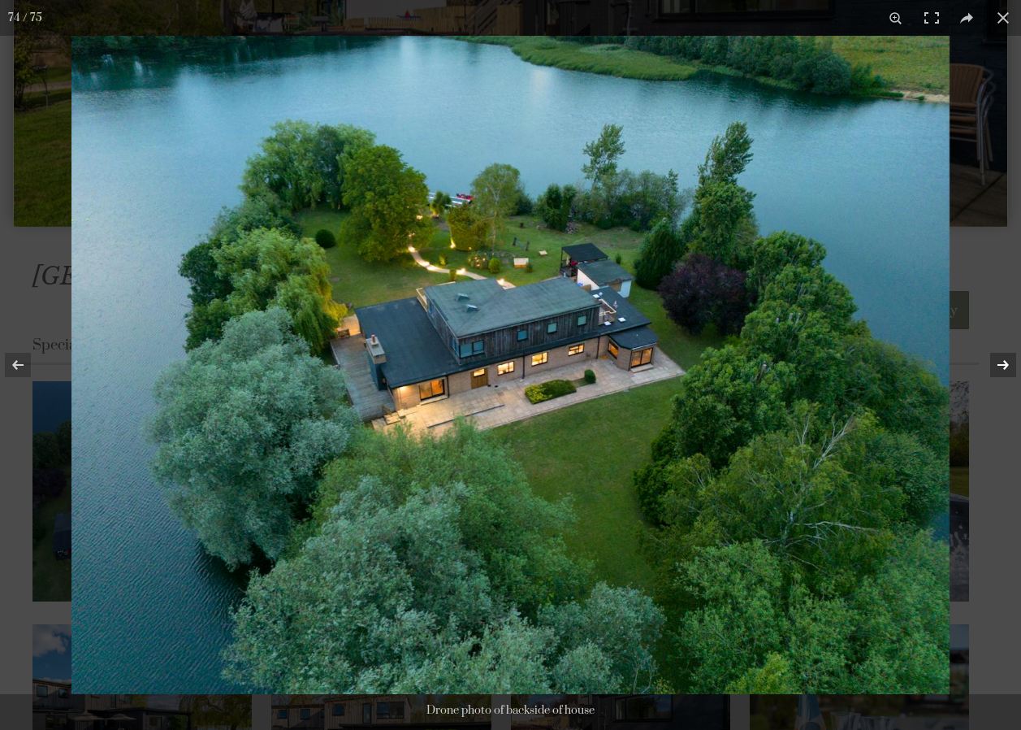
click at [1005, 366] on button at bounding box center [992, 364] width 57 height 81
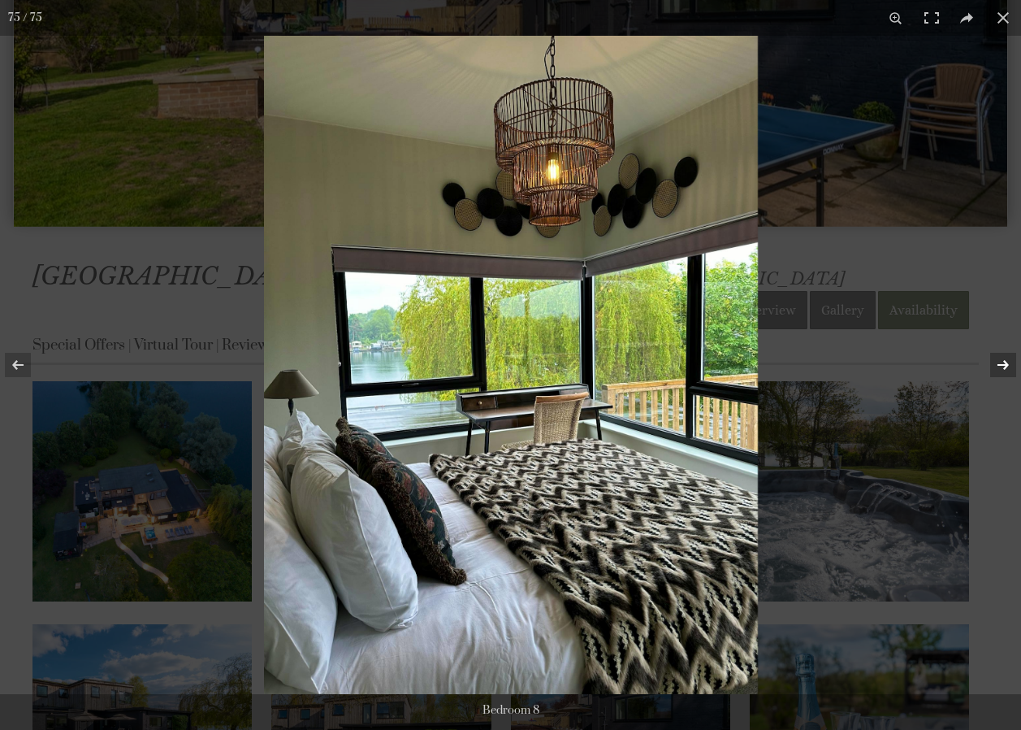
click at [1005, 366] on button at bounding box center [992, 364] width 57 height 81
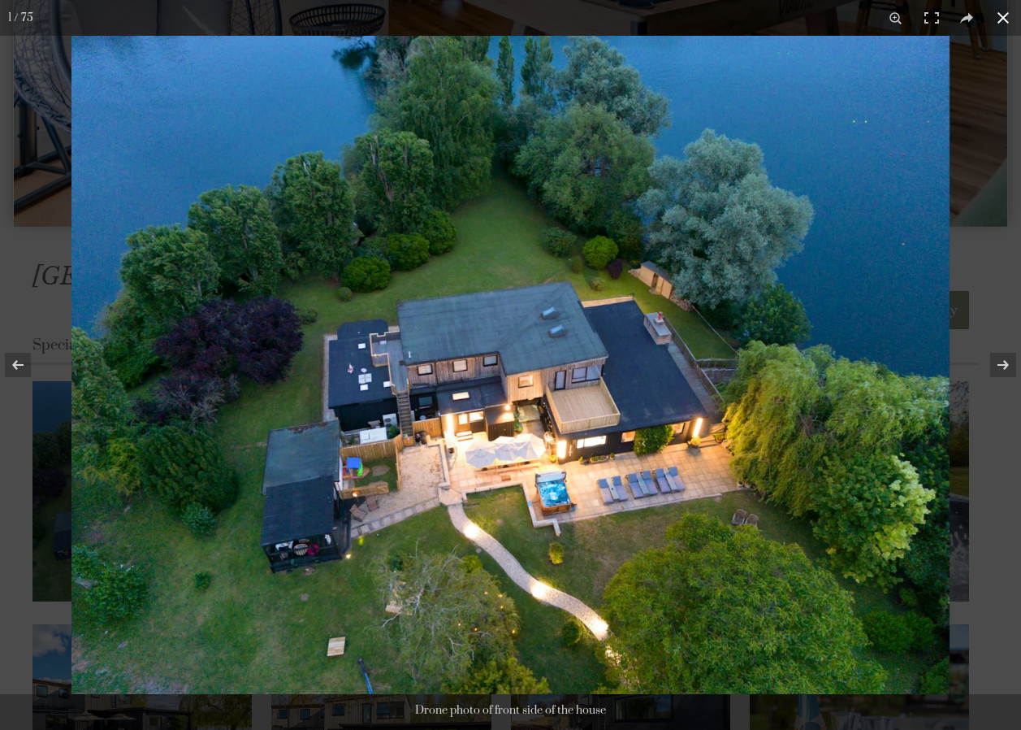
click at [1000, 21] on button at bounding box center [1003, 18] width 36 height 36
